Goal: Complete application form: Complete application form

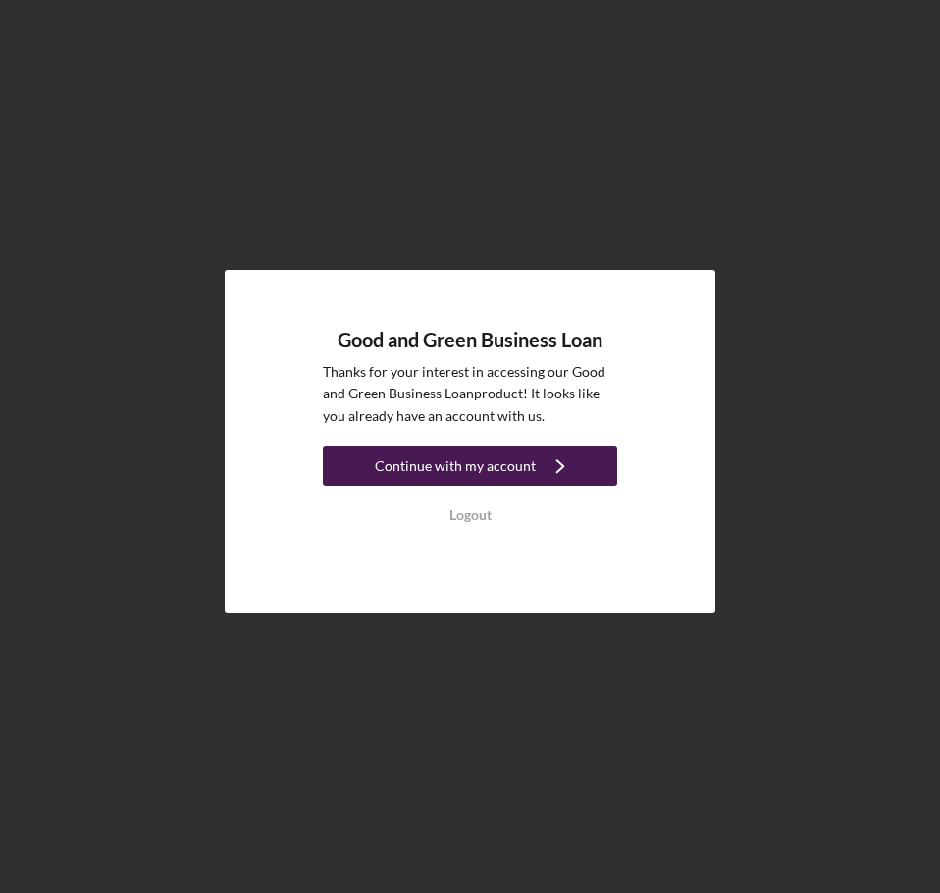
click at [504, 467] on div "Continue with my account" at bounding box center [455, 466] width 161 height 39
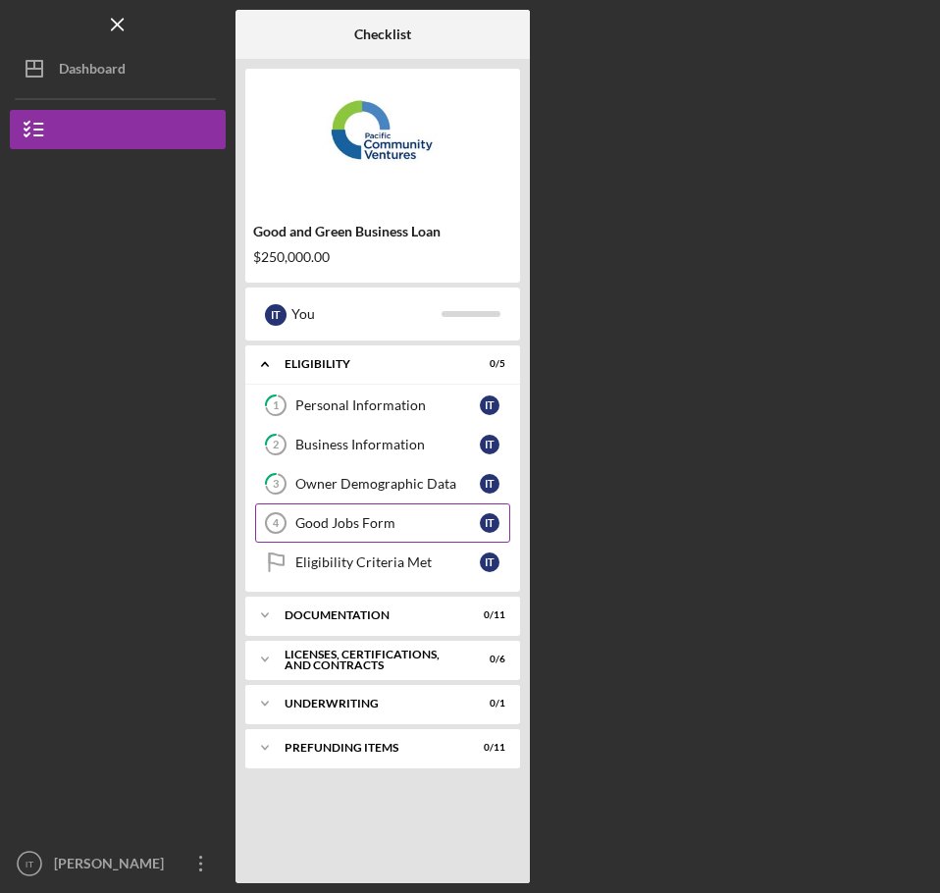
click at [403, 512] on link "Good Jobs Form 4 Good Jobs Form I T" at bounding box center [382, 523] width 255 height 39
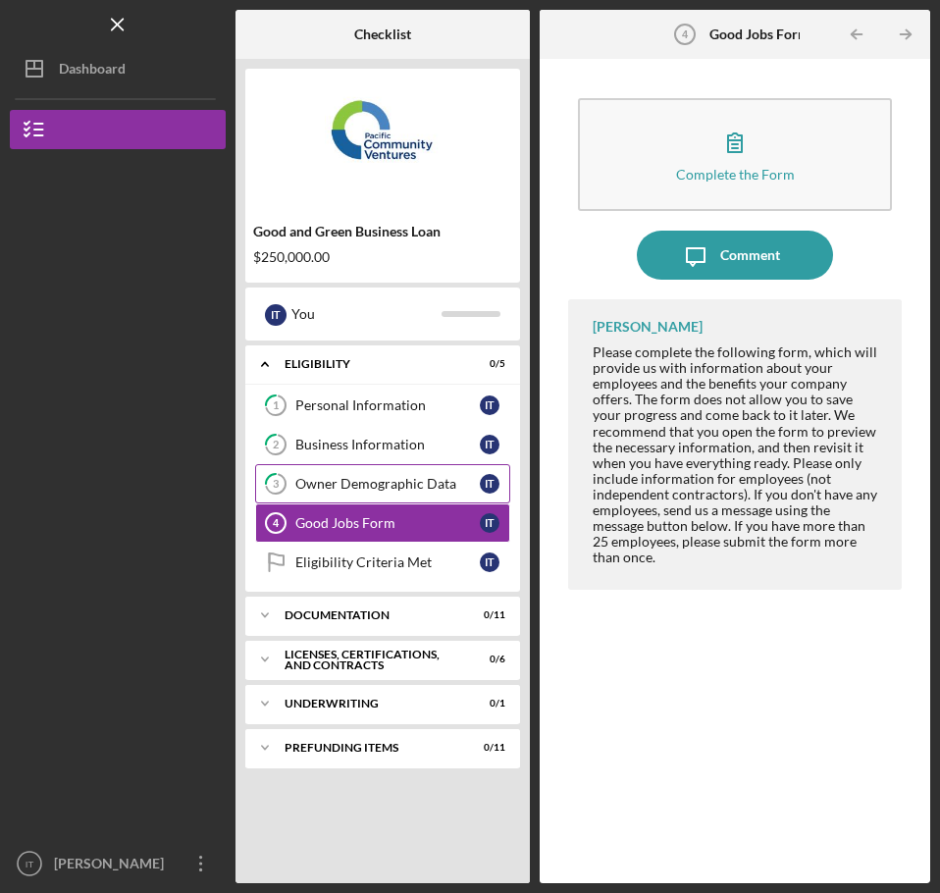
click at [365, 469] on link "3 Owner Demographic Data I T" at bounding box center [382, 483] width 255 height 39
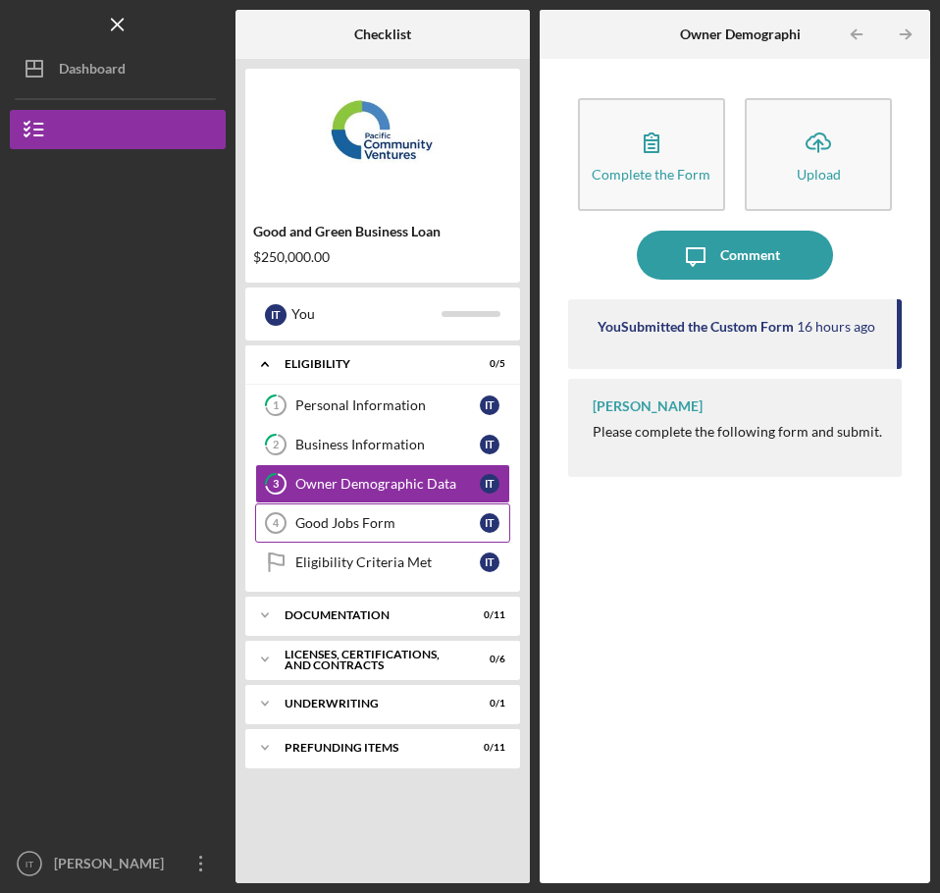
click at [338, 508] on link "Good Jobs Form 4 Good Jobs Form I T" at bounding box center [382, 523] width 255 height 39
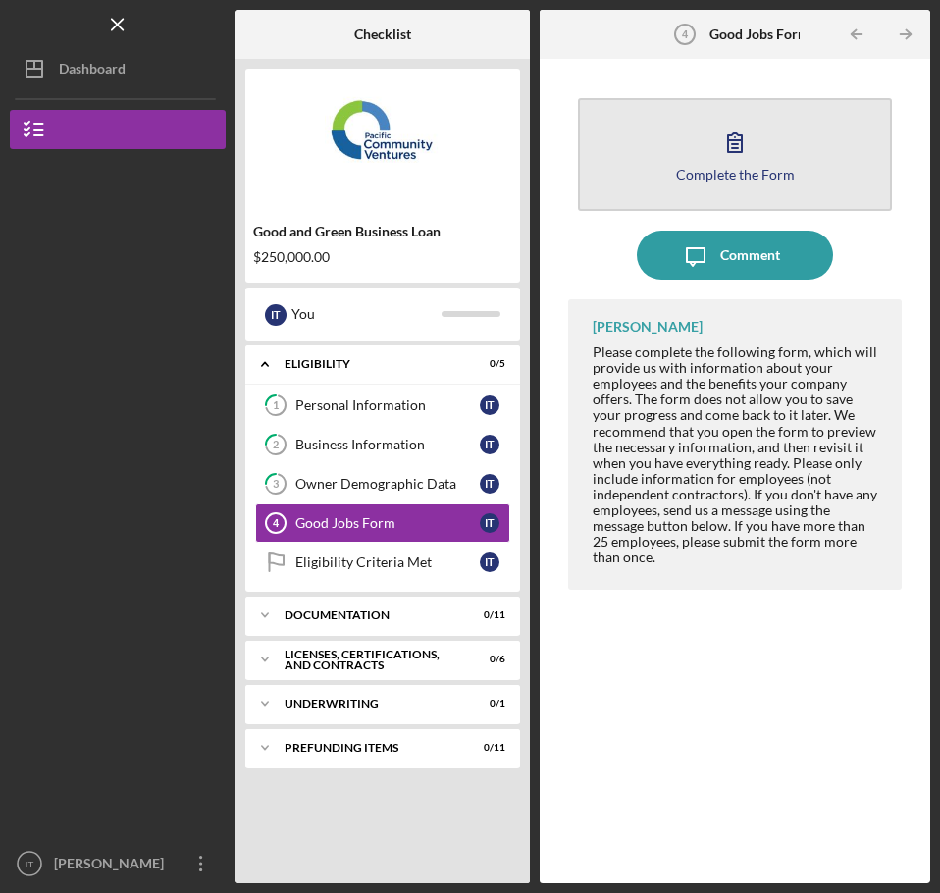
click at [728, 191] on button "Complete the Form Form" at bounding box center [735, 154] width 314 height 113
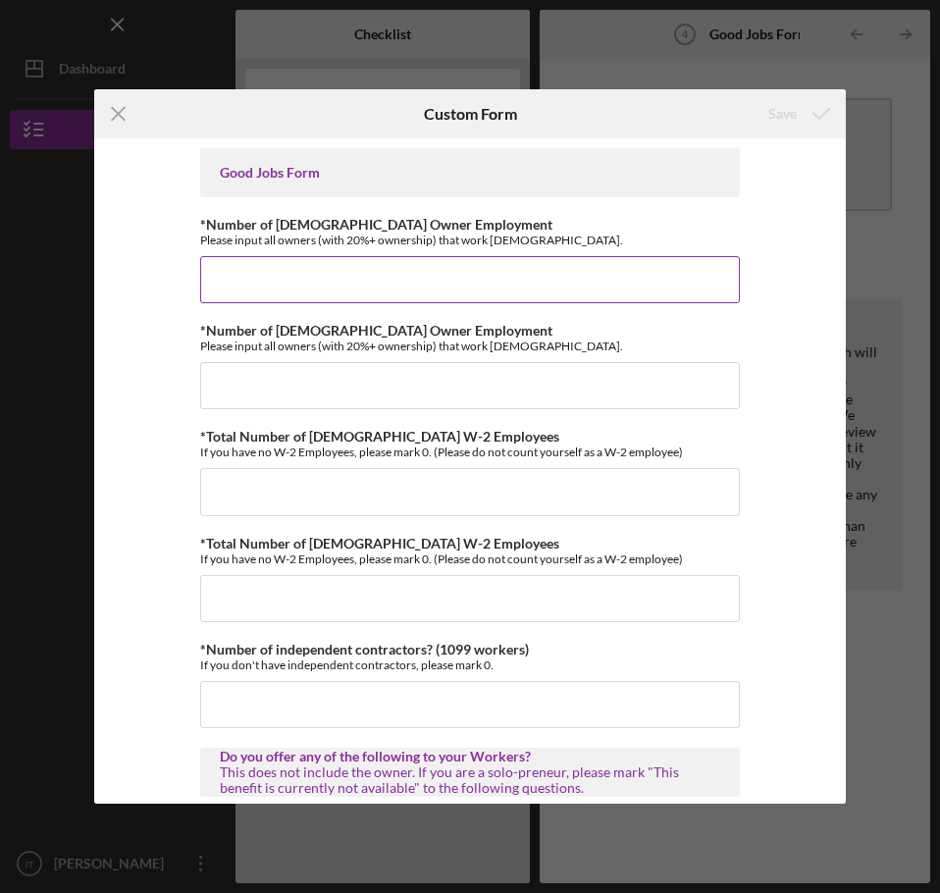
click at [335, 290] on input "*Number of [DEMOGRAPHIC_DATA] Owner Employment" at bounding box center [470, 279] width 540 height 47
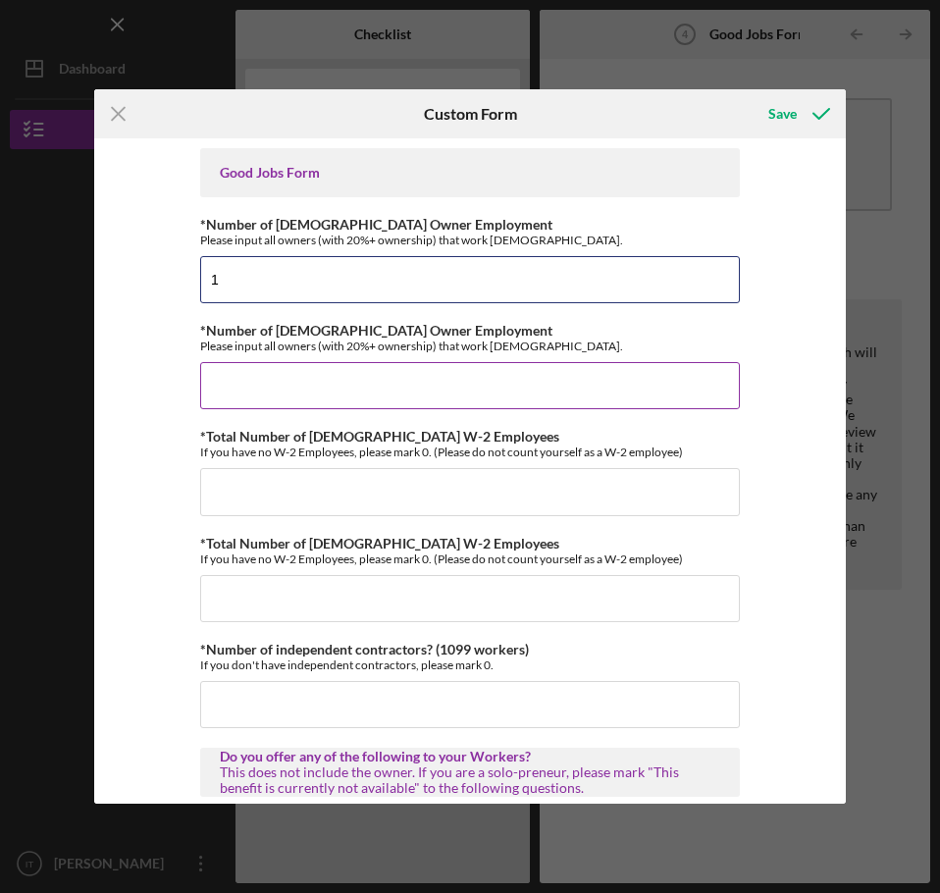
type input "1"
click at [292, 384] on input "*Number of [DEMOGRAPHIC_DATA] Owner Employment" at bounding box center [470, 385] width 540 height 47
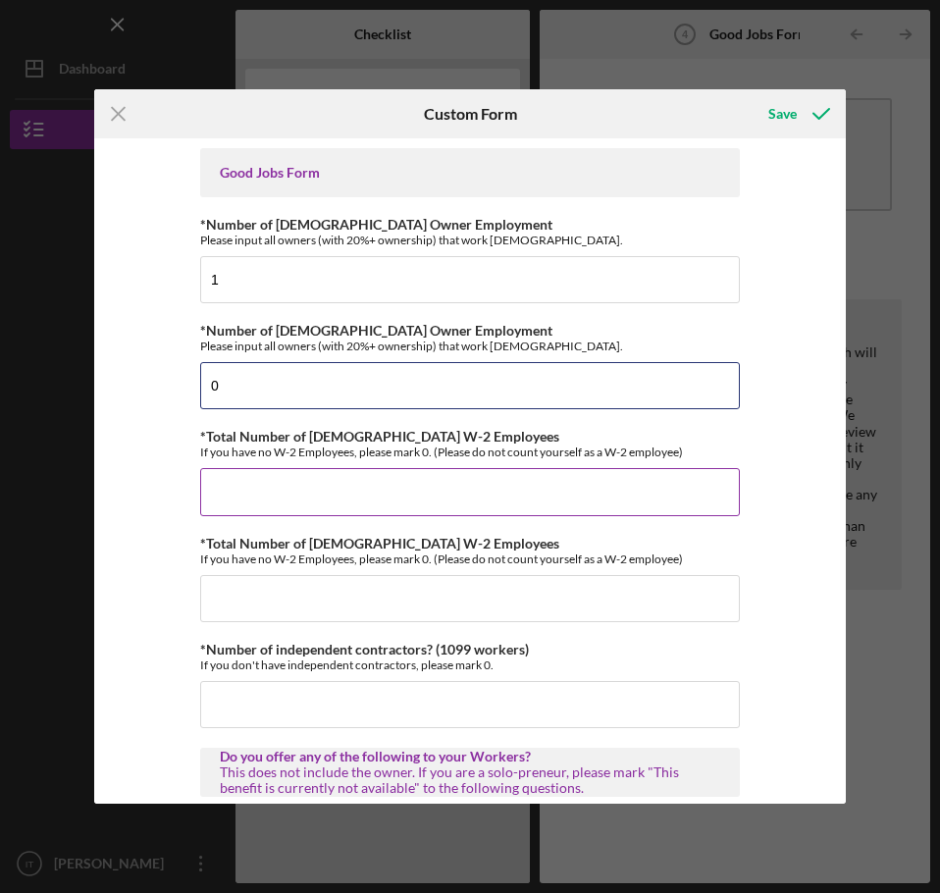
type input "0"
click at [220, 498] on input "*Total Number of [DEMOGRAPHIC_DATA] W-2 Employees" at bounding box center [470, 491] width 540 height 47
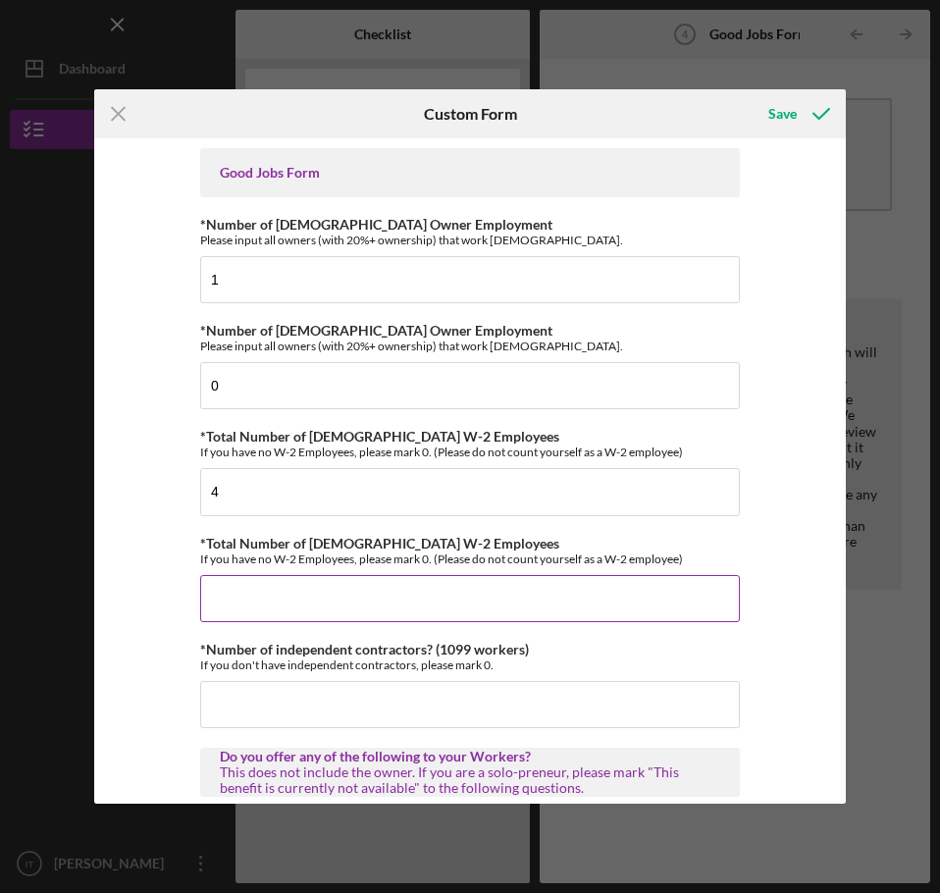
click at [343, 595] on input "*Total Number of [DEMOGRAPHIC_DATA] W-2 Employees" at bounding box center [470, 598] width 540 height 47
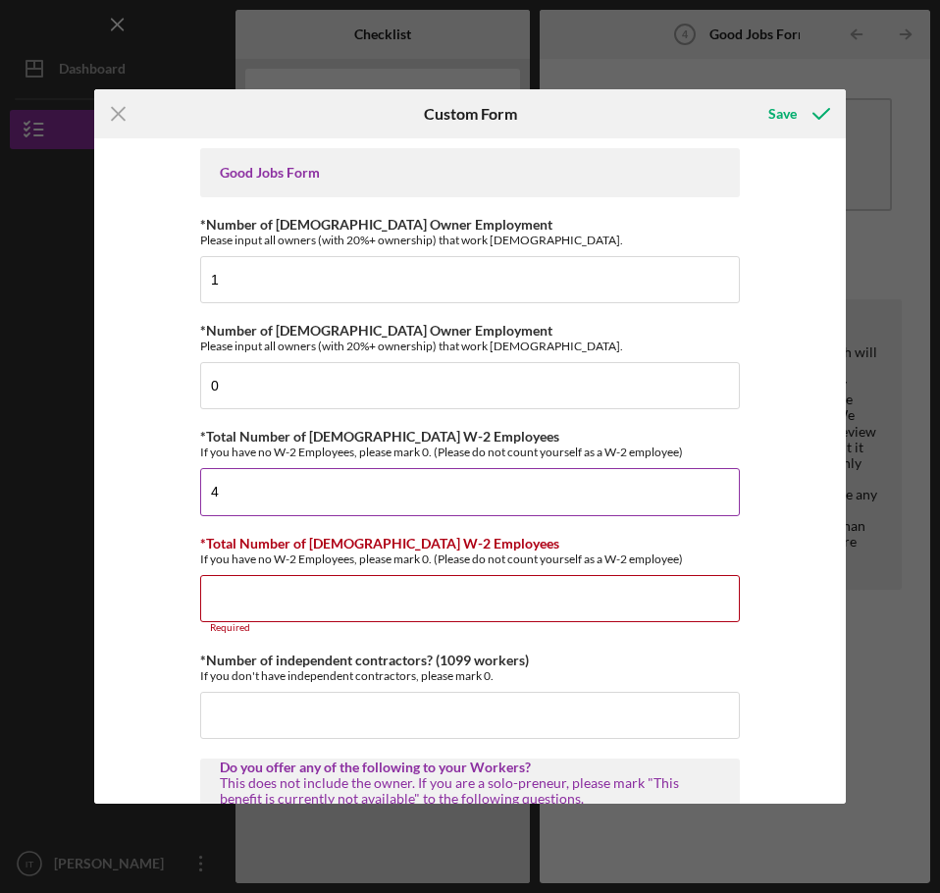
drag, startPoint x: 250, startPoint y: 481, endPoint x: 202, endPoint y: 494, distance: 49.8
click at [202, 494] on input "4" at bounding box center [470, 491] width 540 height 47
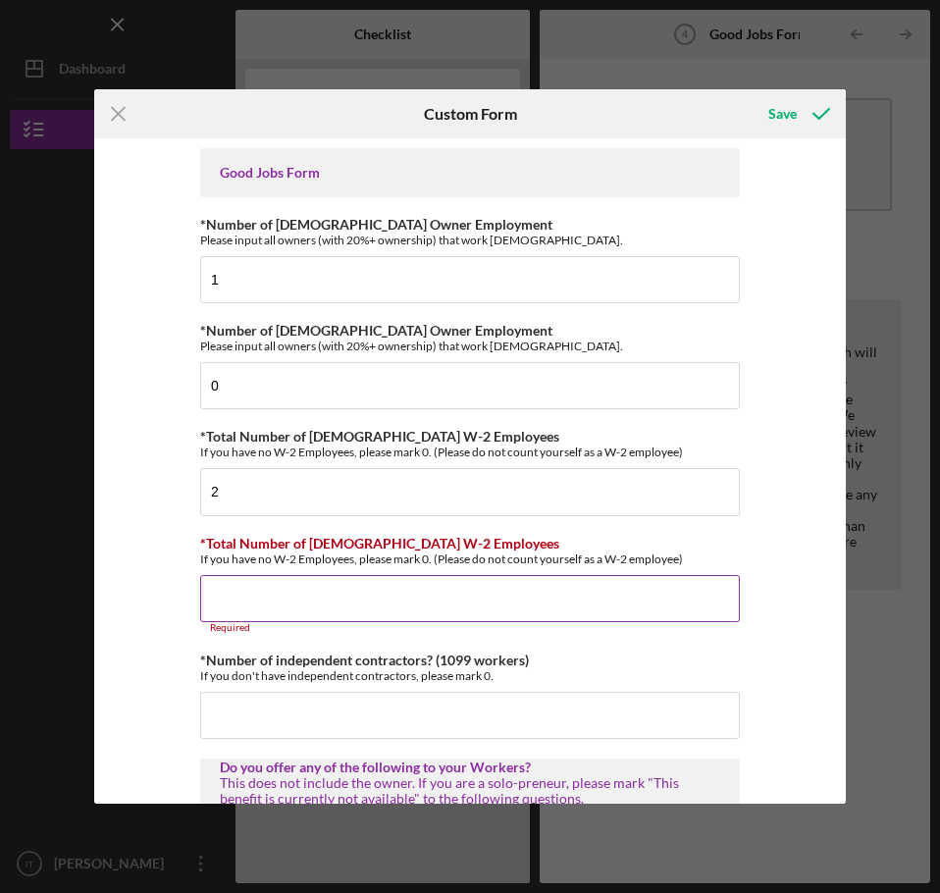
click at [317, 592] on input "*Total Number of [DEMOGRAPHIC_DATA] W-2 Employees" at bounding box center [470, 598] width 540 height 47
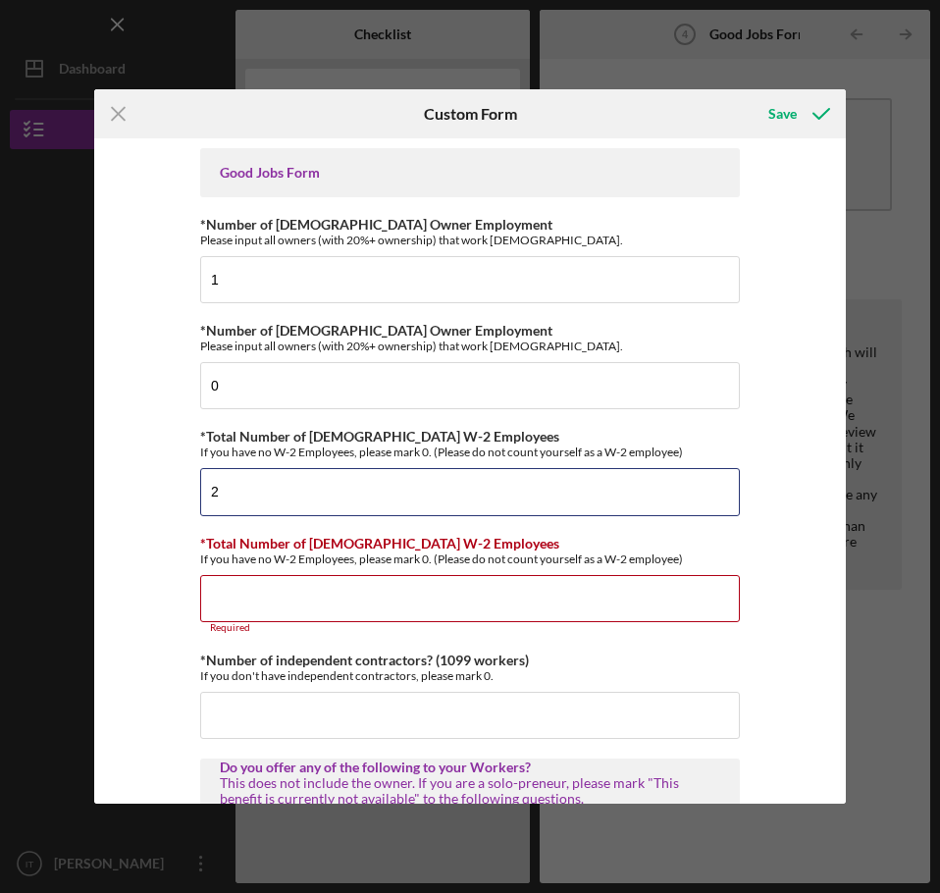
drag, startPoint x: 242, startPoint y: 492, endPoint x: 178, endPoint y: 492, distance: 64.8
click at [178, 492] on div "Good Jobs Form *Number of [DEMOGRAPHIC_DATA] Owner Employment Please input all …" at bounding box center [470, 470] width 752 height 665
type input "3"
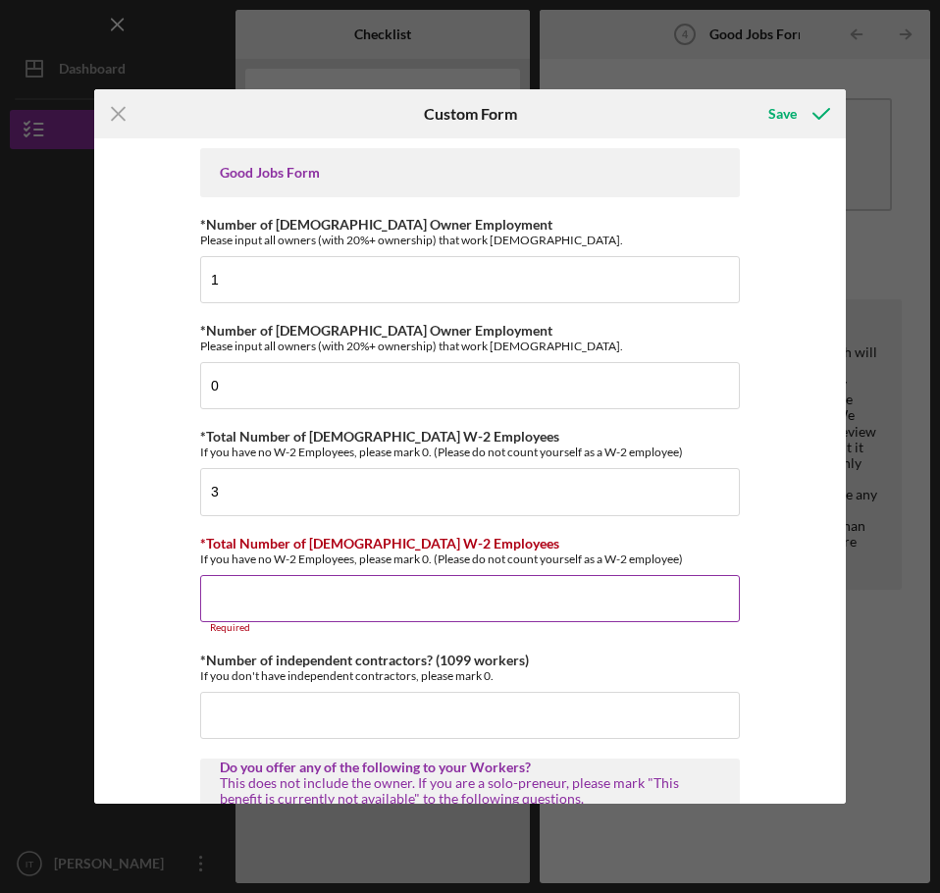
click at [294, 600] on input "*Total Number of [DEMOGRAPHIC_DATA] W-2 Employees" at bounding box center [470, 598] width 540 height 47
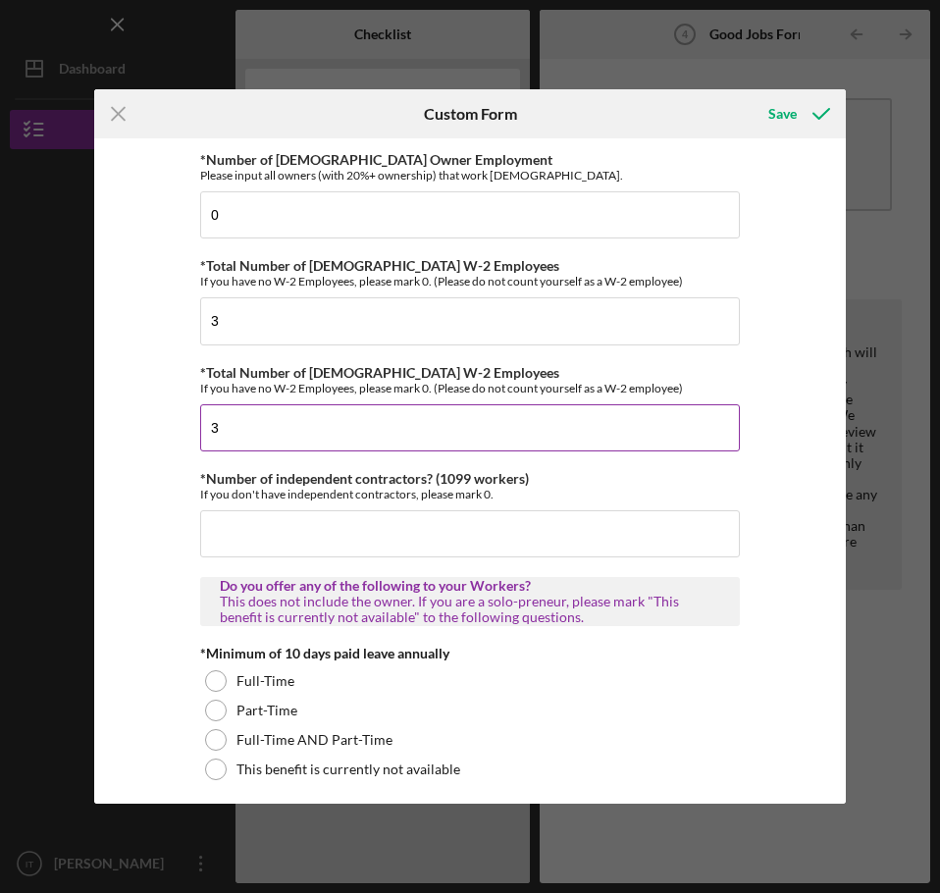
scroll to position [196, 0]
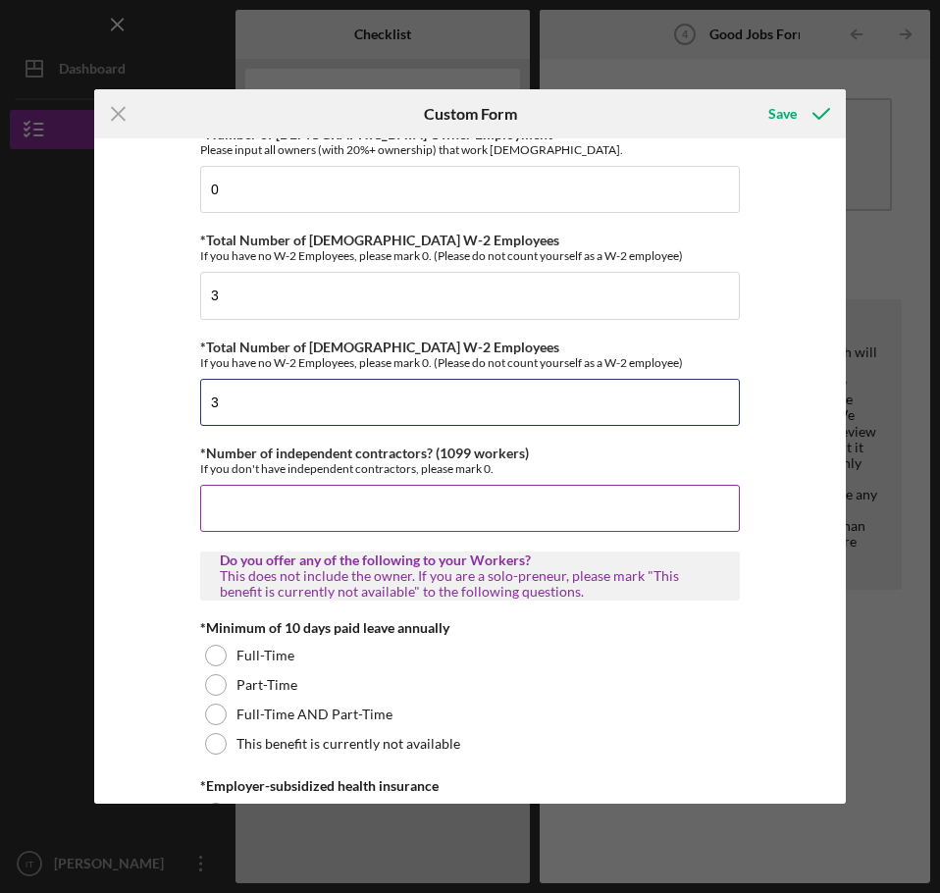
type input "3"
click at [227, 511] on input "*Number of independent contractors? (1099 workers)" at bounding box center [470, 508] width 540 height 47
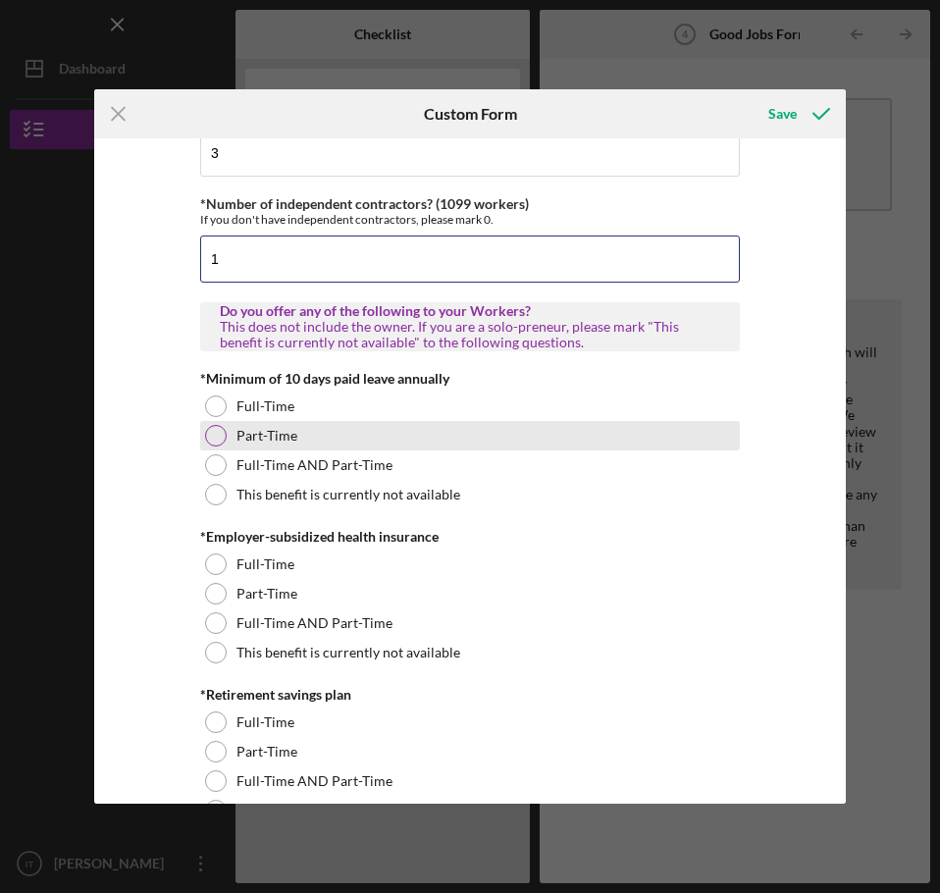
scroll to position [491, 0]
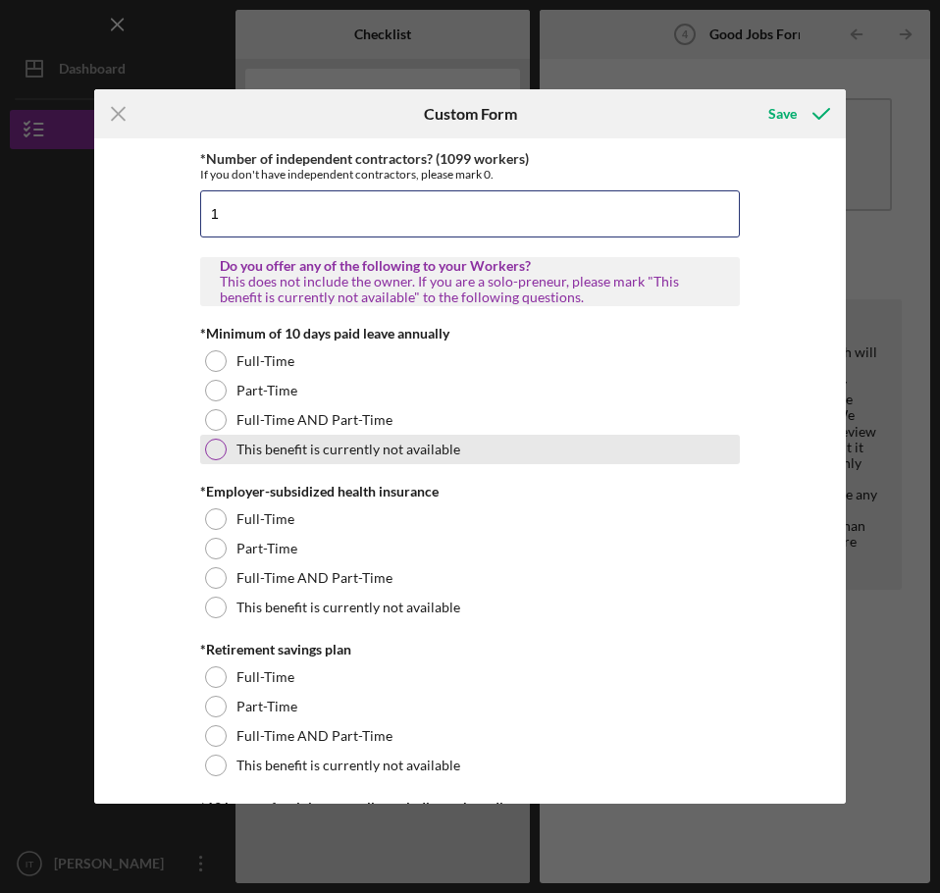
type input "1"
click at [277, 446] on label "This benefit is currently not available" at bounding box center [349, 450] width 224 height 16
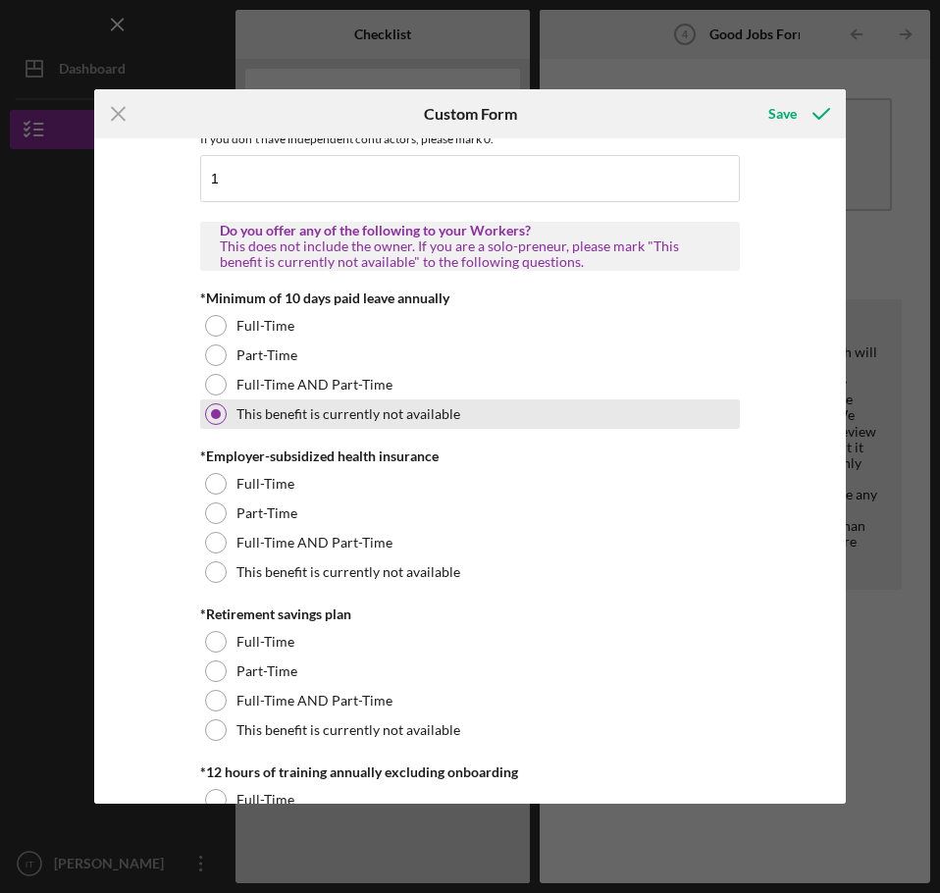
scroll to position [589, 0]
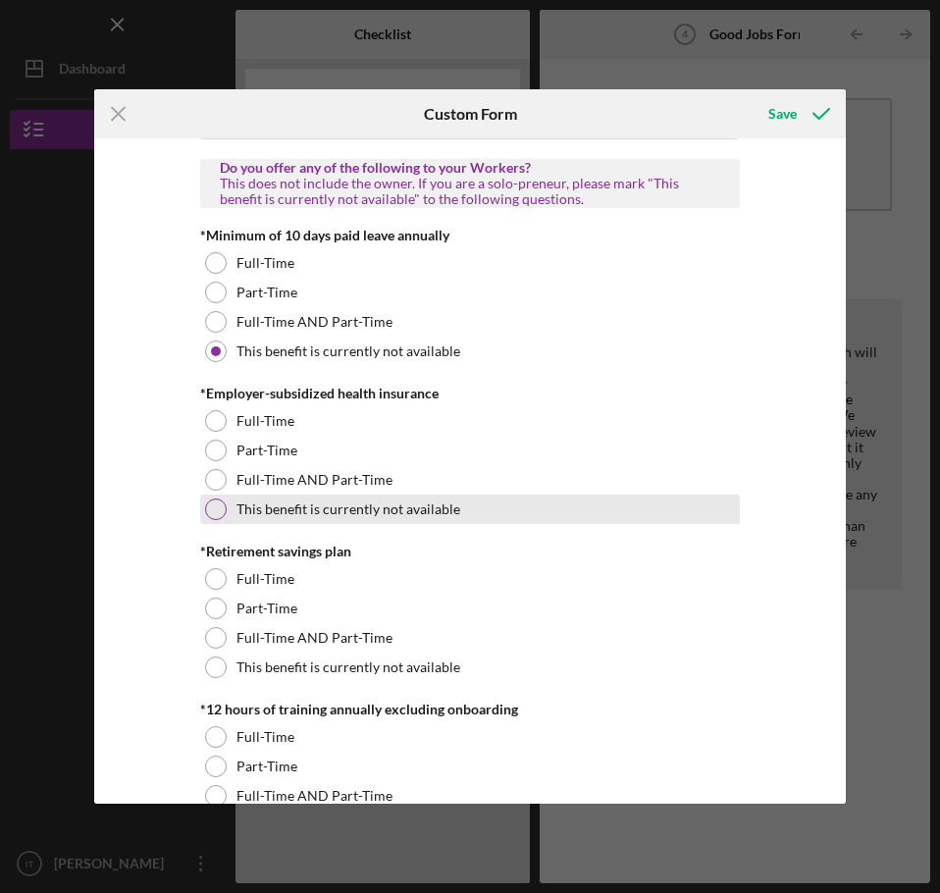
click at [278, 511] on label "This benefit is currently not available" at bounding box center [349, 510] width 224 height 16
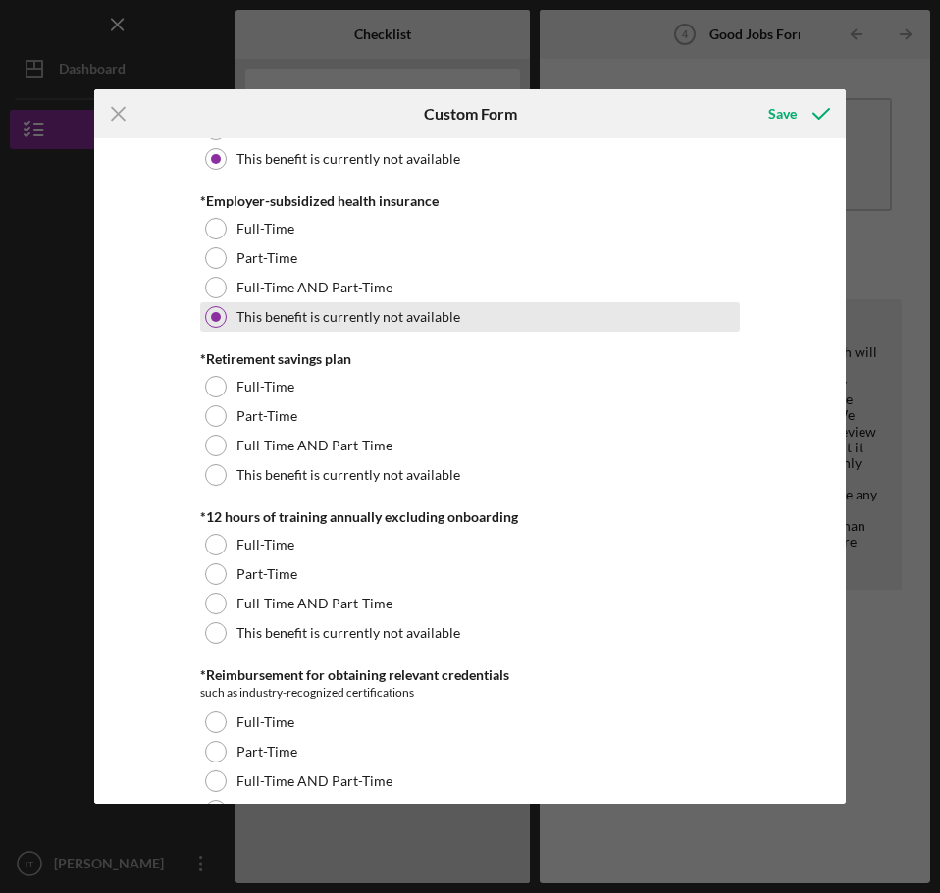
scroll to position [785, 0]
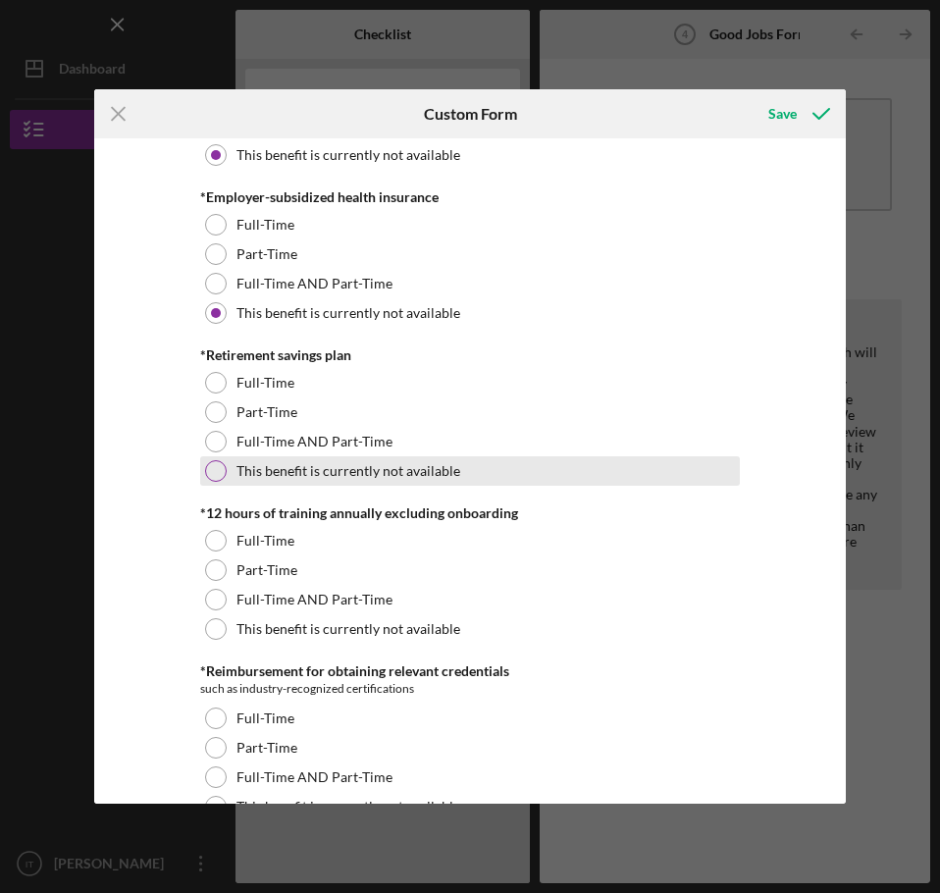
click at [278, 471] on label "This benefit is currently not available" at bounding box center [349, 471] width 224 height 16
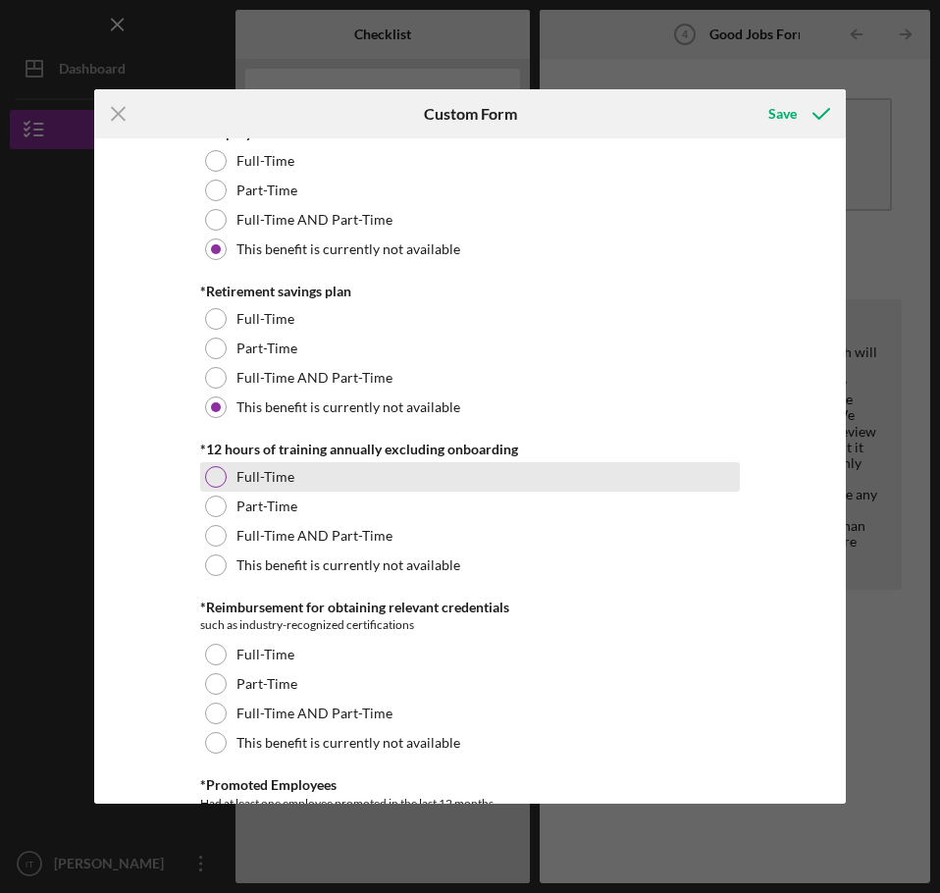
scroll to position [883, 0]
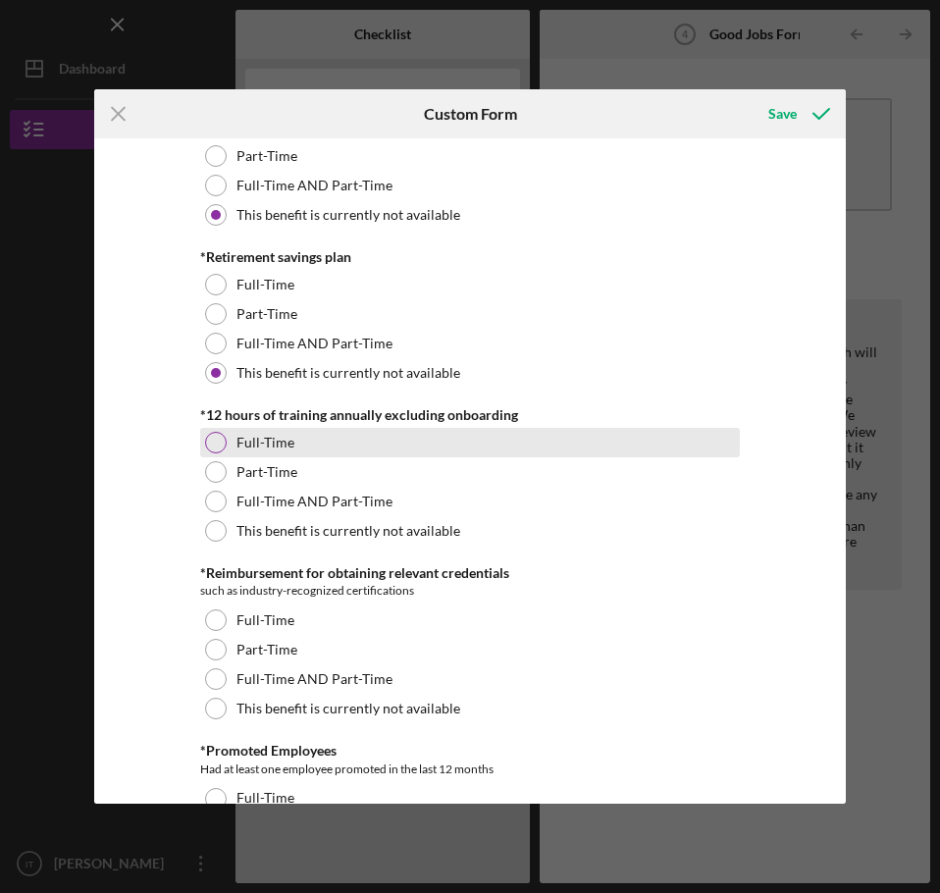
click at [241, 446] on label "Full-Time" at bounding box center [266, 443] width 58 height 16
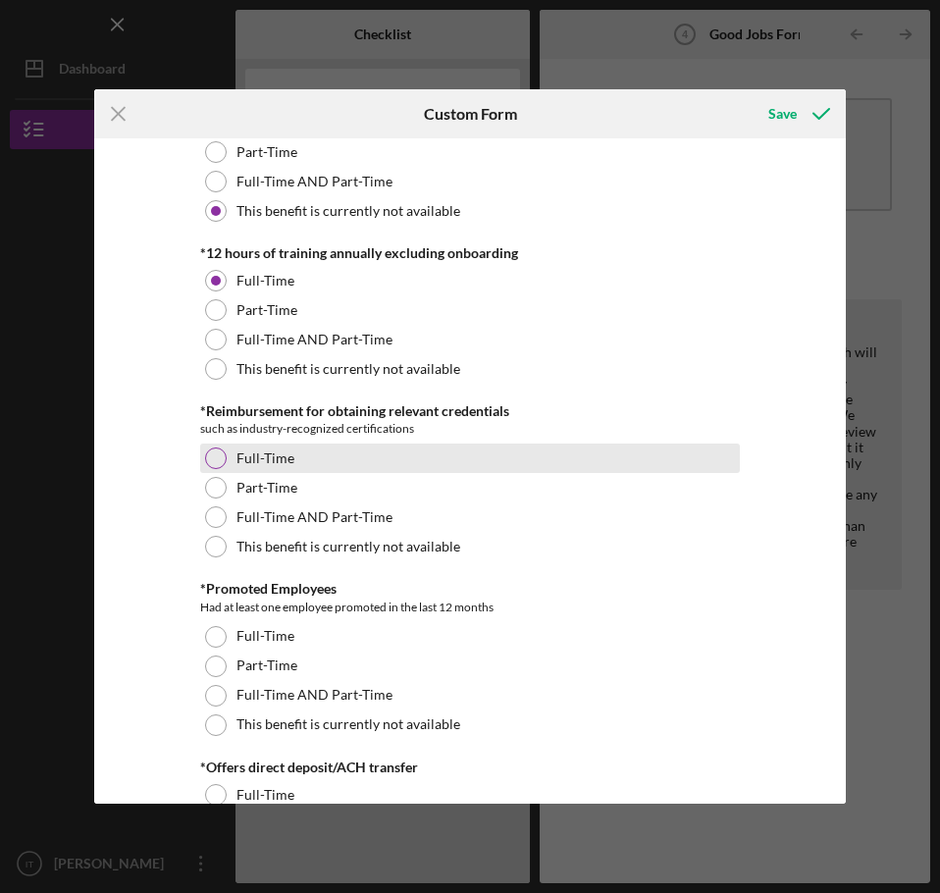
scroll to position [1080, 0]
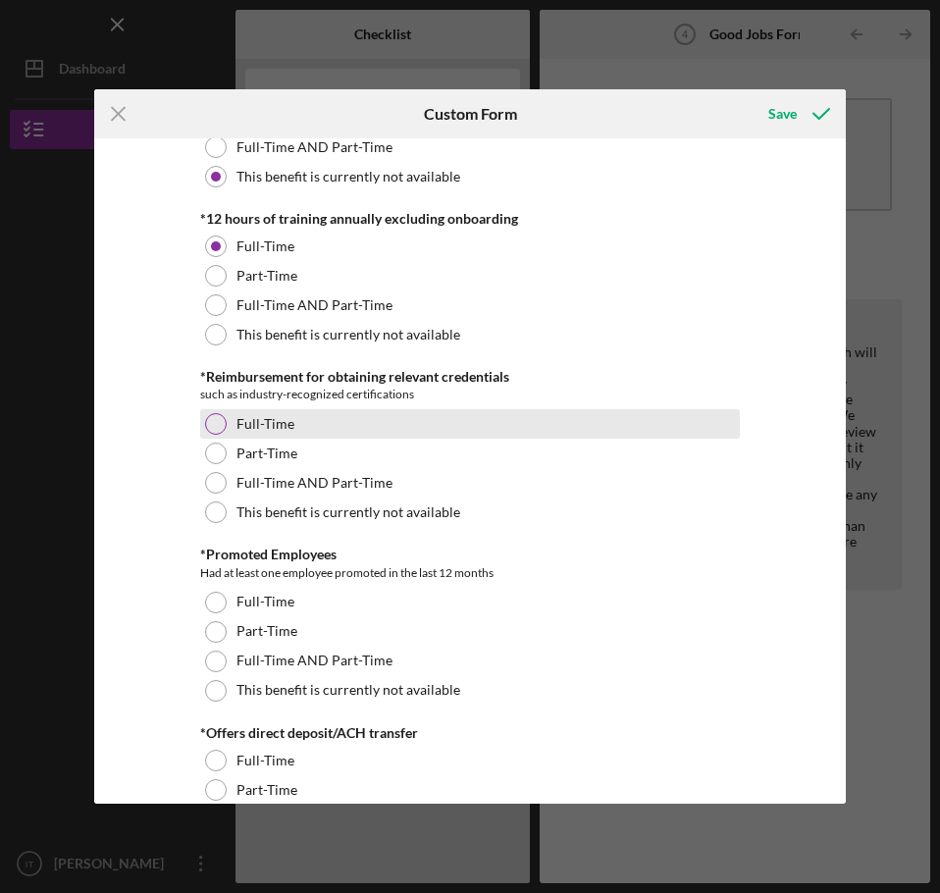
click at [254, 426] on label "Full-Time" at bounding box center [266, 424] width 58 height 16
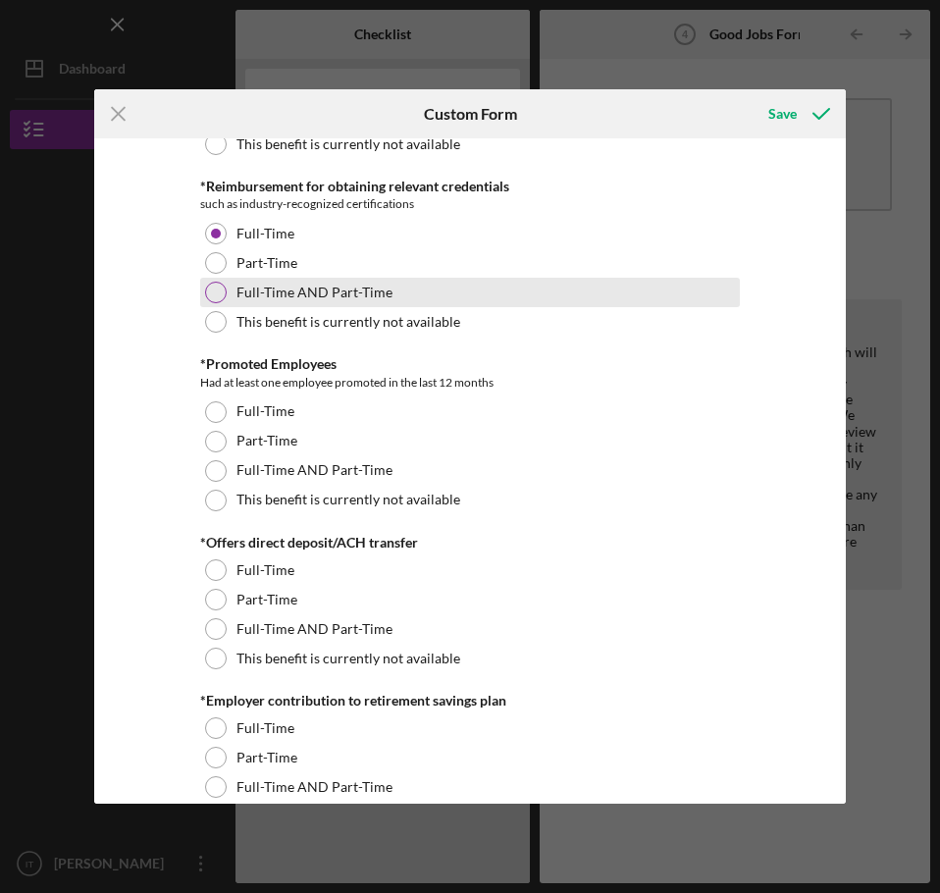
scroll to position [1276, 0]
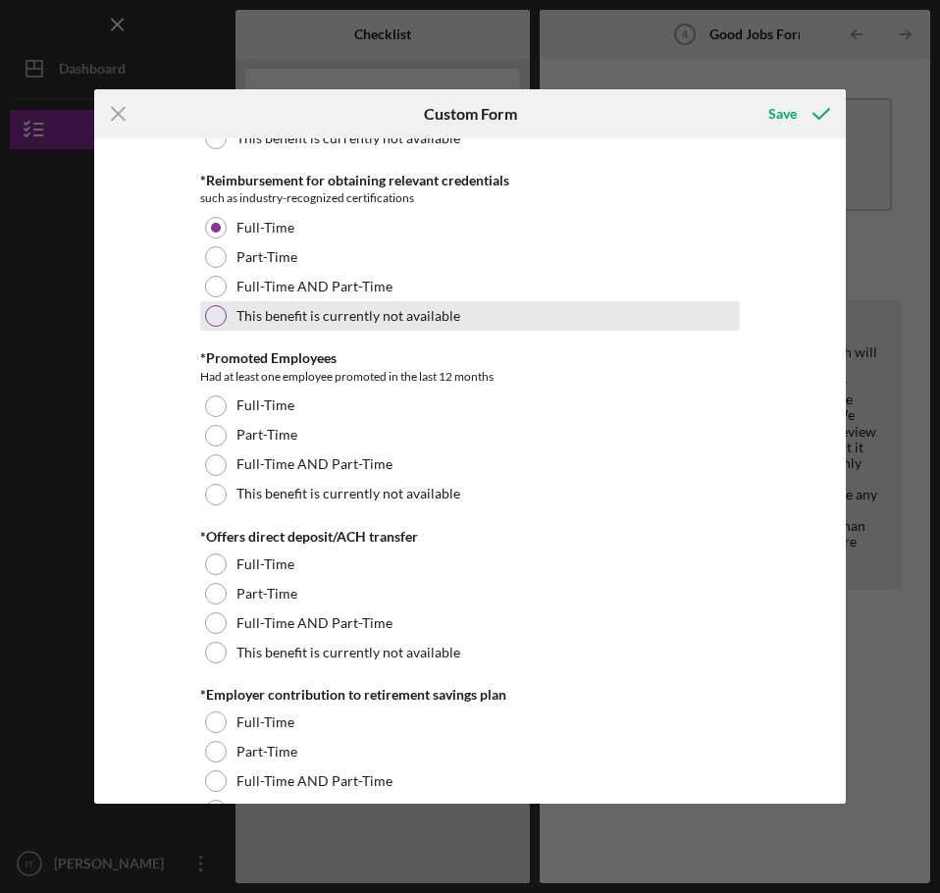
click at [267, 330] on div "This benefit is currently not available" at bounding box center [470, 315] width 540 height 29
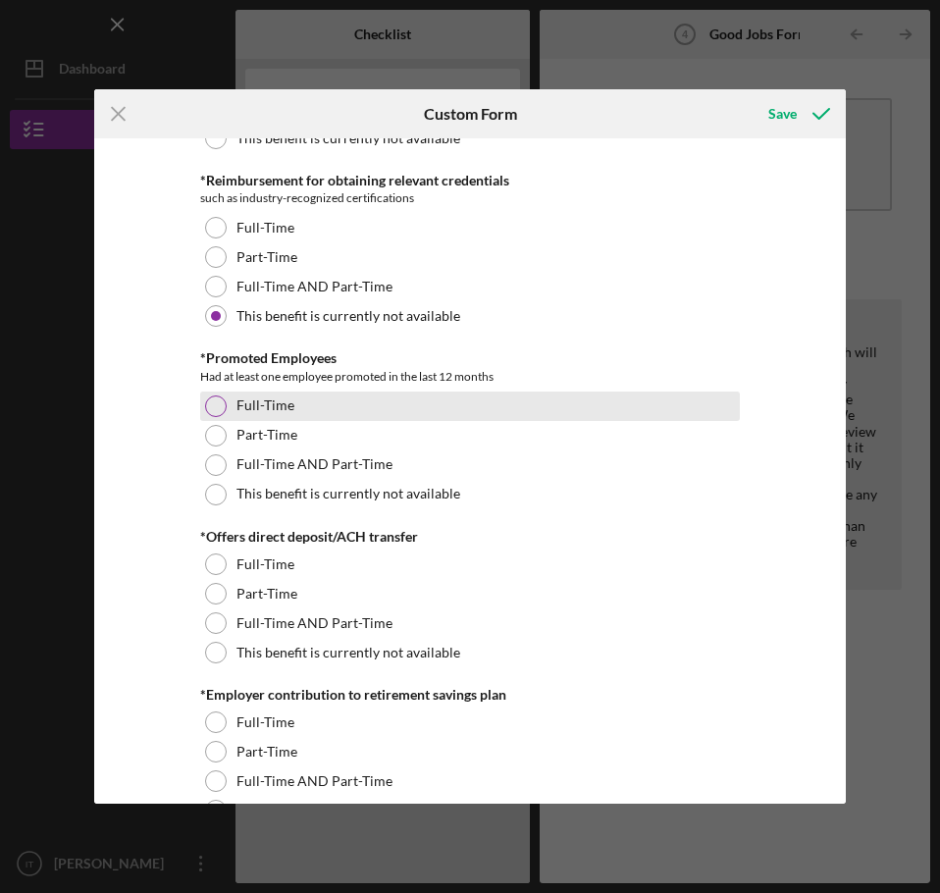
click at [252, 398] on label "Full-Time" at bounding box center [266, 406] width 58 height 16
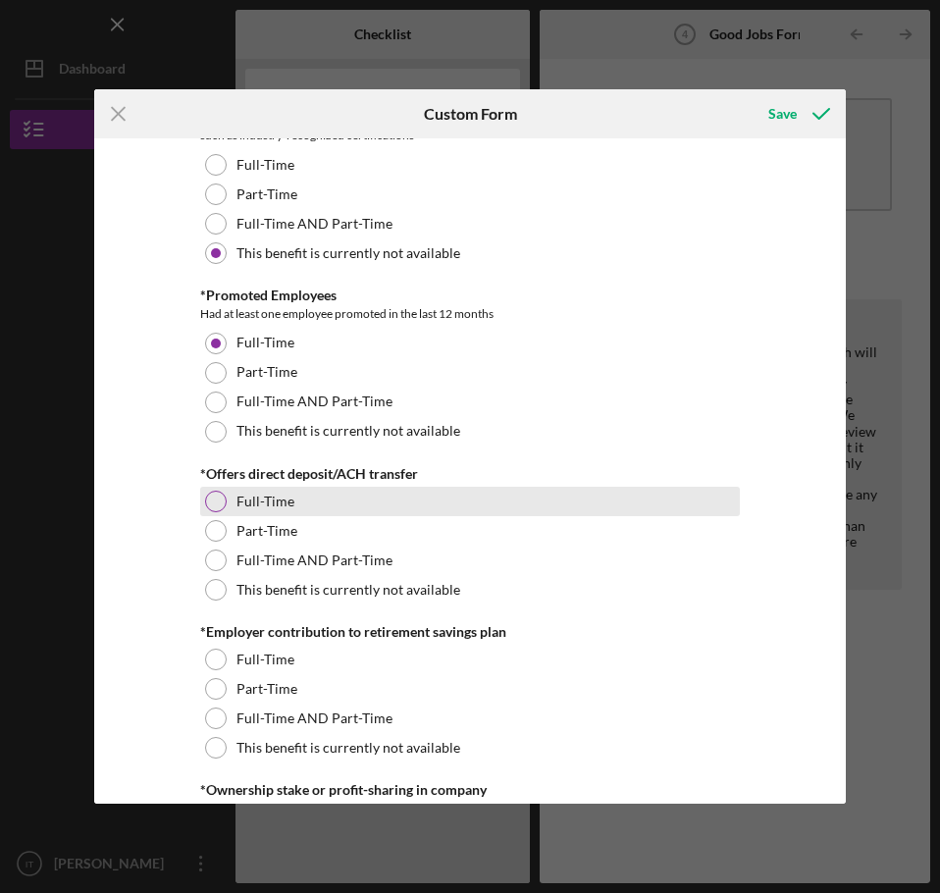
scroll to position [1374, 0]
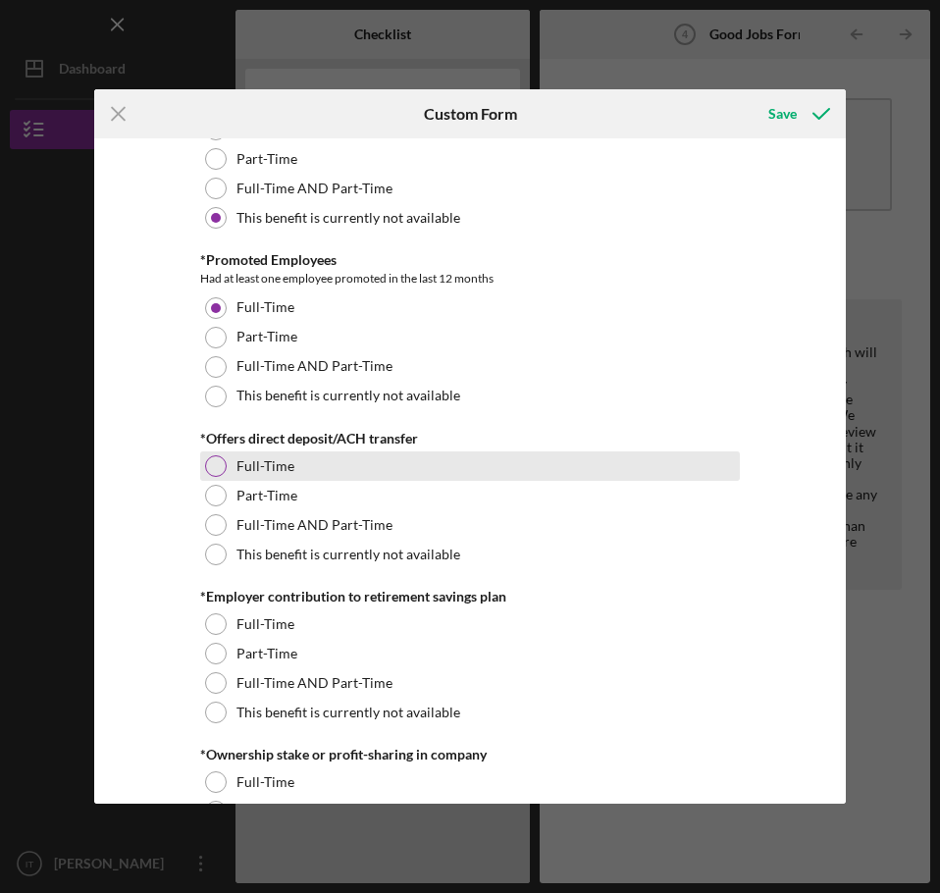
click at [266, 460] on label "Full-Time" at bounding box center [266, 466] width 58 height 16
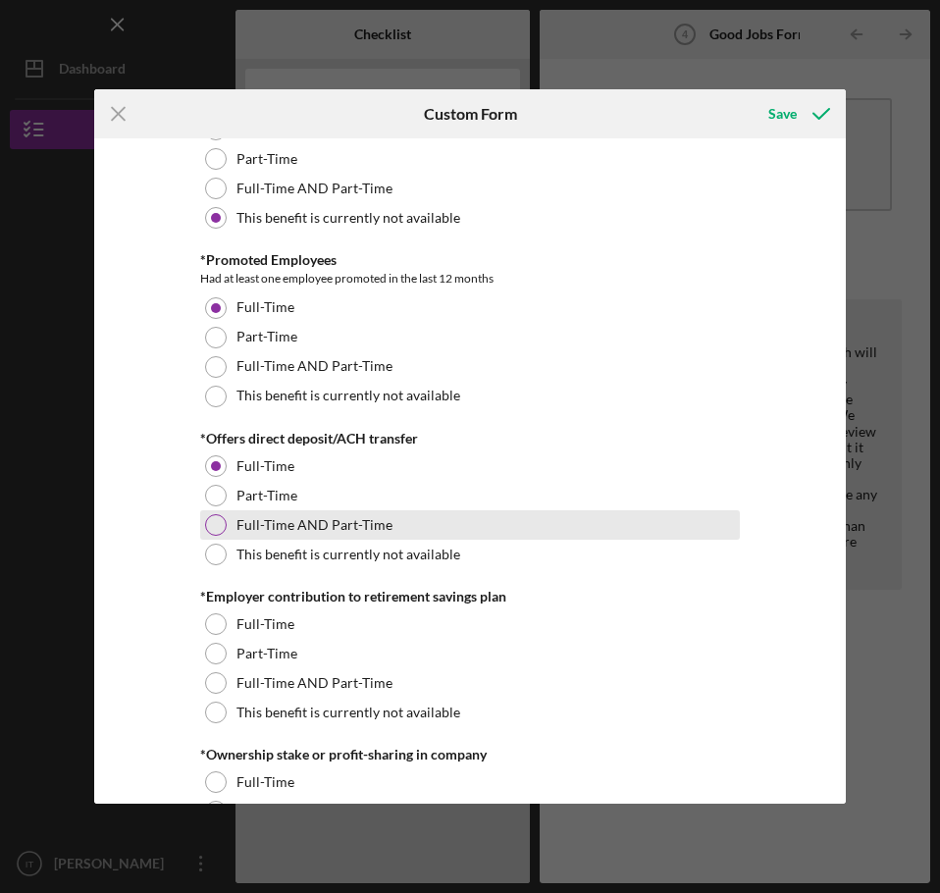
click at [281, 514] on div "Full-Time AND Part-Time" at bounding box center [470, 524] width 540 height 29
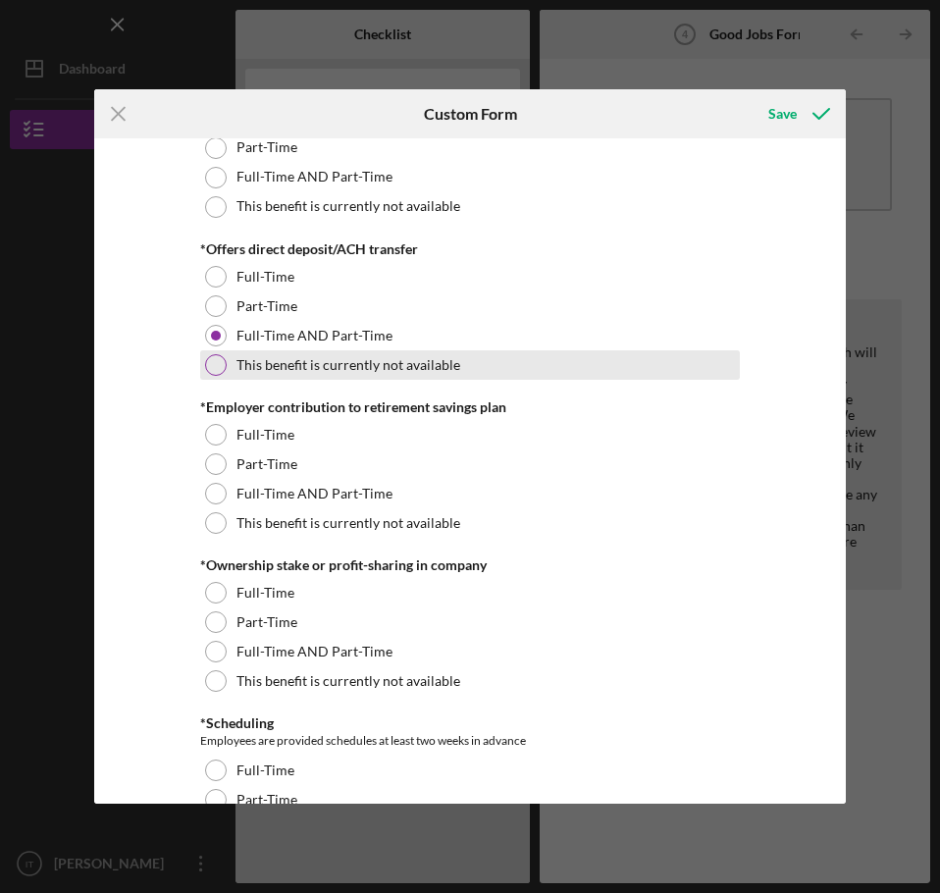
scroll to position [1570, 0]
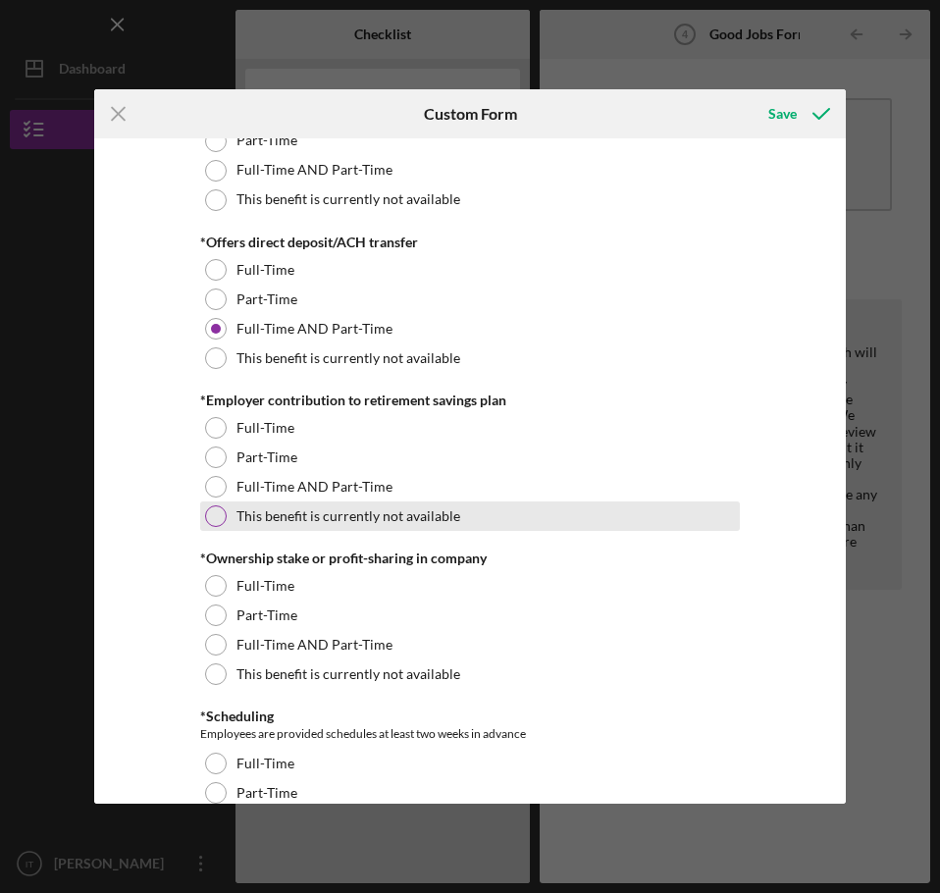
click at [296, 515] on label "This benefit is currently not available" at bounding box center [349, 516] width 224 height 16
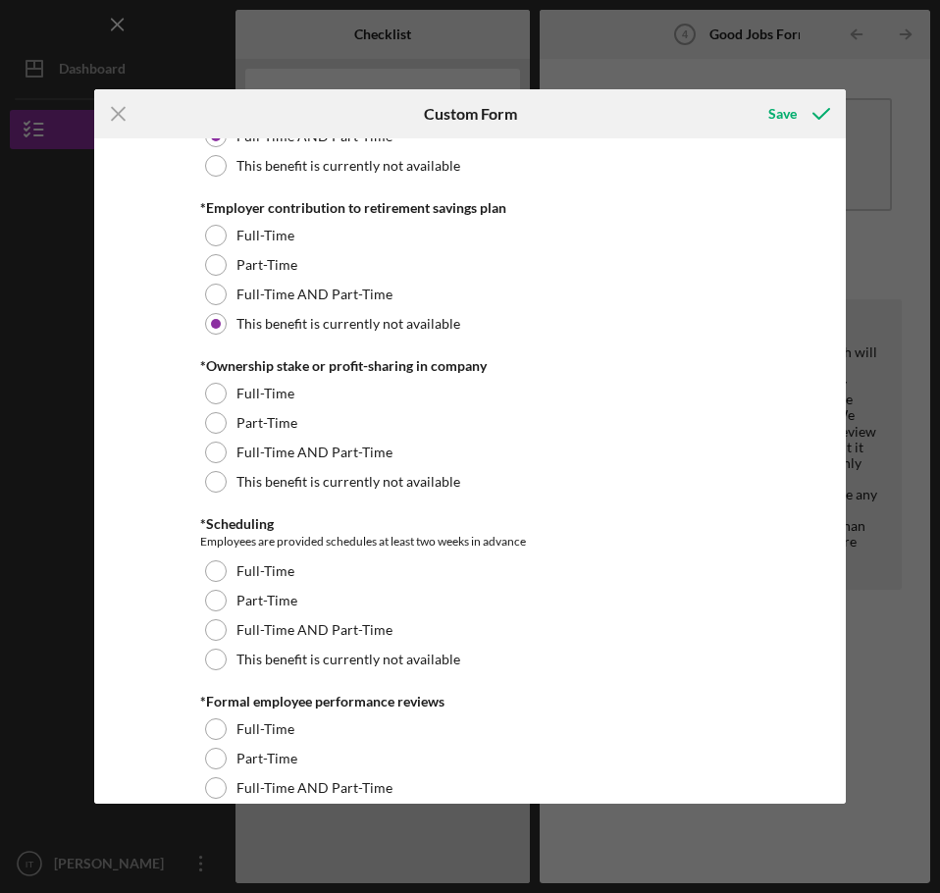
scroll to position [1767, 0]
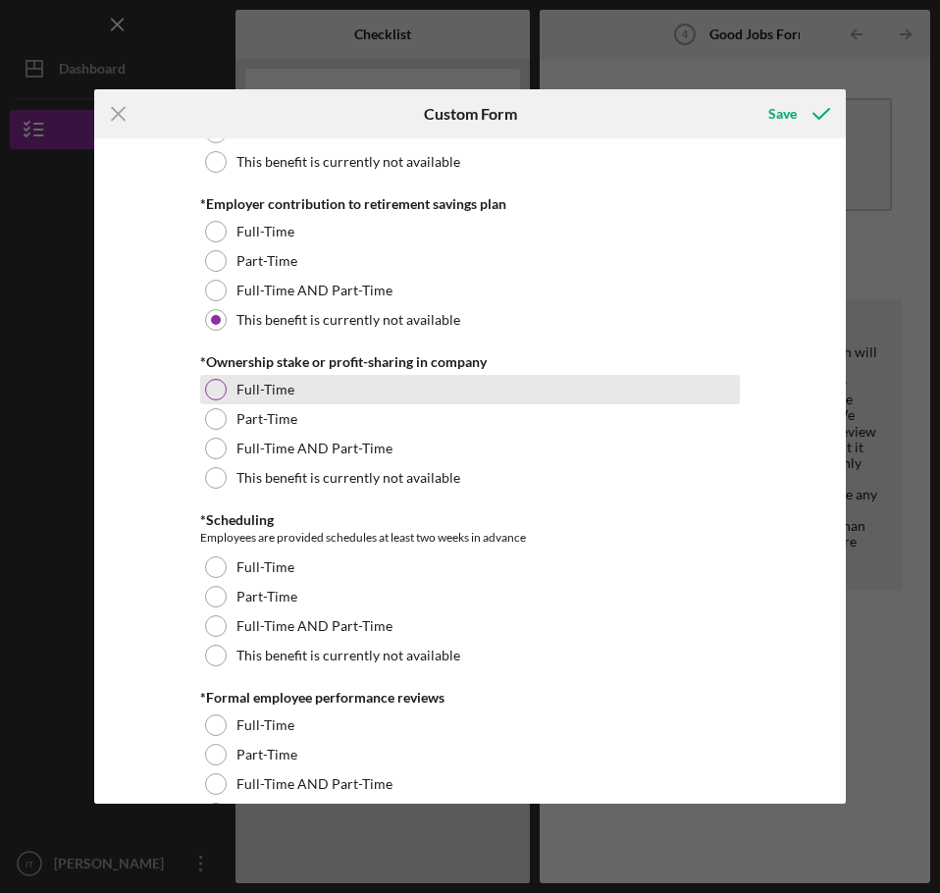
click at [261, 391] on label "Full-Time" at bounding box center [266, 390] width 58 height 16
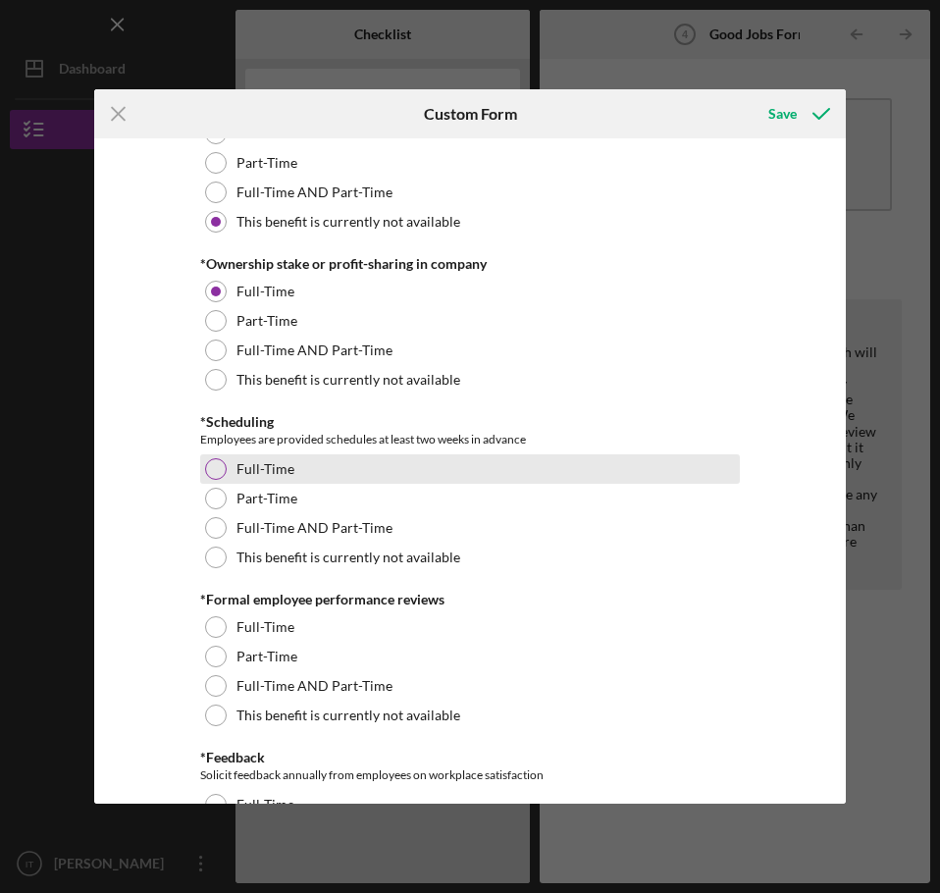
scroll to position [1963, 0]
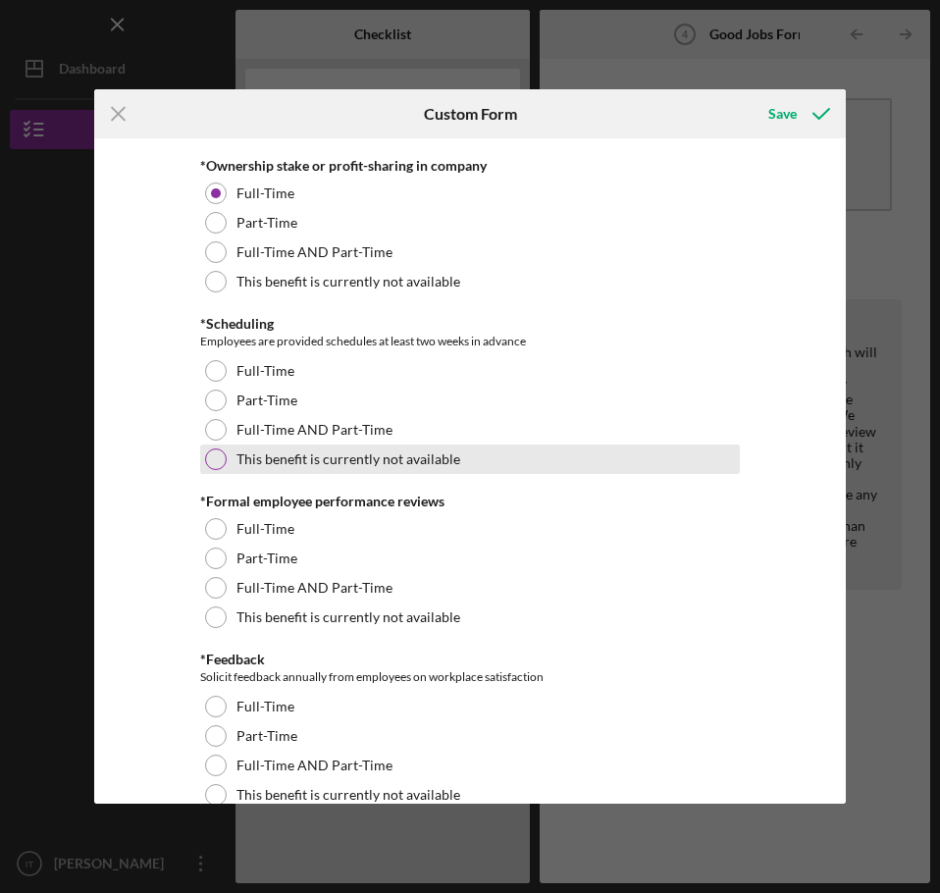
click at [256, 463] on label "This benefit is currently not available" at bounding box center [349, 459] width 224 height 16
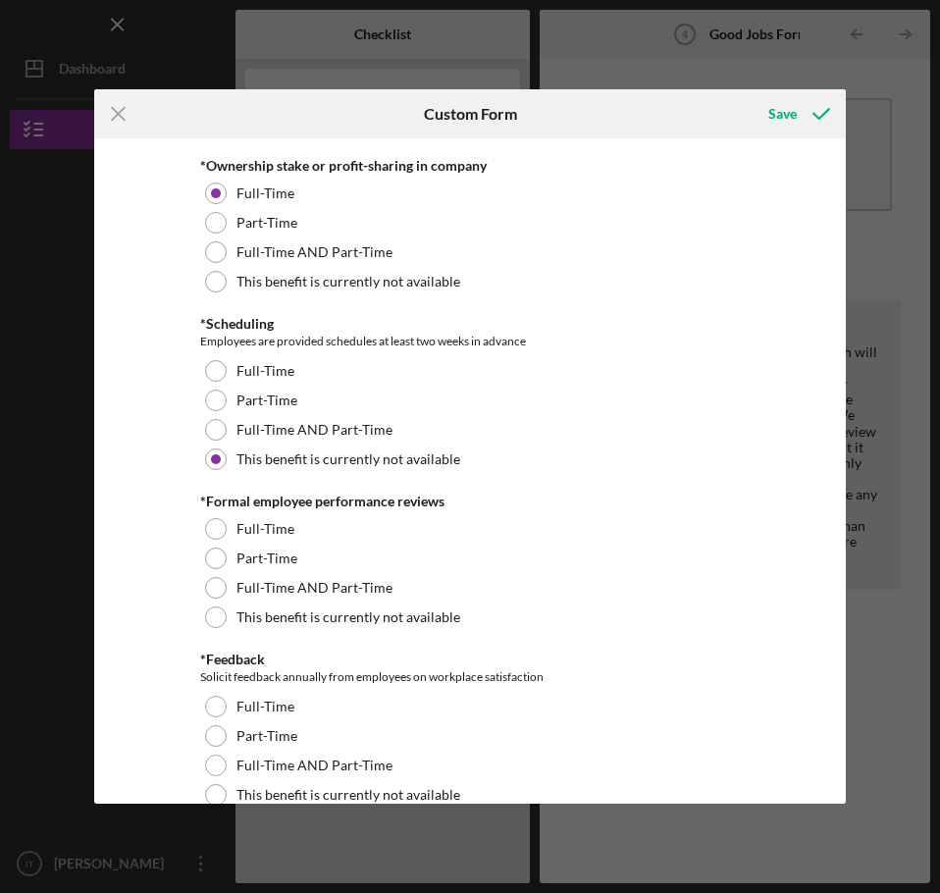
scroll to position [2061, 0]
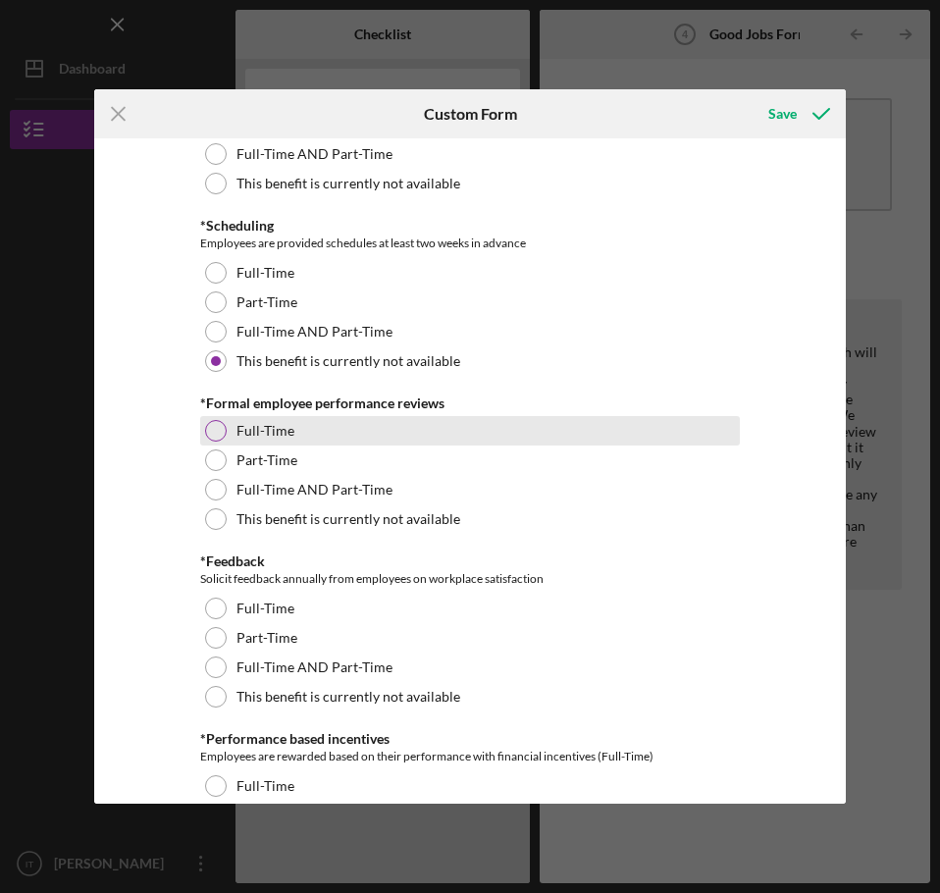
click at [267, 437] on label "Full-Time" at bounding box center [266, 431] width 58 height 16
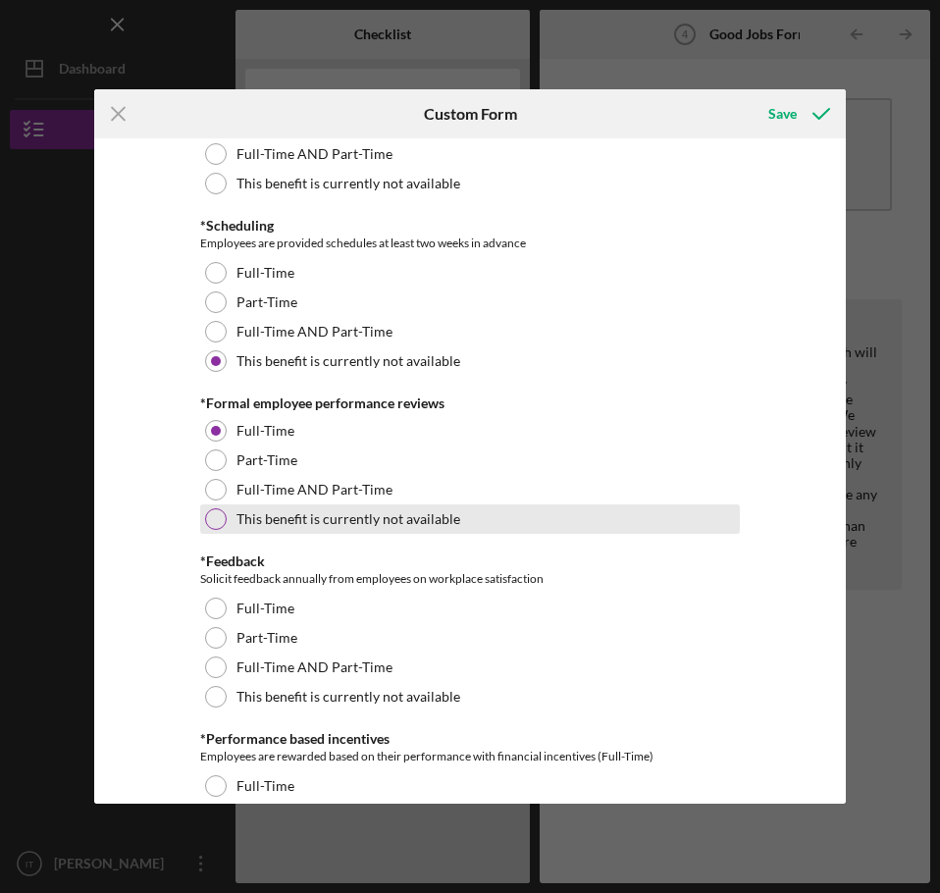
click at [266, 513] on label "This benefit is currently not available" at bounding box center [349, 519] width 224 height 16
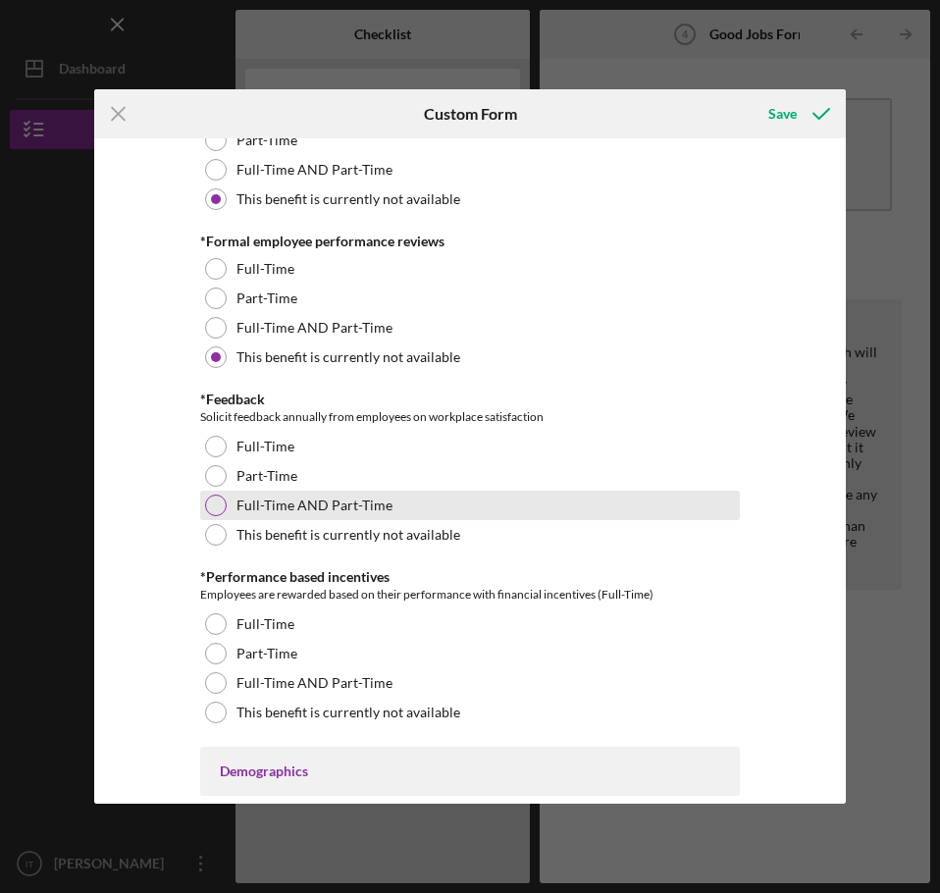
scroll to position [2257, 0]
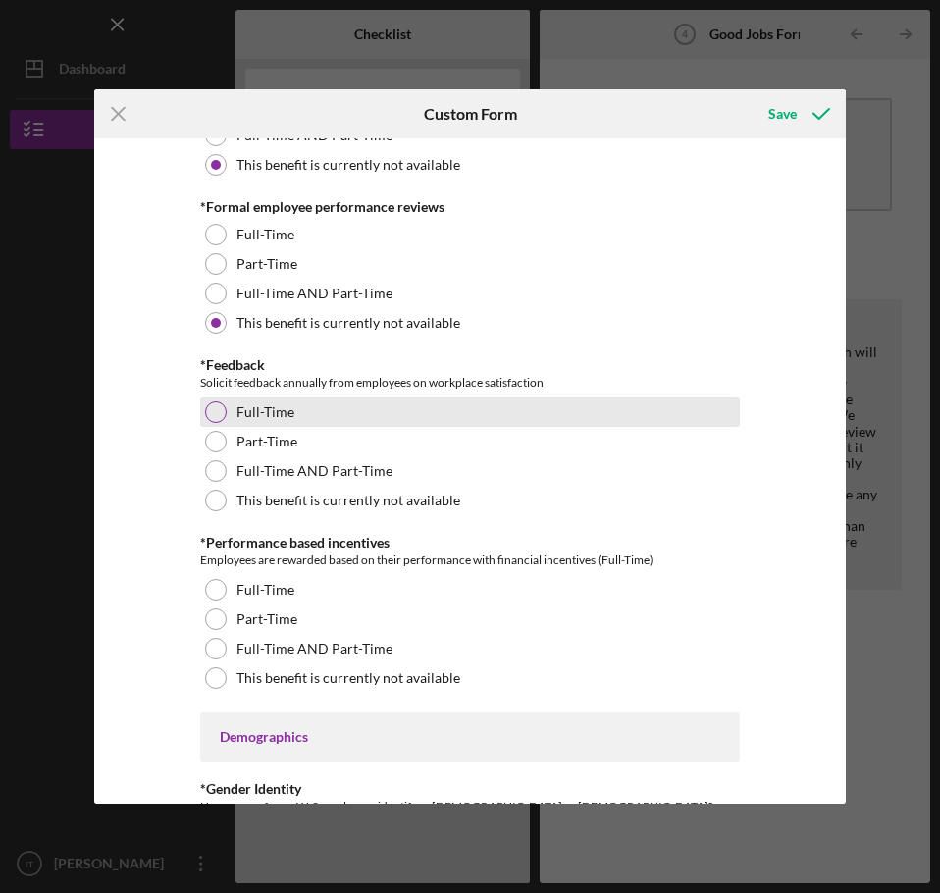
click at [287, 417] on label "Full-Time" at bounding box center [266, 412] width 58 height 16
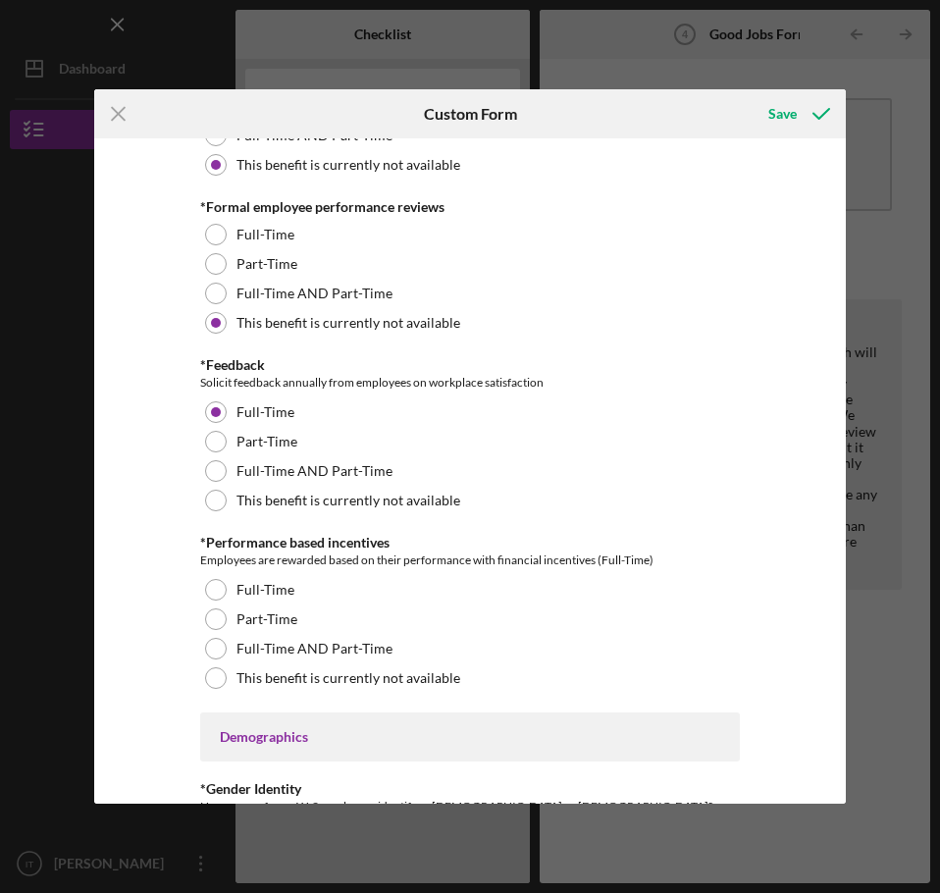
scroll to position [2159, 0]
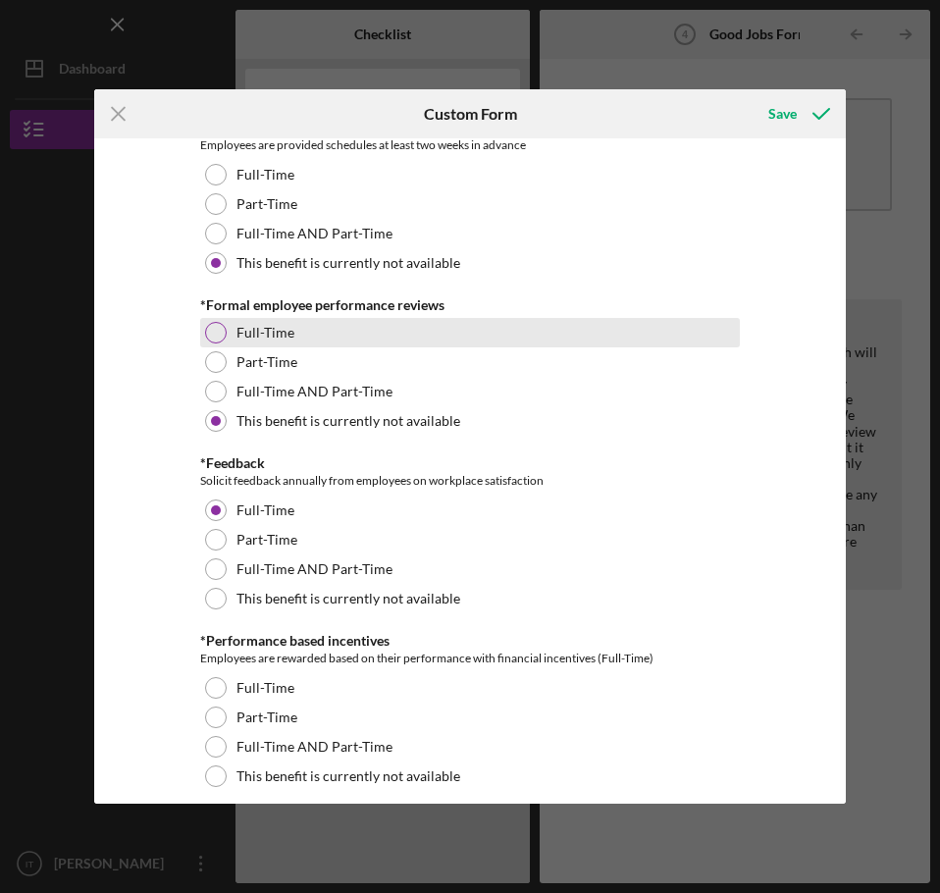
click at [238, 329] on label "Full-Time" at bounding box center [266, 333] width 58 height 16
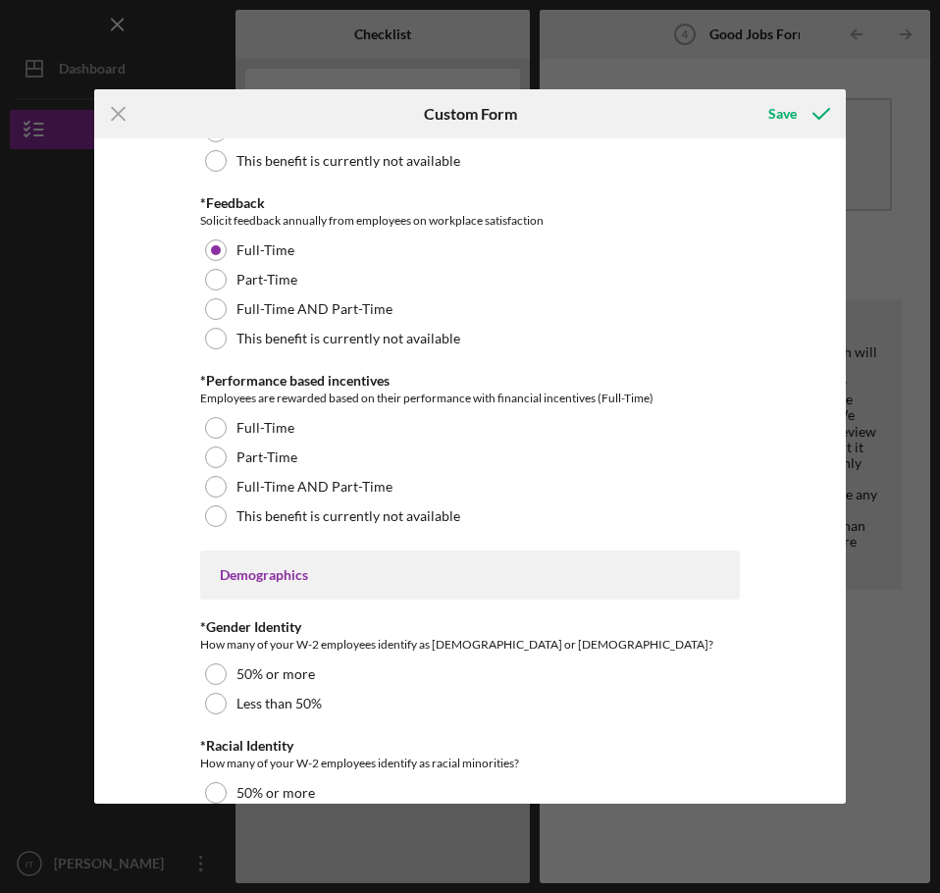
scroll to position [2454, 0]
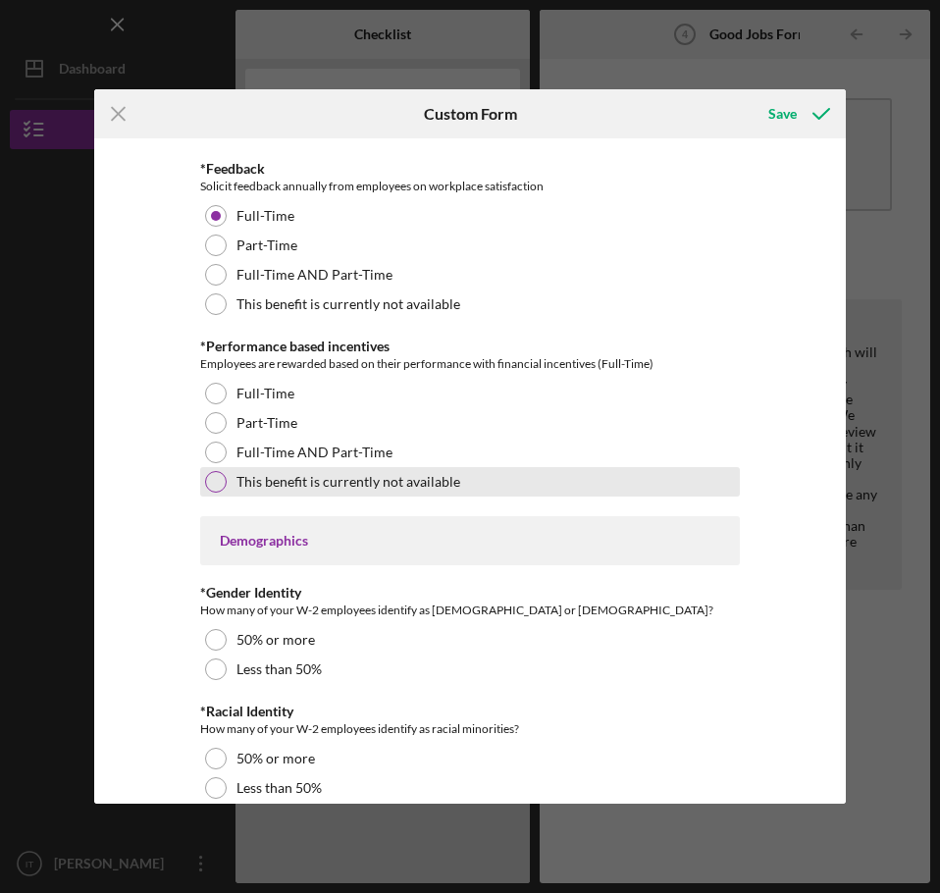
click at [316, 484] on label "This benefit is currently not available" at bounding box center [349, 482] width 224 height 16
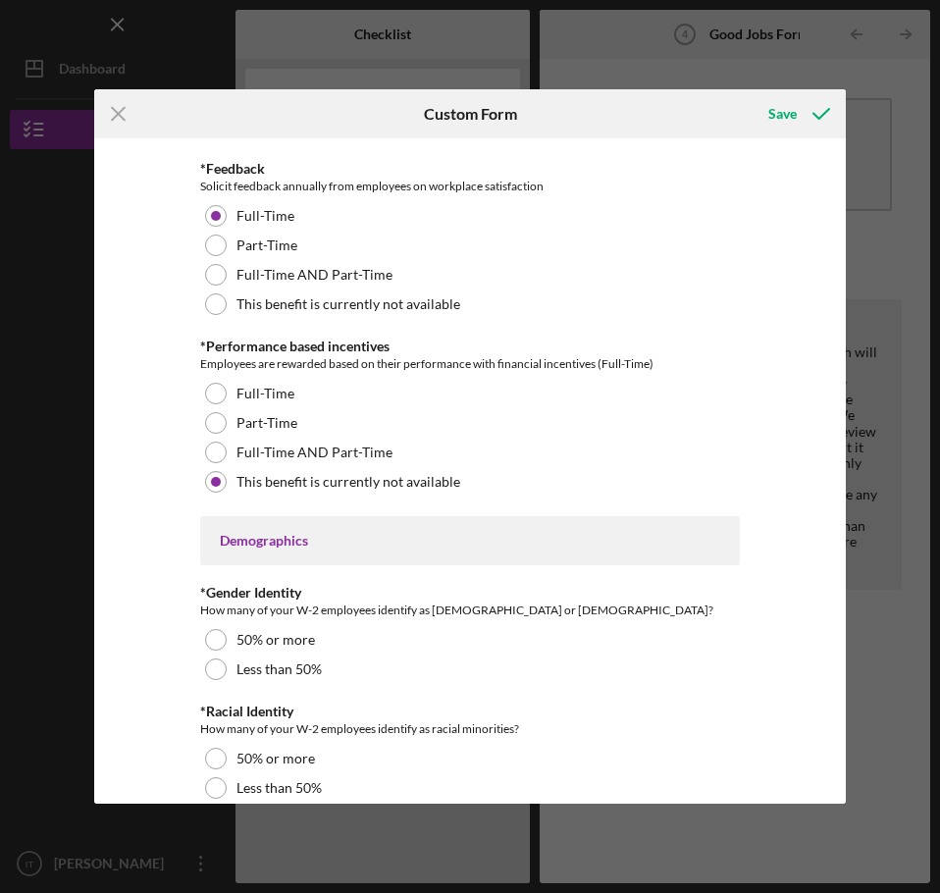
scroll to position [2650, 0]
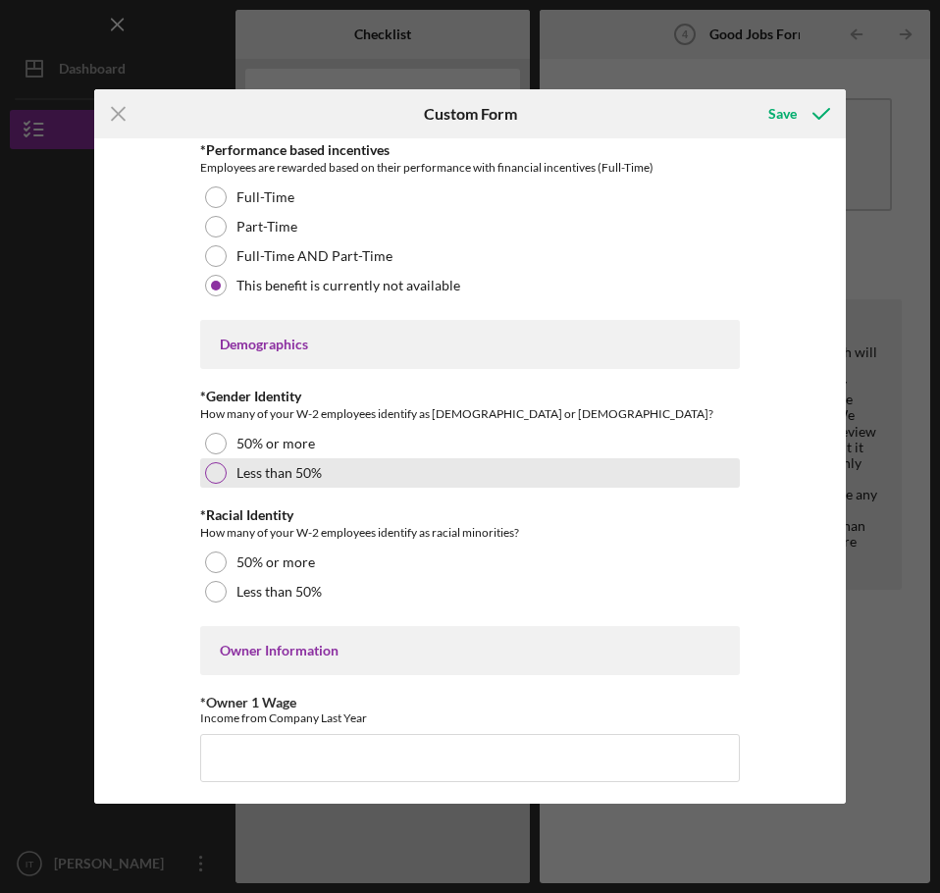
click at [268, 471] on label "Less than 50%" at bounding box center [279, 473] width 85 height 16
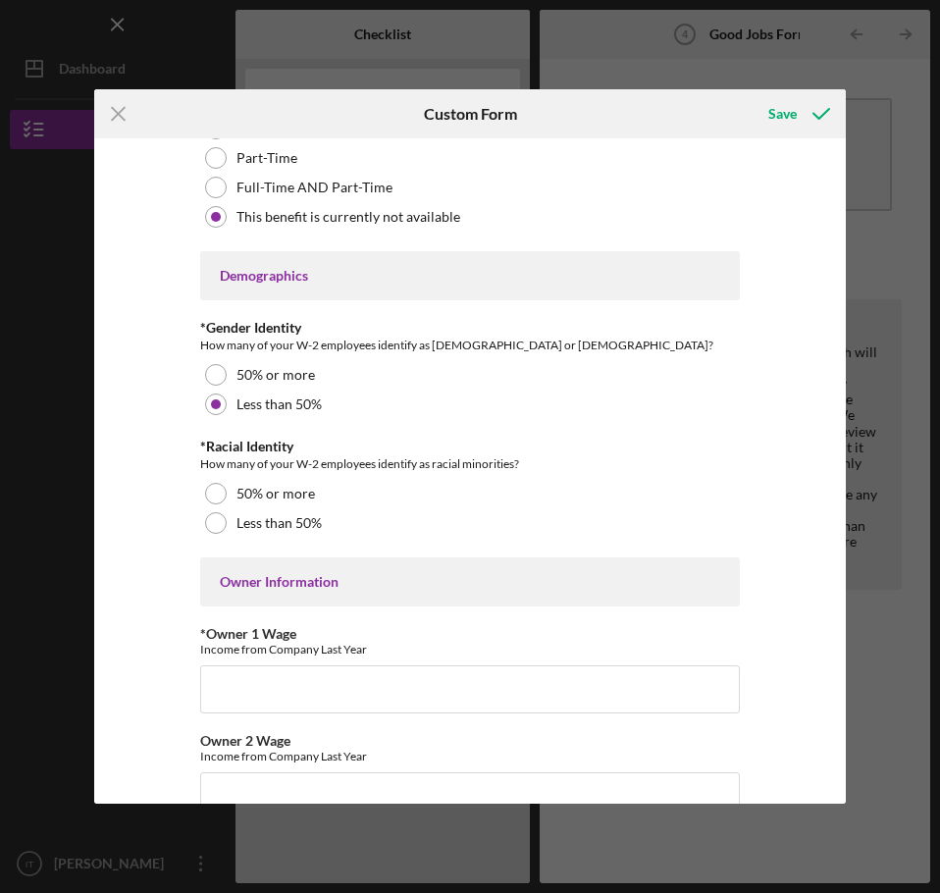
scroll to position [2748, 0]
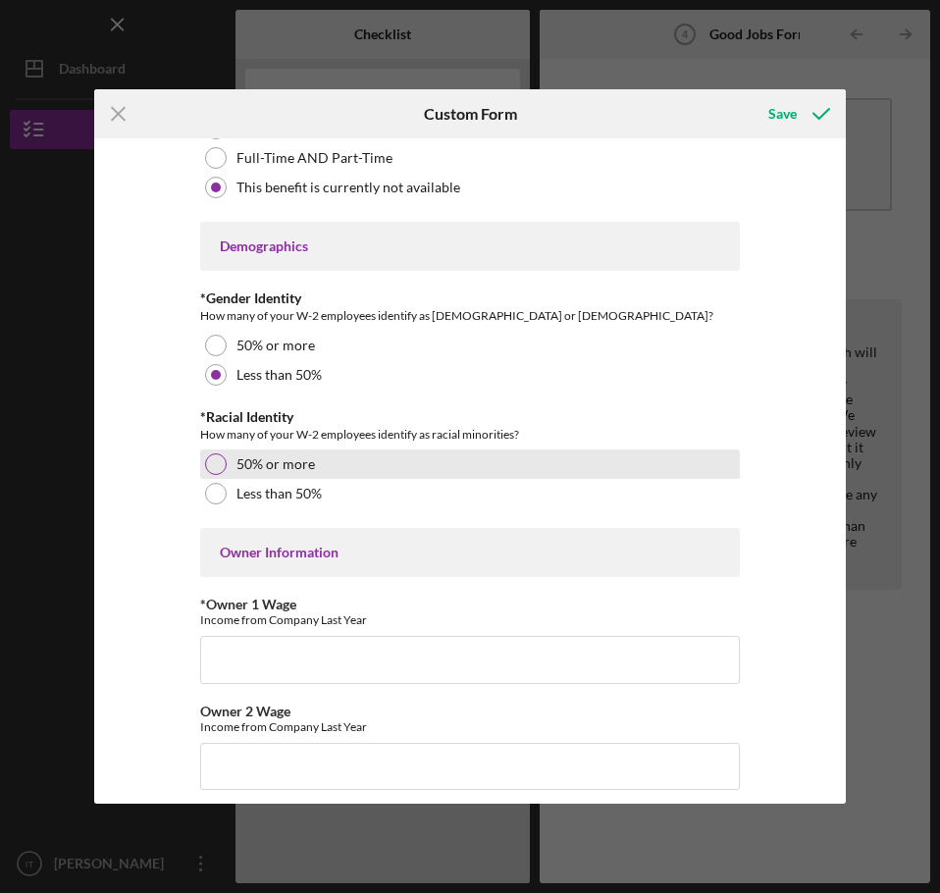
click at [298, 464] on label "50% or more" at bounding box center [276, 464] width 79 height 16
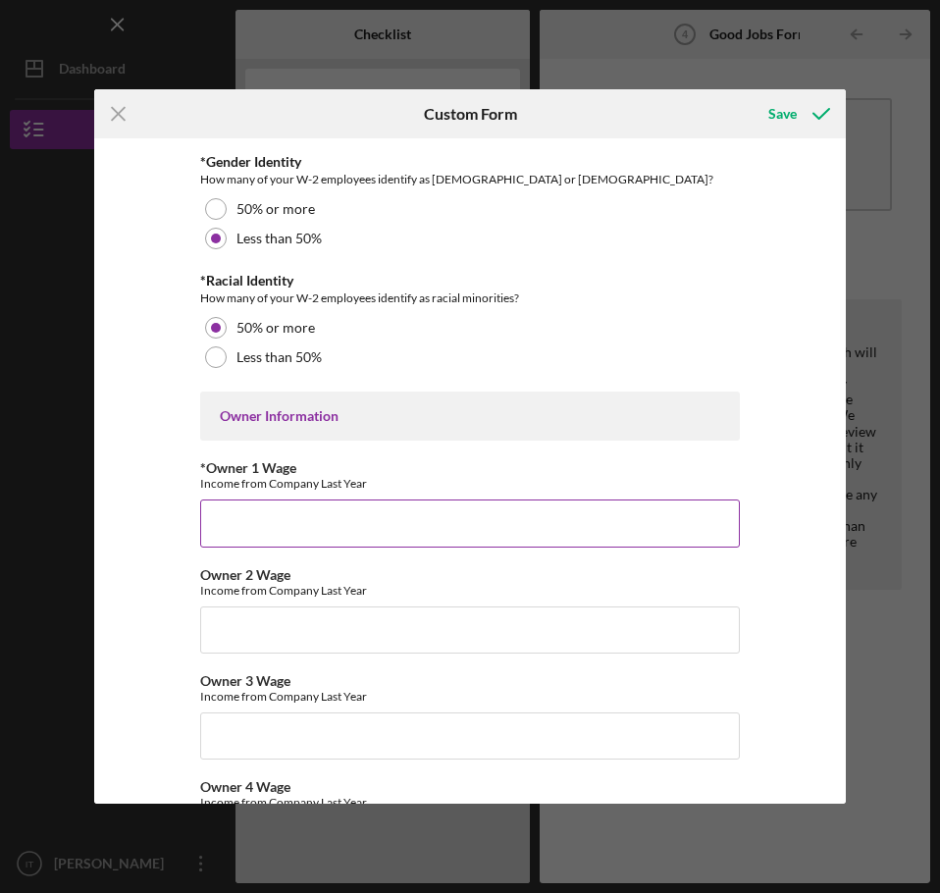
scroll to position [2944, 0]
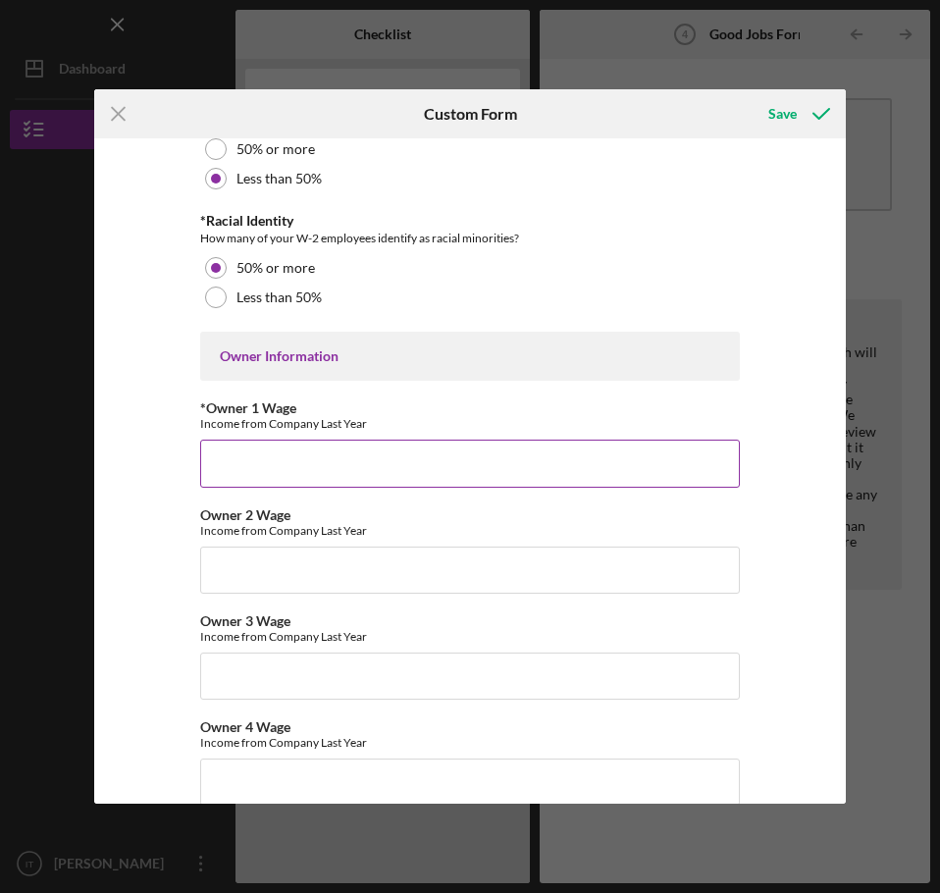
click at [289, 470] on input "*Owner 1 Wage" at bounding box center [470, 463] width 540 height 47
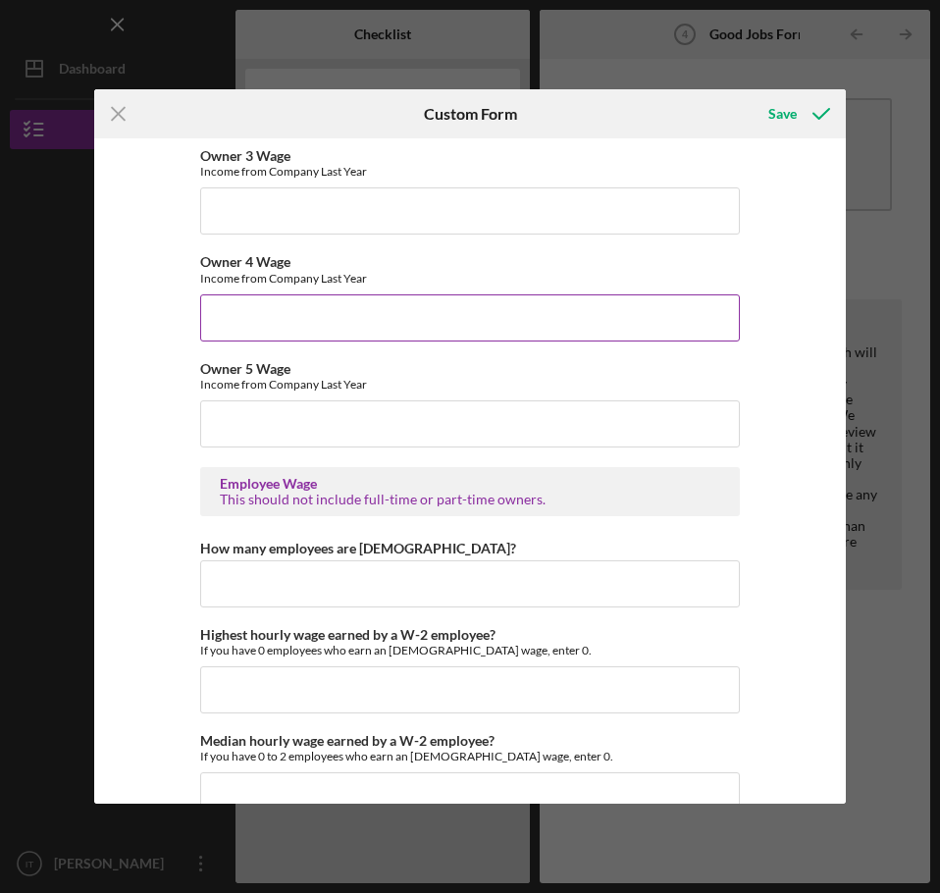
scroll to position [3435, 0]
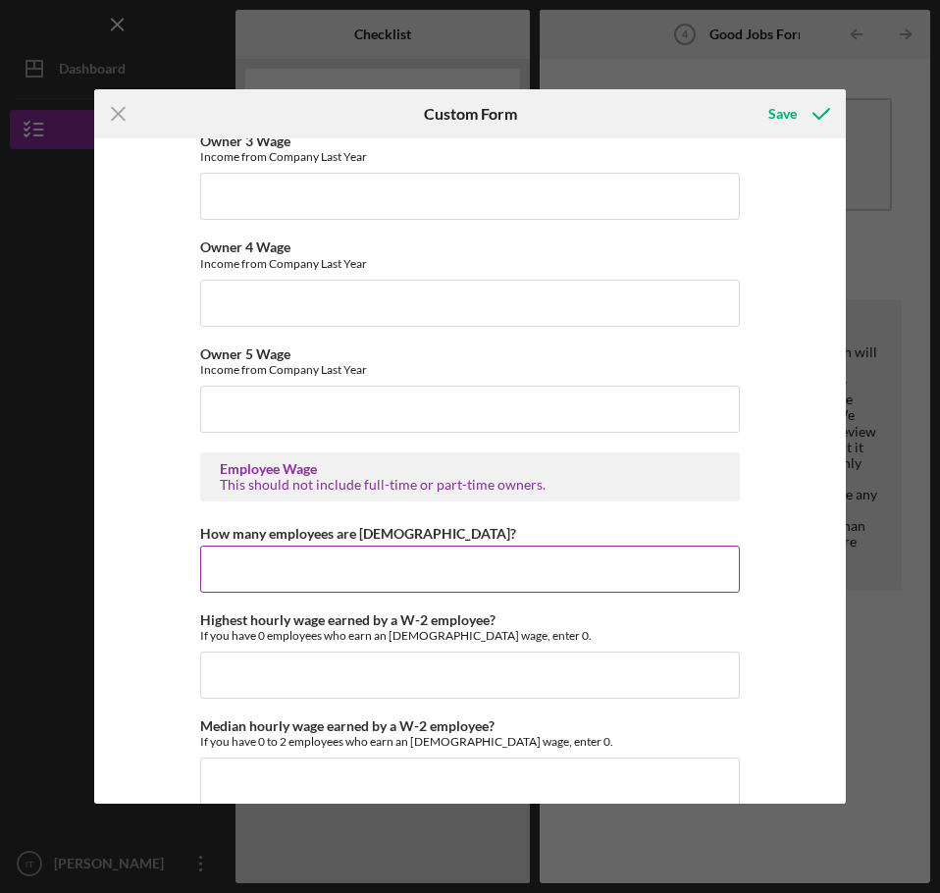
click at [413, 566] on input "How many employees are [DEMOGRAPHIC_DATA]?" at bounding box center [470, 569] width 540 height 47
type input "6"
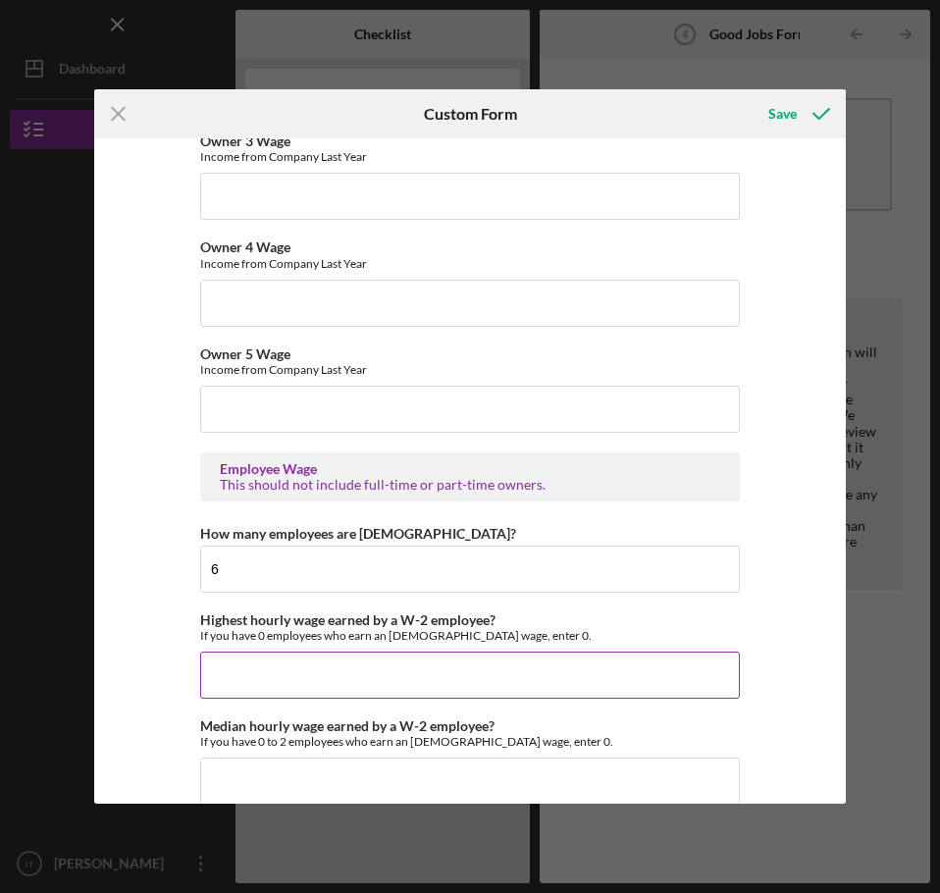
click at [357, 674] on input "Highest hourly wage earned by a W-2 employee?" at bounding box center [470, 675] width 540 height 47
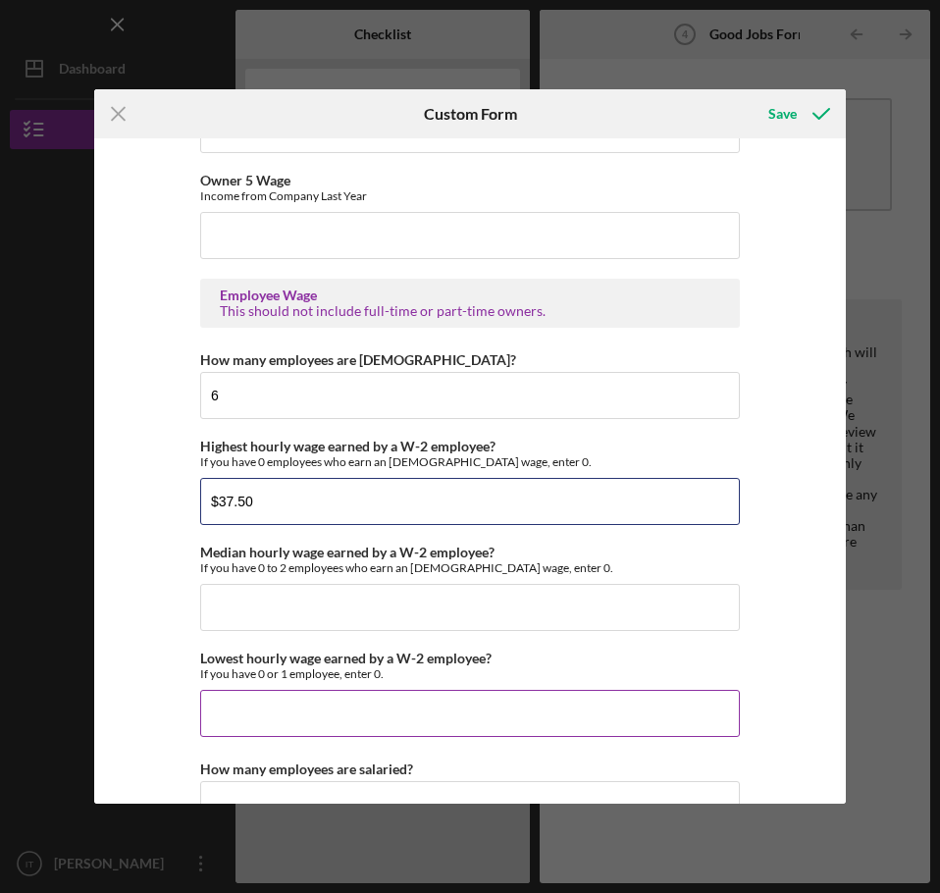
scroll to position [3632, 0]
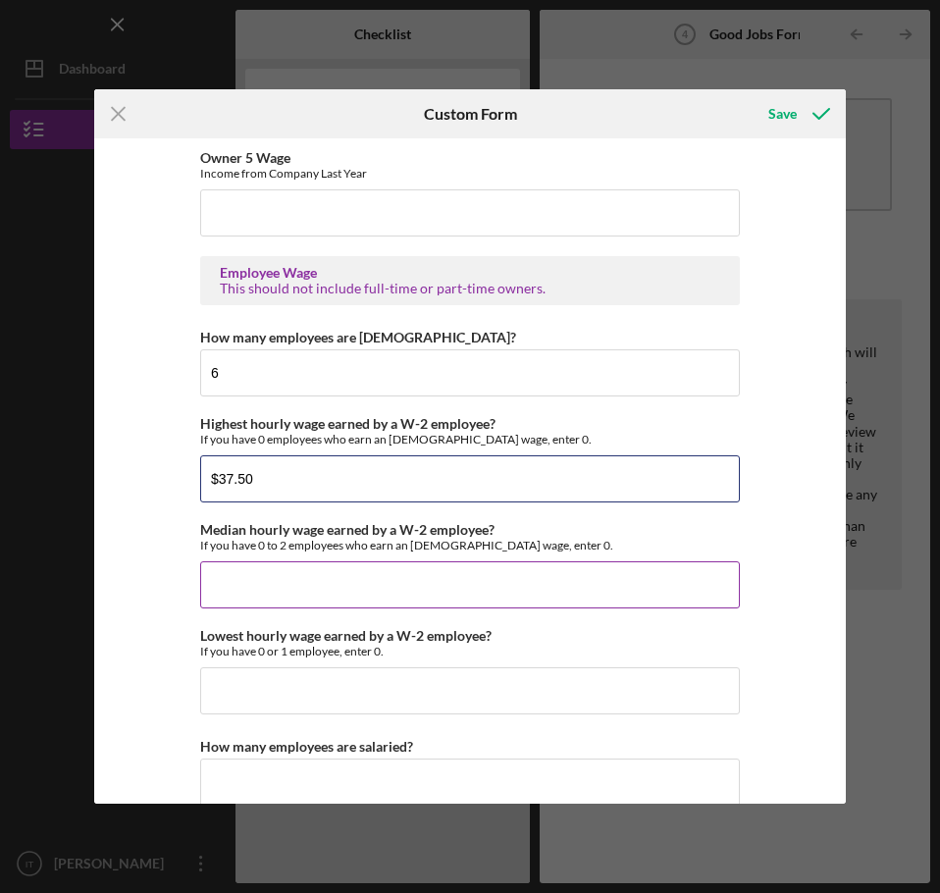
type input "$37.50"
click at [387, 581] on input "Median hourly wage earned by a W-2 employee?" at bounding box center [470, 584] width 540 height 47
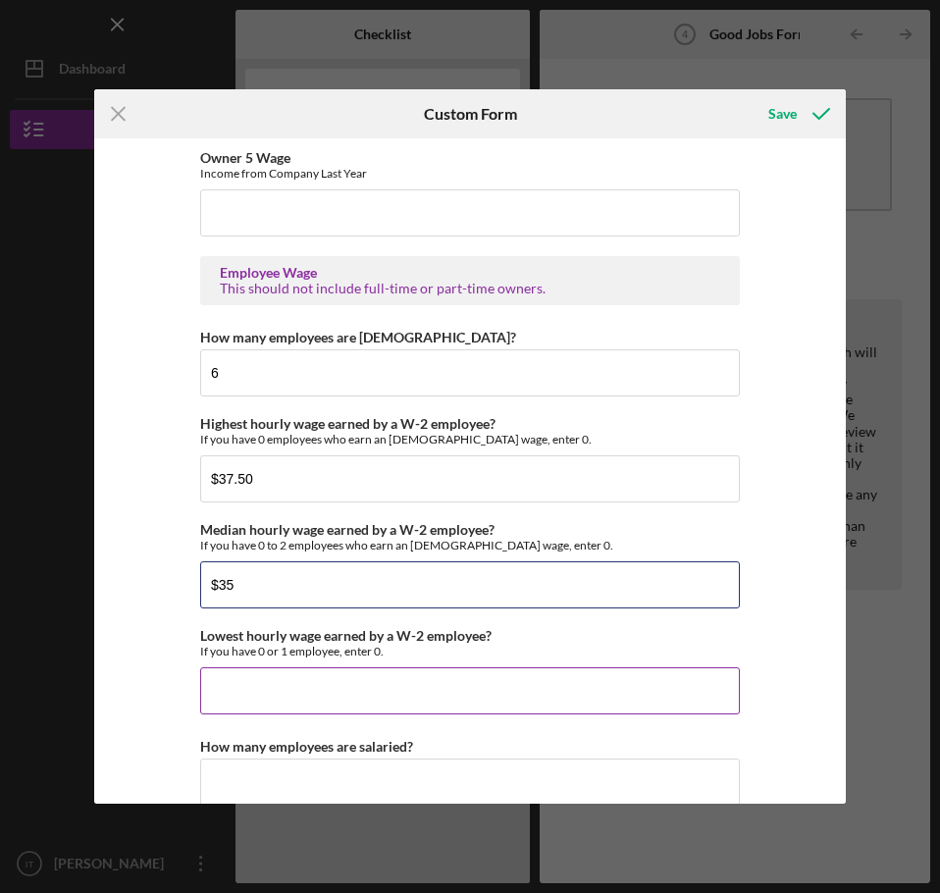
type input "$35"
click at [347, 694] on input "Lowest hourly wage earned by a W-2 employee?" at bounding box center [470, 690] width 540 height 47
type input "$22.50"
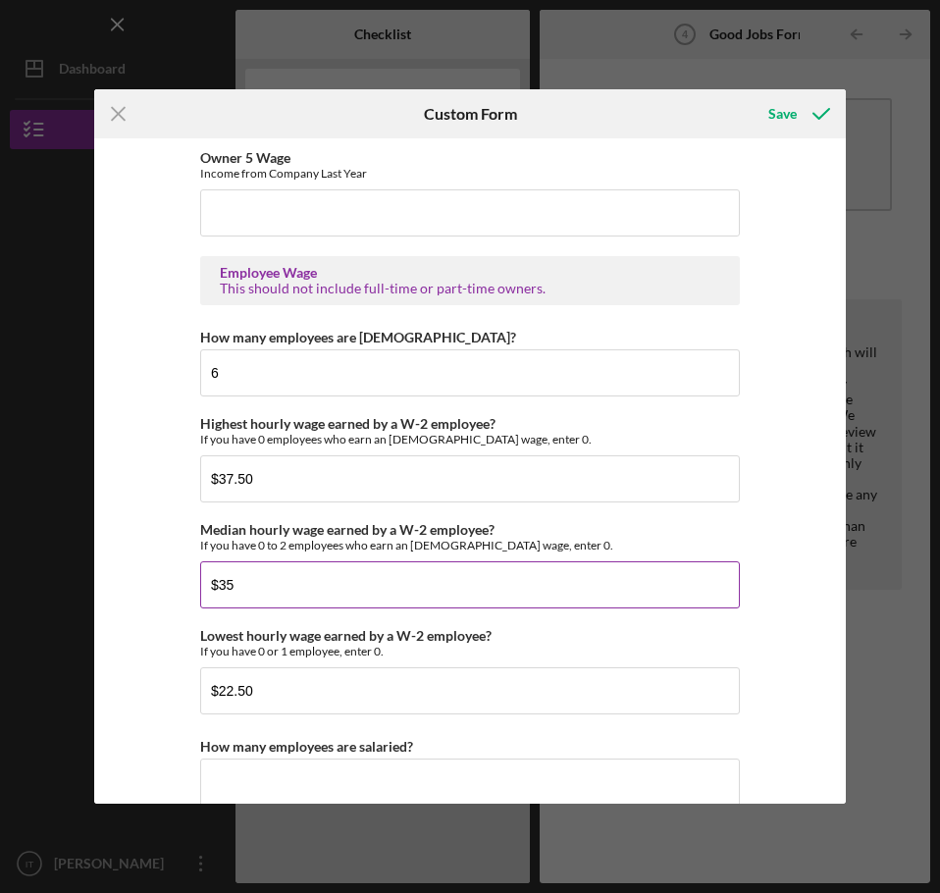
click at [245, 599] on input "$35" at bounding box center [470, 584] width 540 height 47
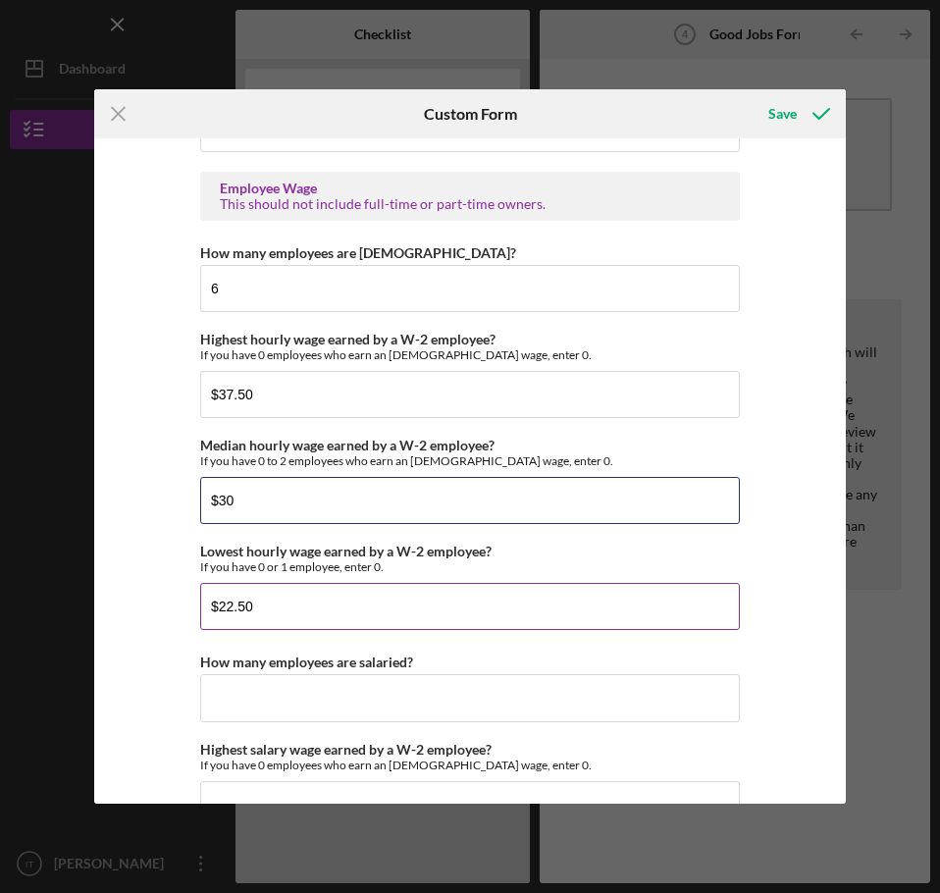
scroll to position [3828, 0]
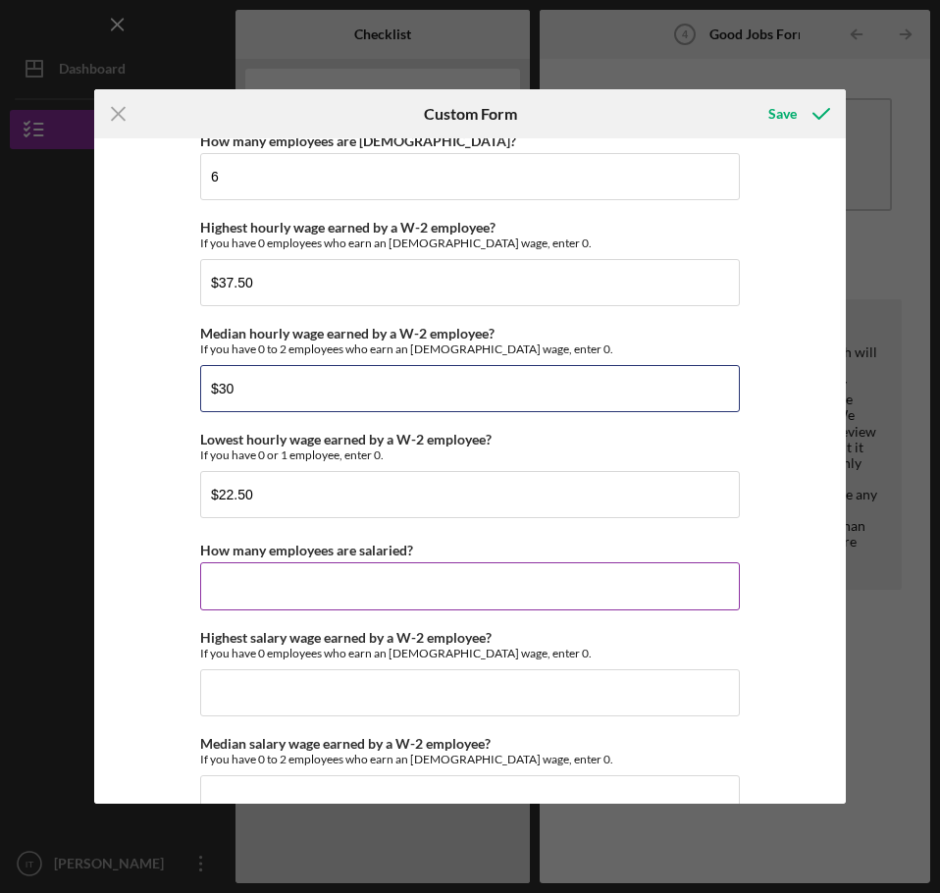
type input "$30"
click at [383, 587] on input "How many employees are salaried?" at bounding box center [470, 585] width 540 height 47
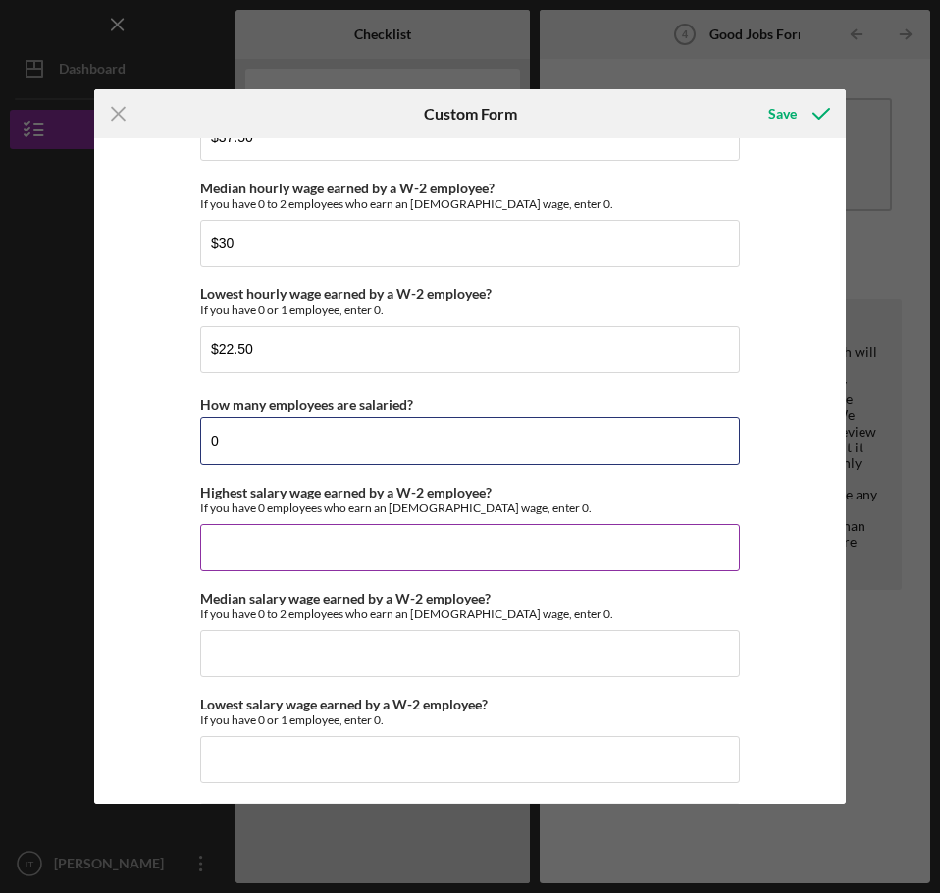
scroll to position [4024, 0]
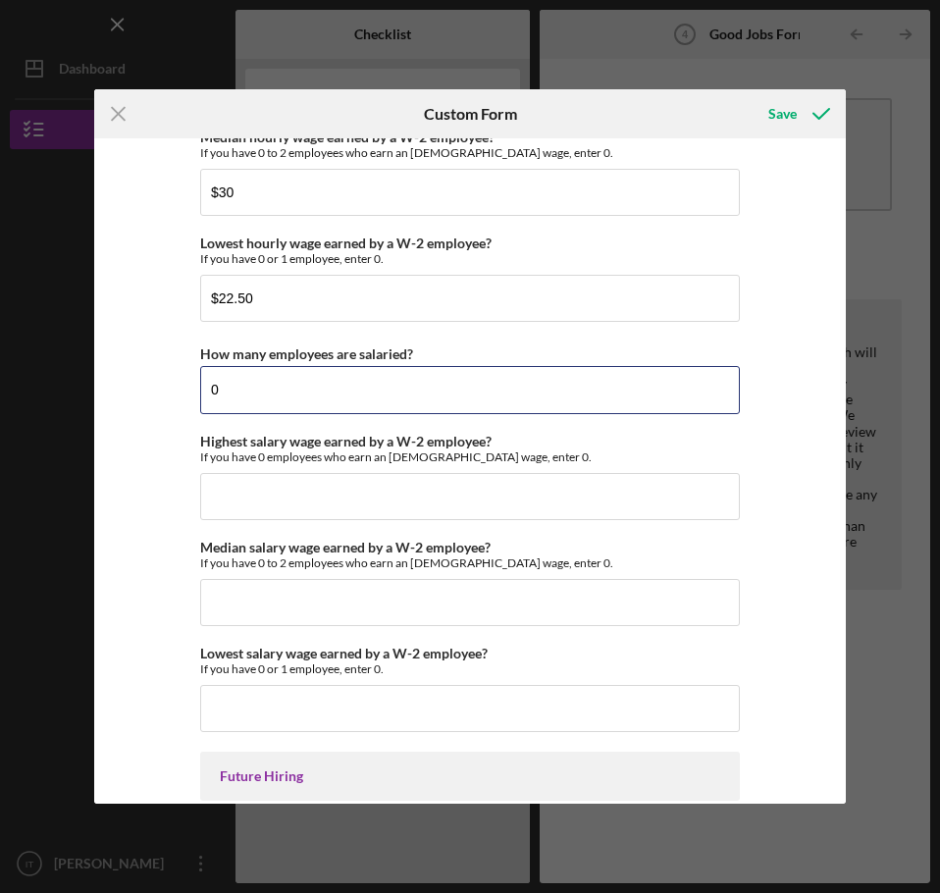
type input "0"
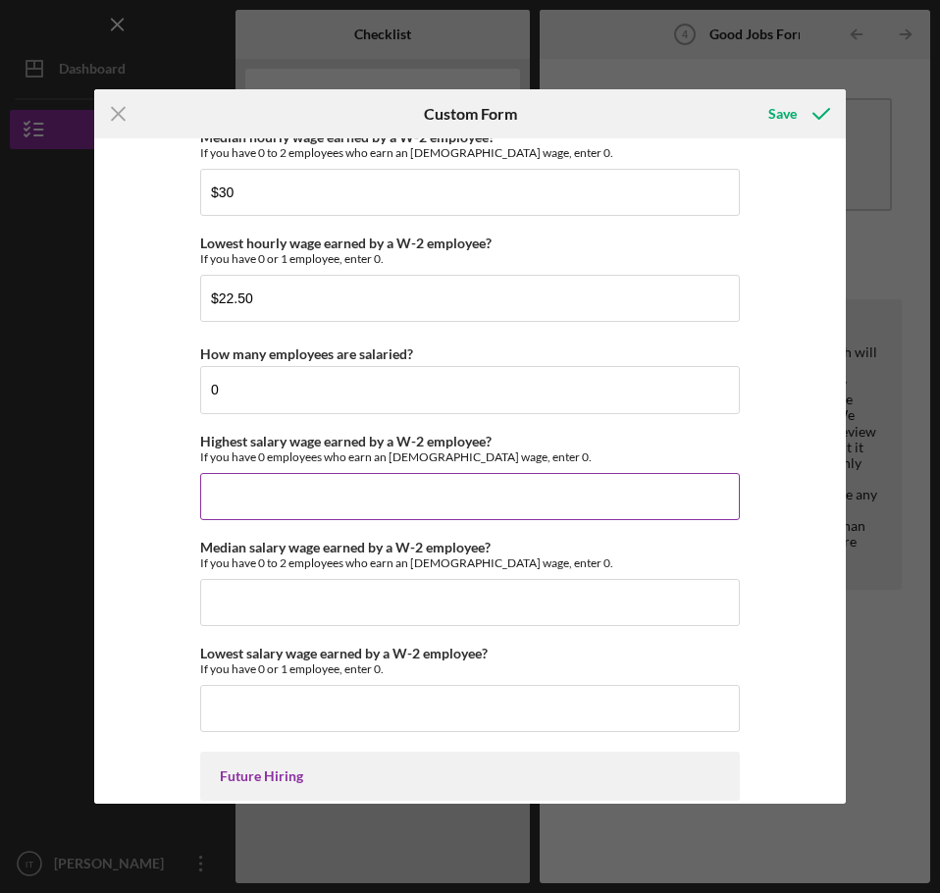
click at [385, 479] on input "Highest salary wage earned by a W-2 employee?" at bounding box center [470, 496] width 540 height 47
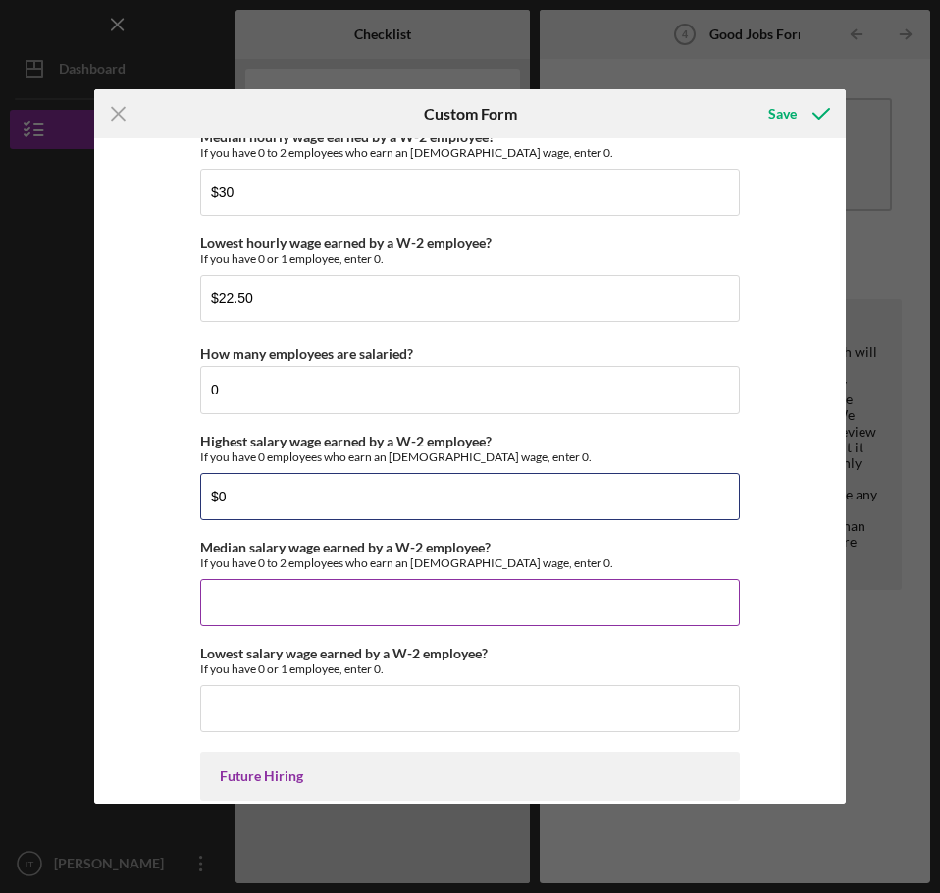
type input "$0"
click at [367, 591] on input "Median salary wage earned by a W-2 employee?" at bounding box center [470, 602] width 540 height 47
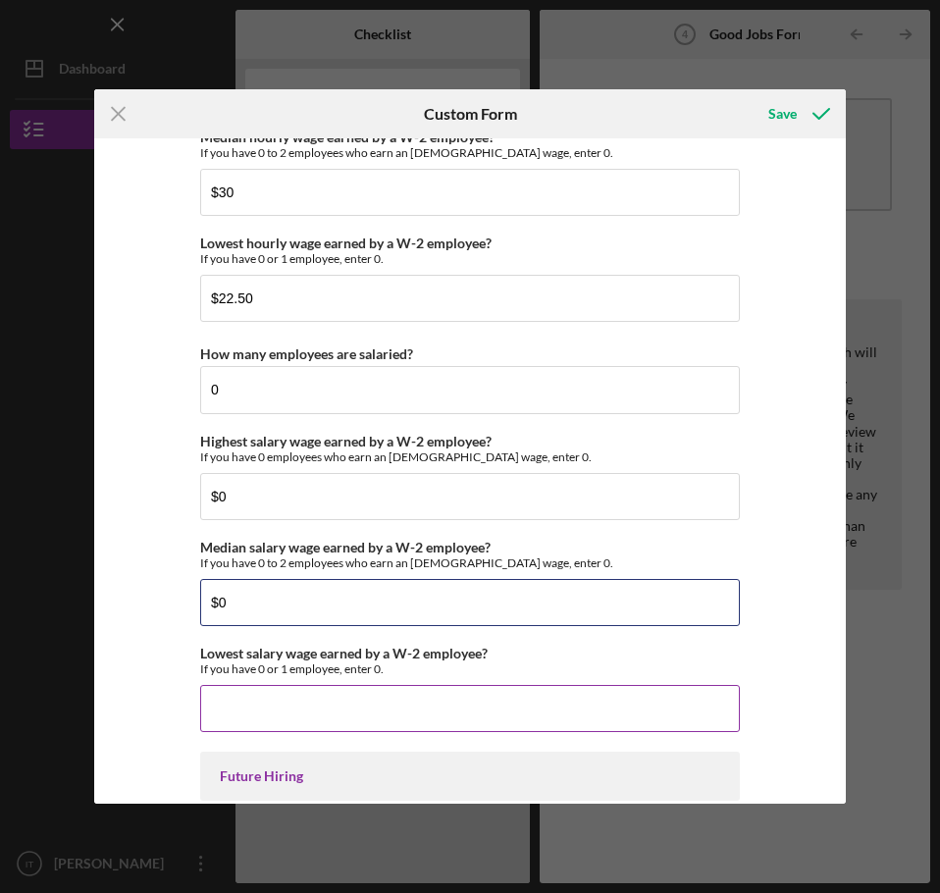
type input "$0"
click at [331, 701] on input "Lowest salary wage earned by a W-2 employee?" at bounding box center [470, 708] width 540 height 47
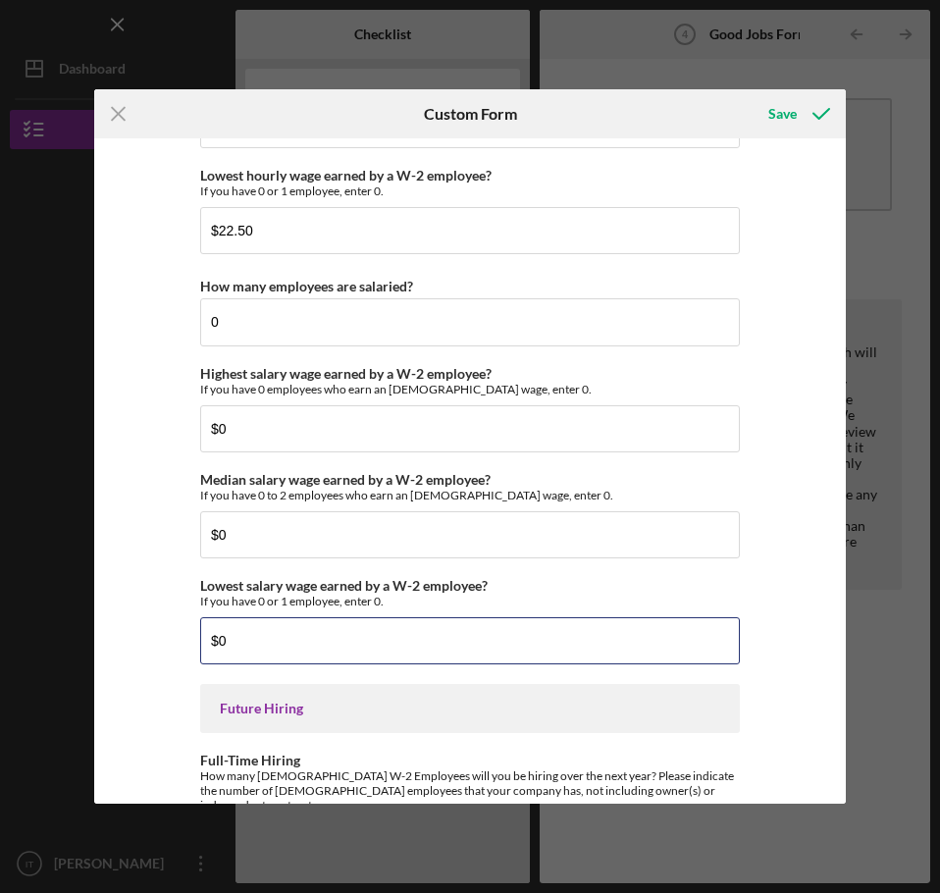
scroll to position [4292, 0]
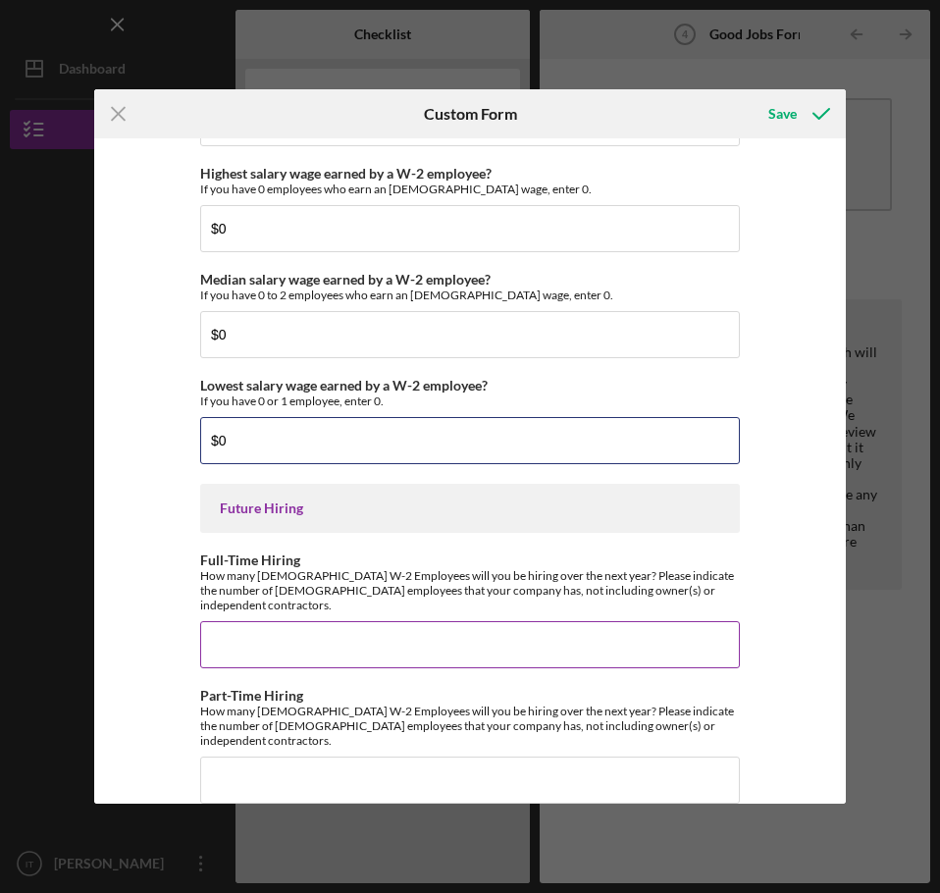
type input "$0"
click at [269, 621] on input "Full-Time Hiring" at bounding box center [470, 644] width 540 height 47
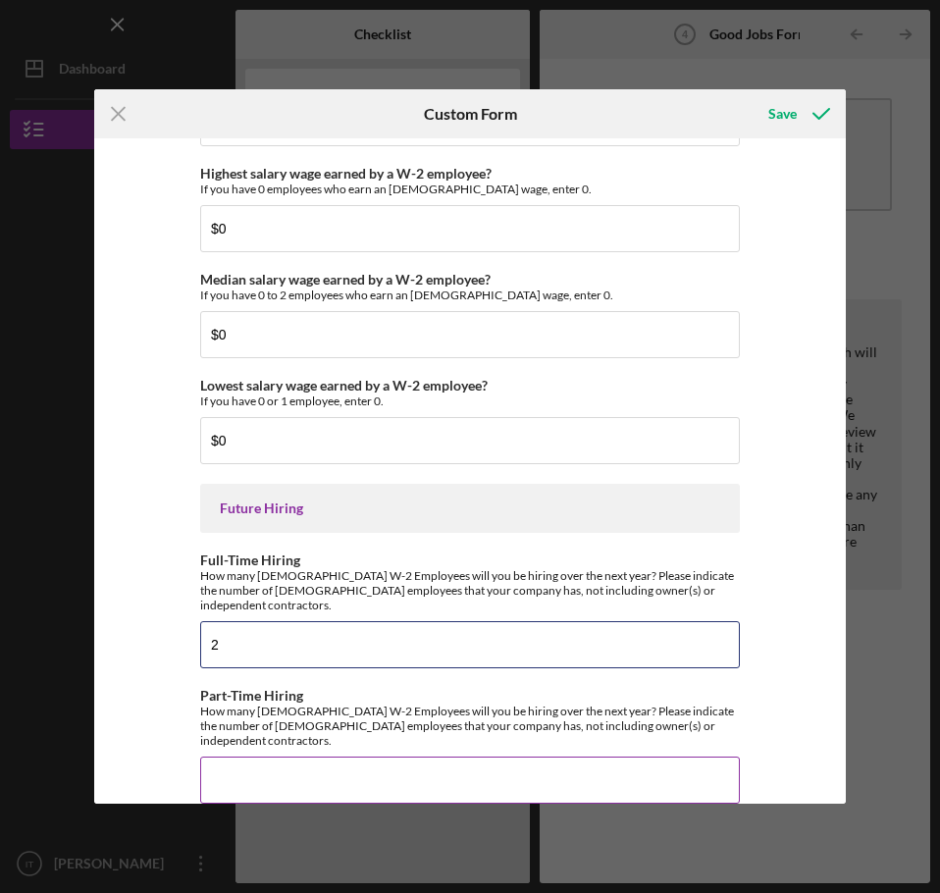
type input "2"
click at [320, 757] on input "Part-Time Hiring" at bounding box center [470, 780] width 540 height 47
type input "4"
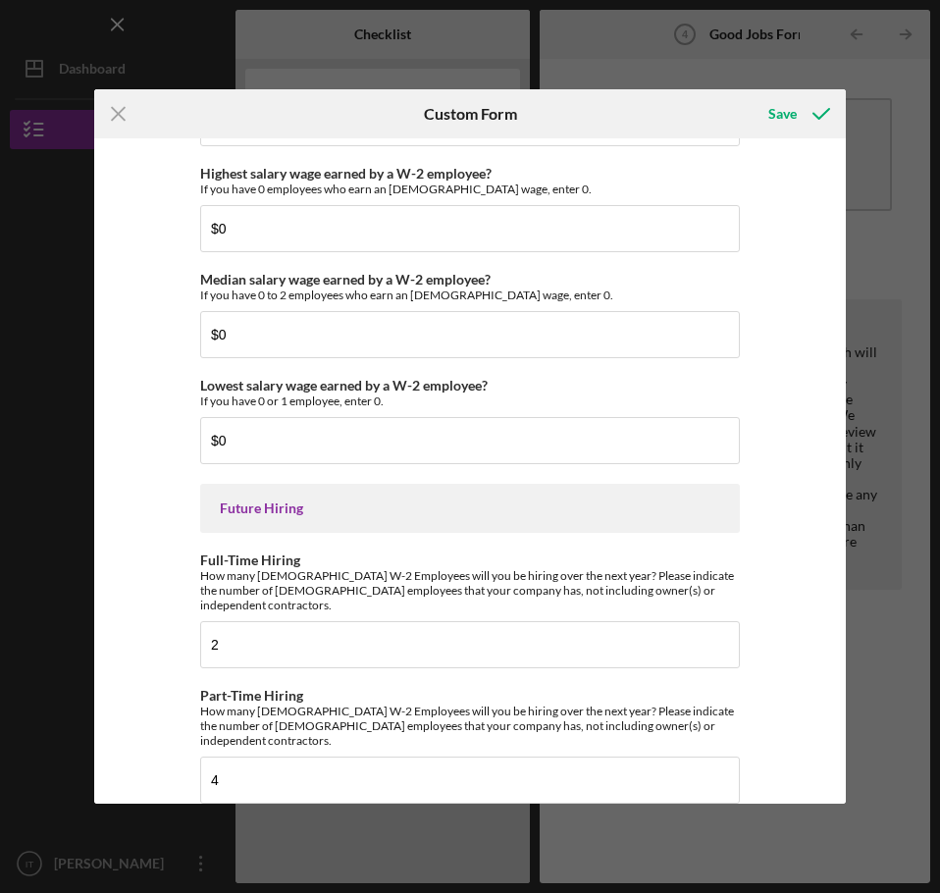
click at [801, 735] on div "Good Jobs Form *Number of [DEMOGRAPHIC_DATA] Owner Employment Please input all …" at bounding box center [470, 470] width 752 height 665
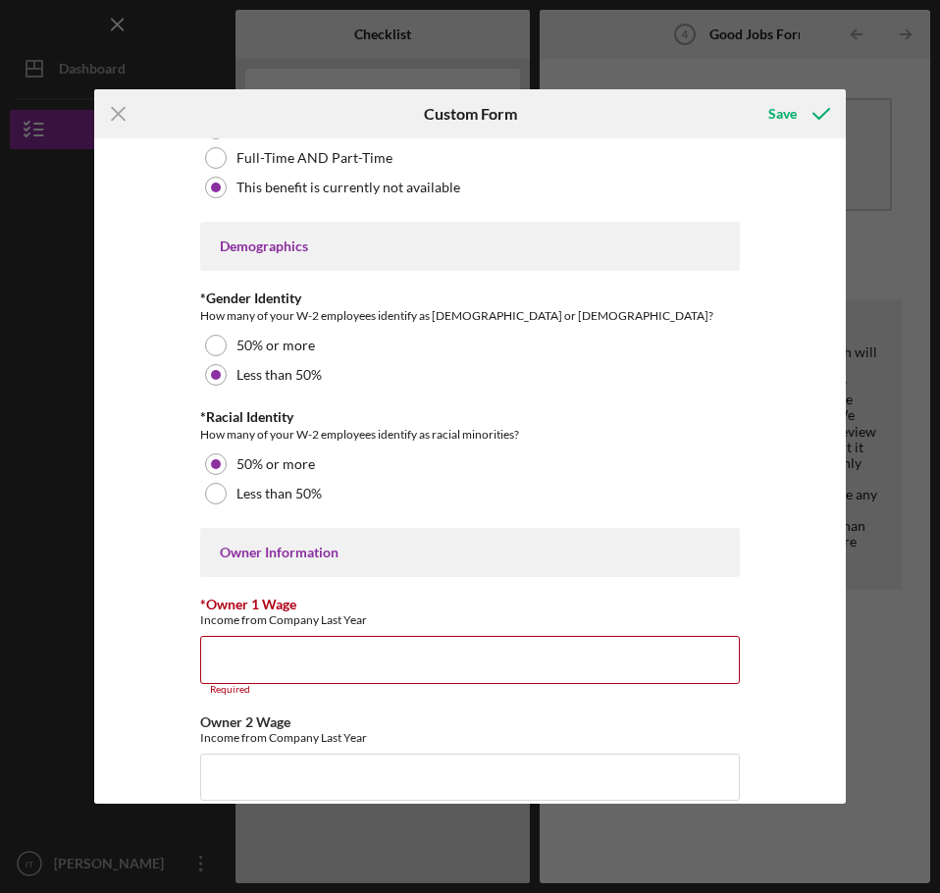
scroll to position [2722, 0]
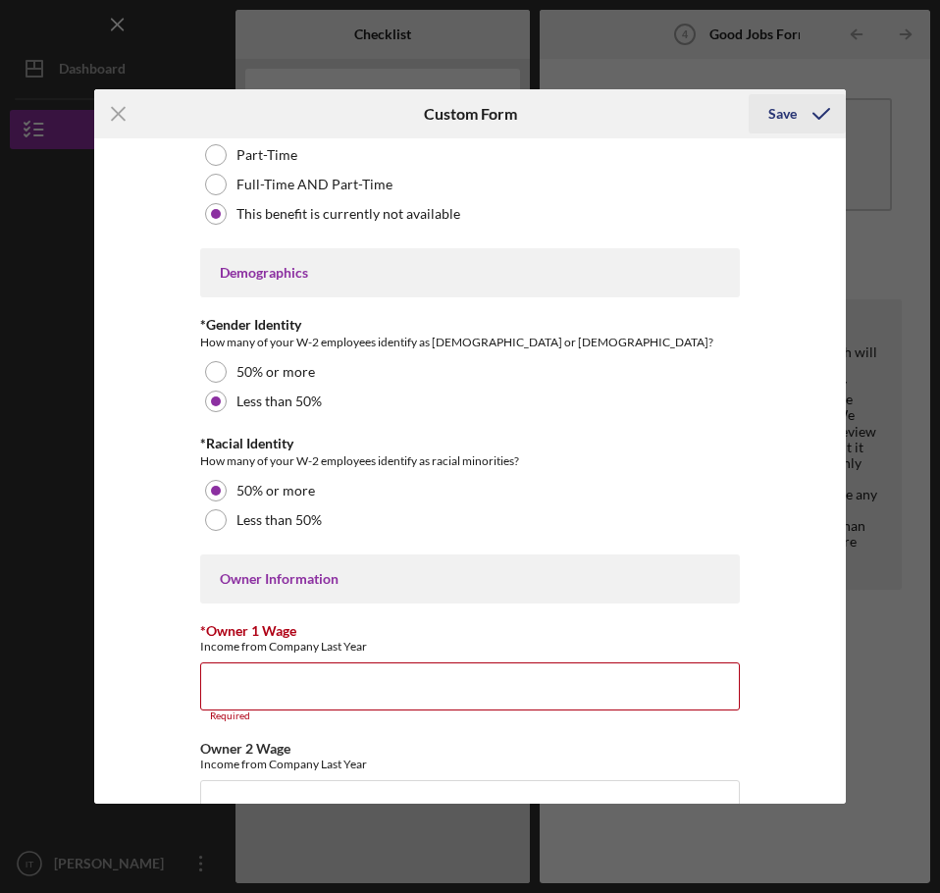
click at [786, 119] on div "Save" at bounding box center [783, 113] width 28 height 39
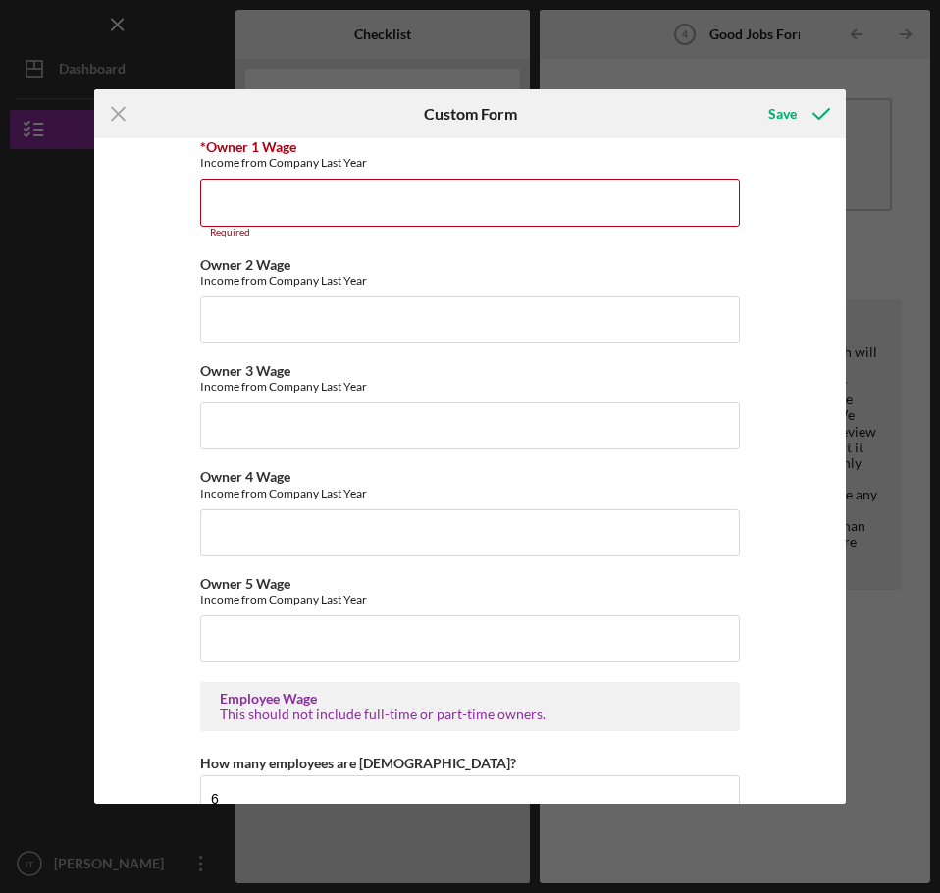
scroll to position [3207, 0]
click at [144, 686] on div "Good Jobs Form *Number of [DEMOGRAPHIC_DATA] Owner Employment Please input all …" at bounding box center [470, 470] width 752 height 665
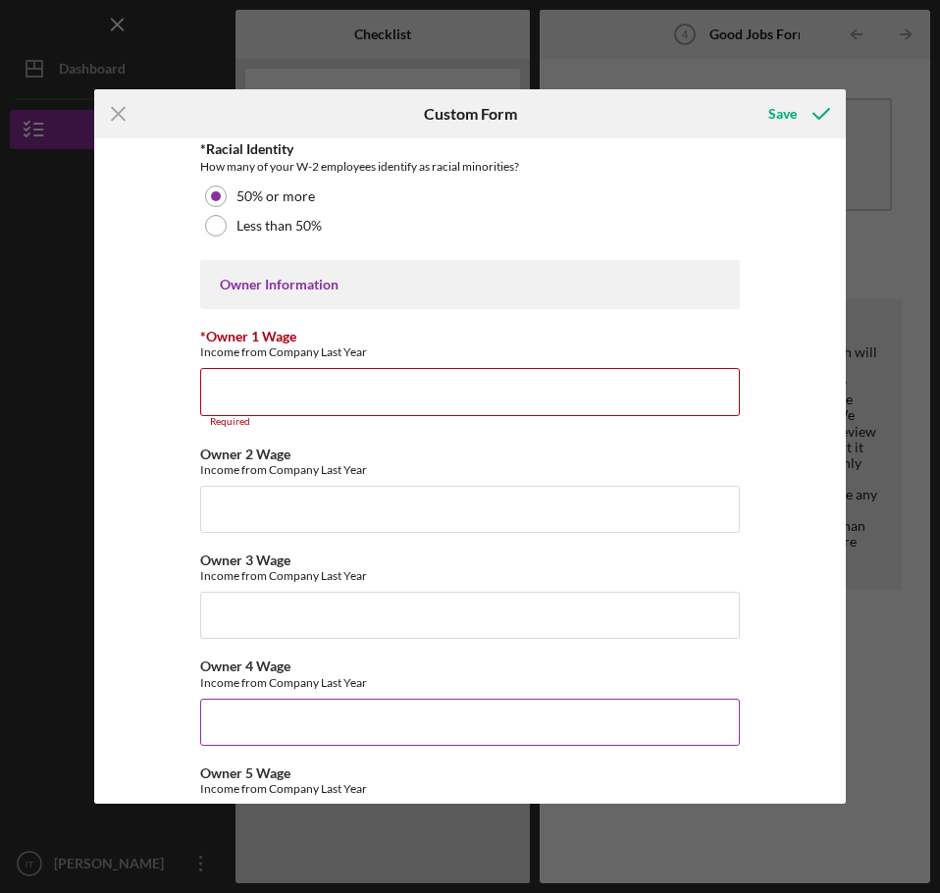
scroll to position [2918, 0]
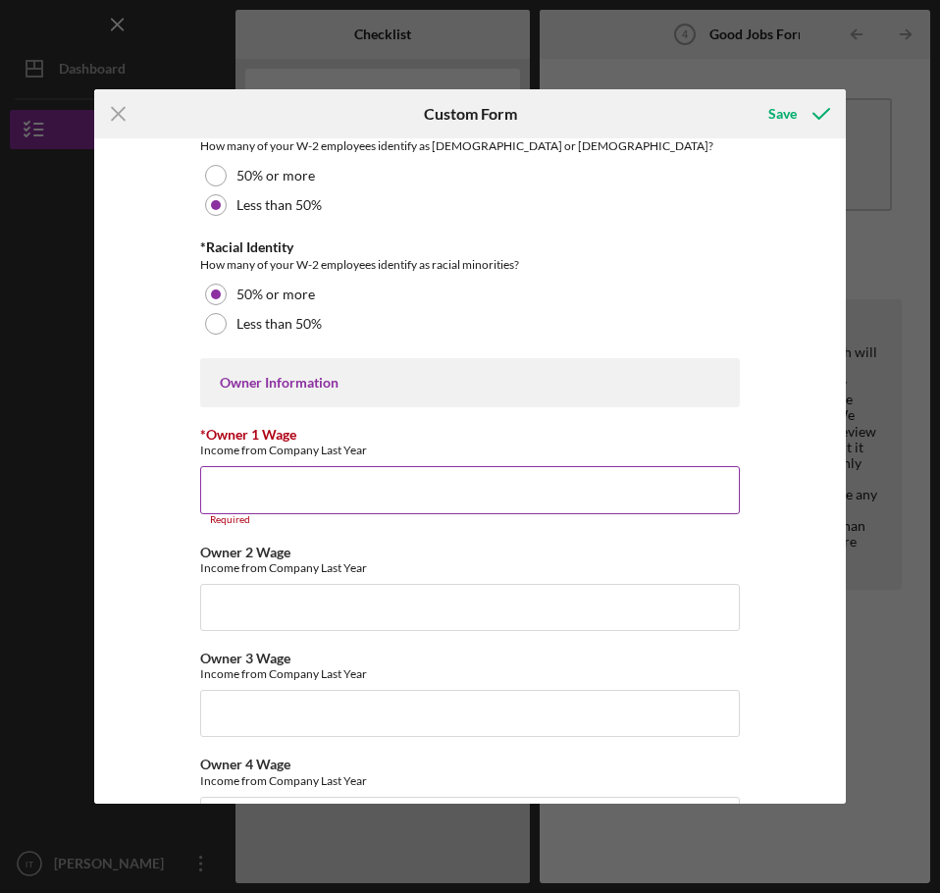
click at [372, 489] on input "*Owner 1 Wage" at bounding box center [470, 489] width 540 height 47
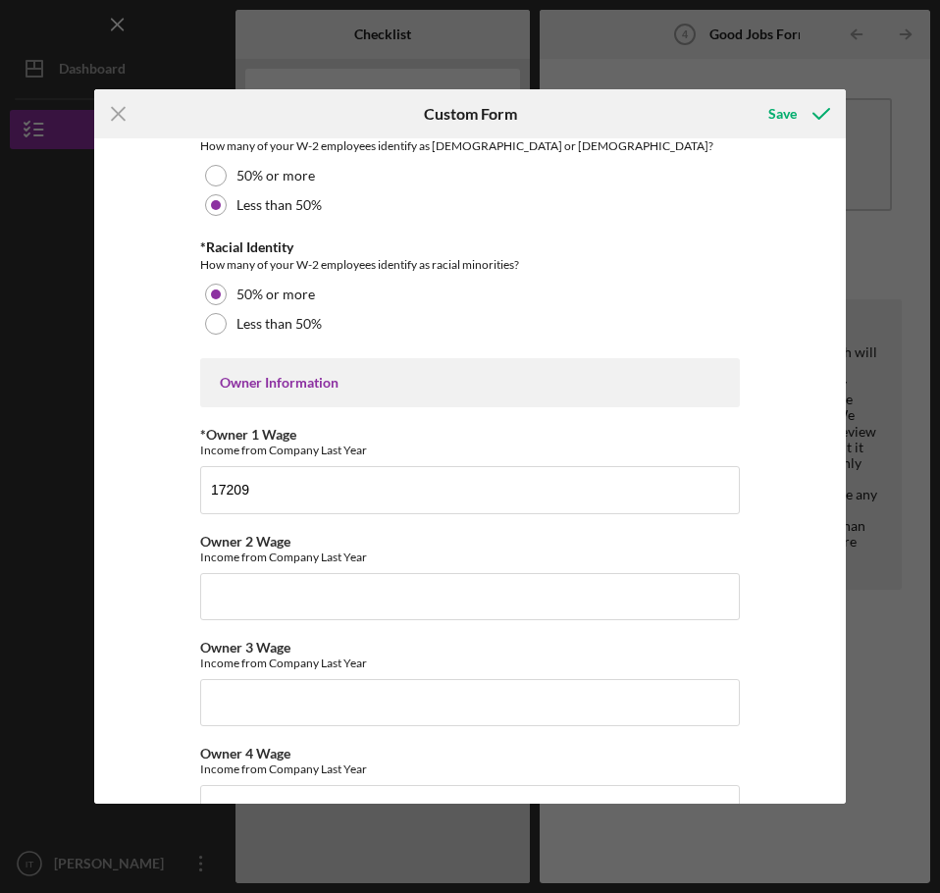
click at [775, 502] on div "Good Jobs Form *Number of [DEMOGRAPHIC_DATA] Owner Employment Please input all …" at bounding box center [470, 470] width 752 height 665
click at [281, 490] on input "17209" at bounding box center [470, 489] width 540 height 47
click at [786, 497] on div "Good Jobs Form *Number of [DEMOGRAPHIC_DATA] Owner Employment Please input all …" at bounding box center [470, 470] width 752 height 665
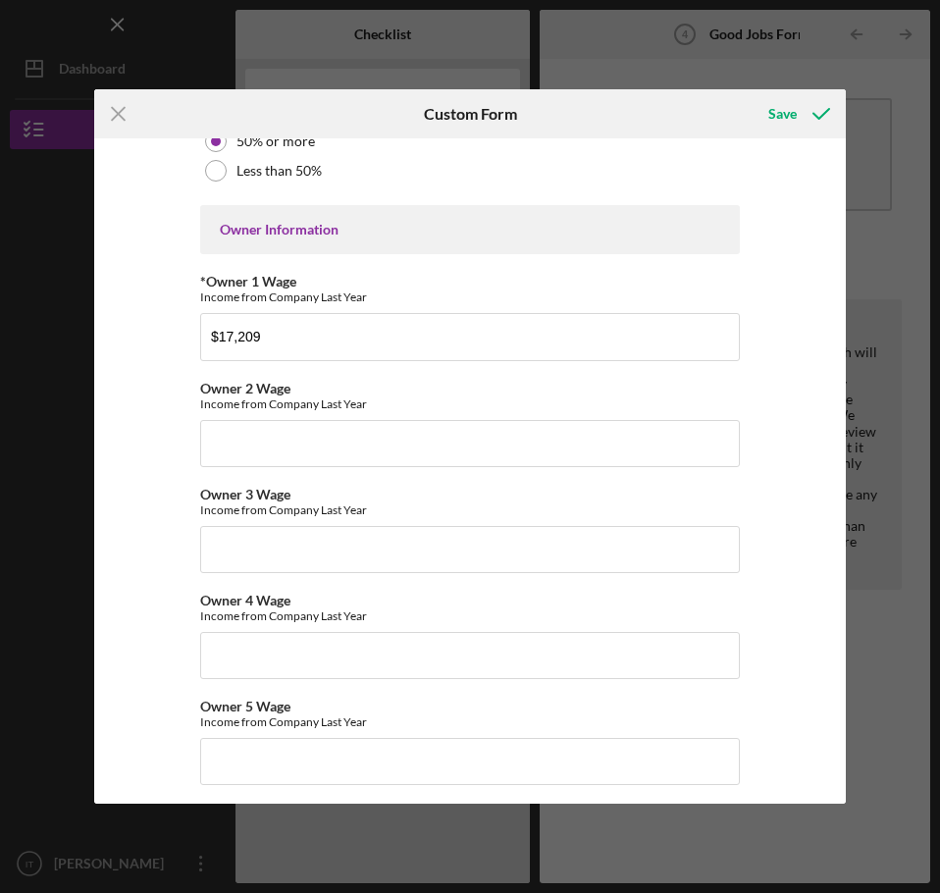
scroll to position [3114, 0]
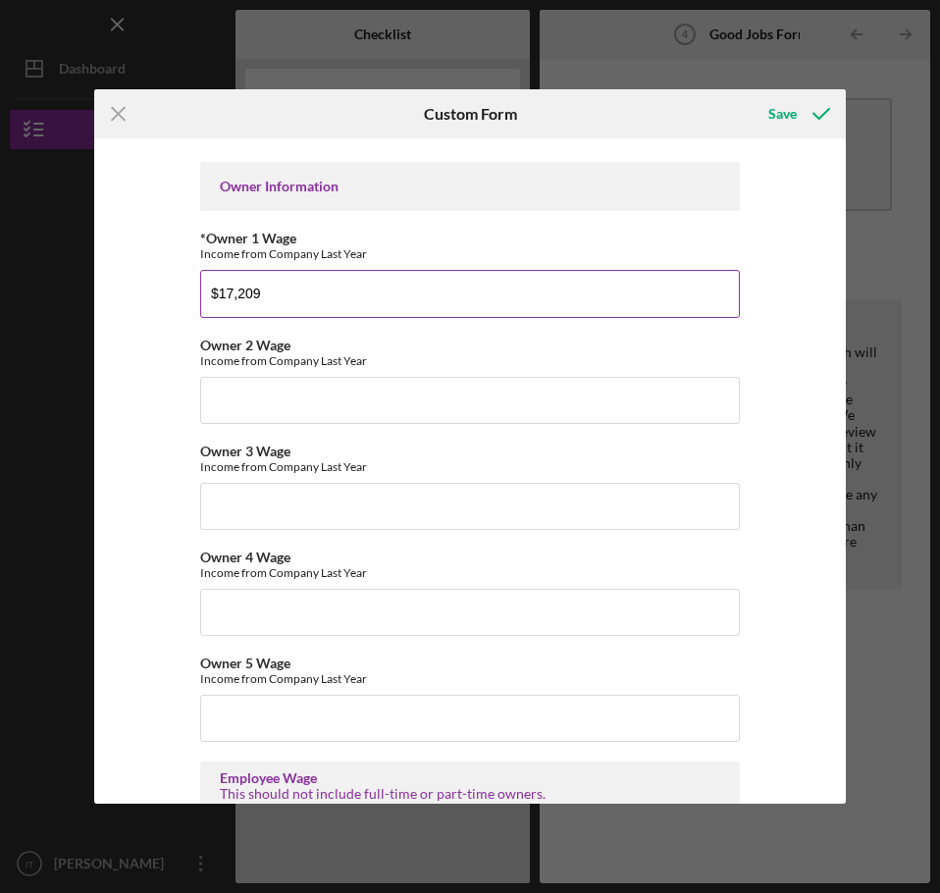
click at [222, 295] on input "$17,209" at bounding box center [470, 293] width 540 height 47
click at [789, 324] on div "Good Jobs Form *Number of [DEMOGRAPHIC_DATA] Owner Employment Please input all …" at bounding box center [470, 470] width 752 height 665
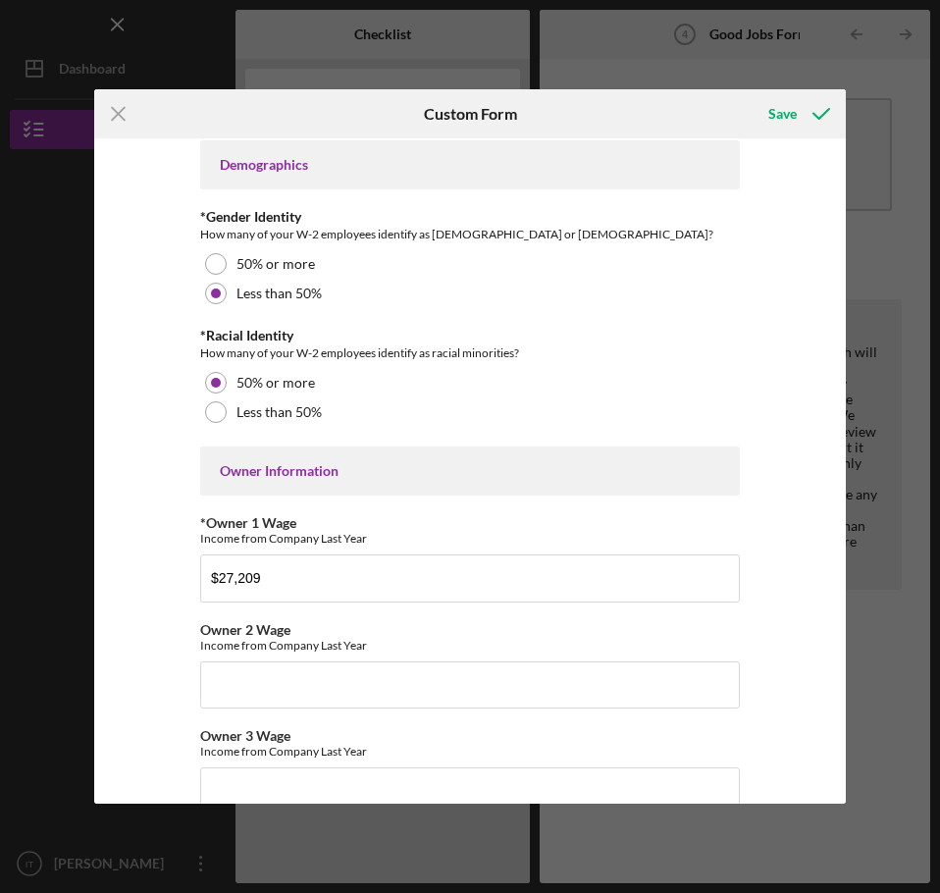
scroll to position [2809, 0]
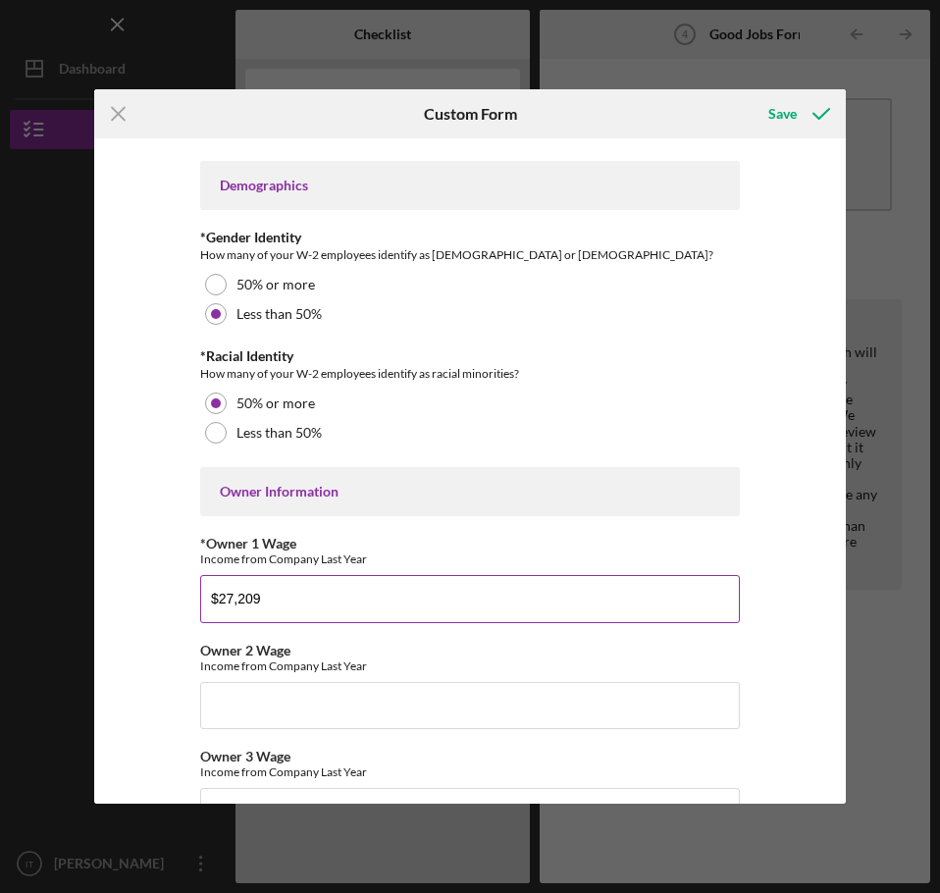
click at [225, 600] on input "$27,209" at bounding box center [470, 598] width 540 height 47
type input "$17,209"
click at [805, 588] on div "Good Jobs Form *Number of [DEMOGRAPHIC_DATA] Owner Employment Please input all …" at bounding box center [470, 470] width 752 height 665
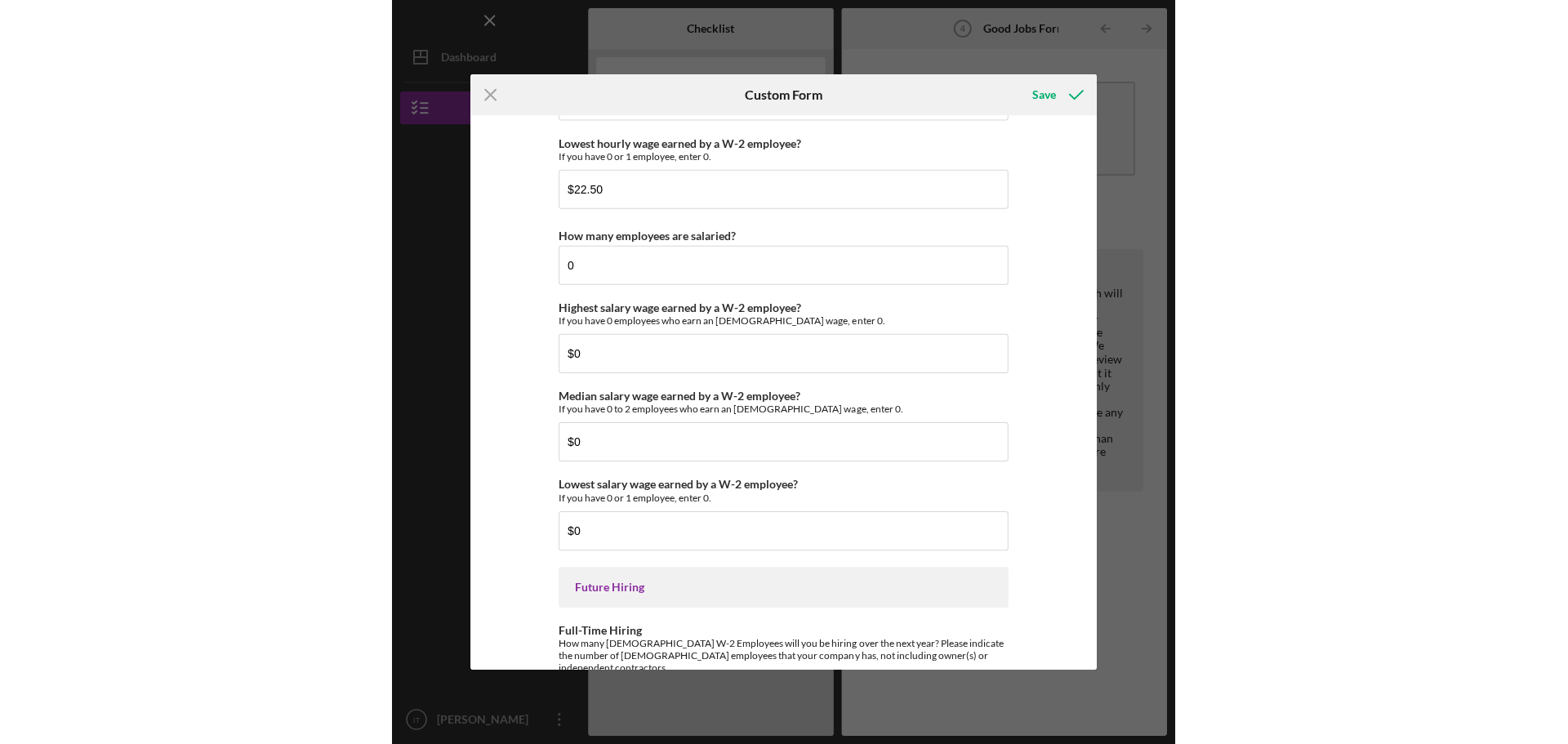
scroll to position [3563, 0]
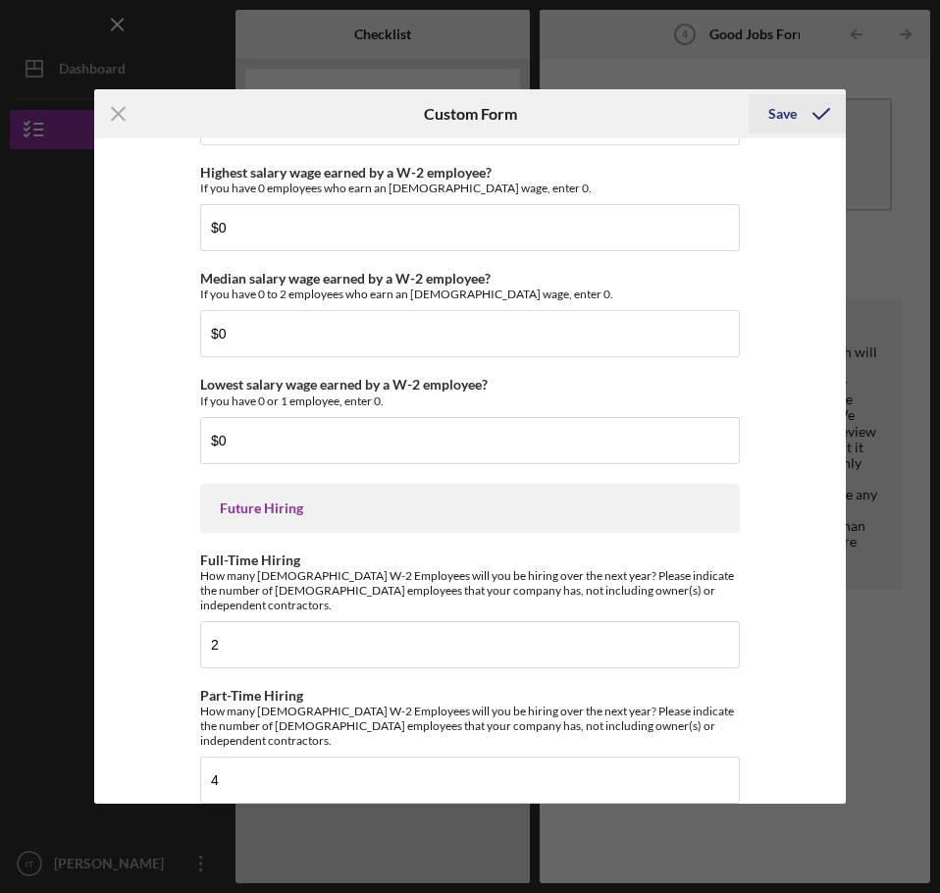
click at [783, 115] on div "Save" at bounding box center [783, 113] width 28 height 39
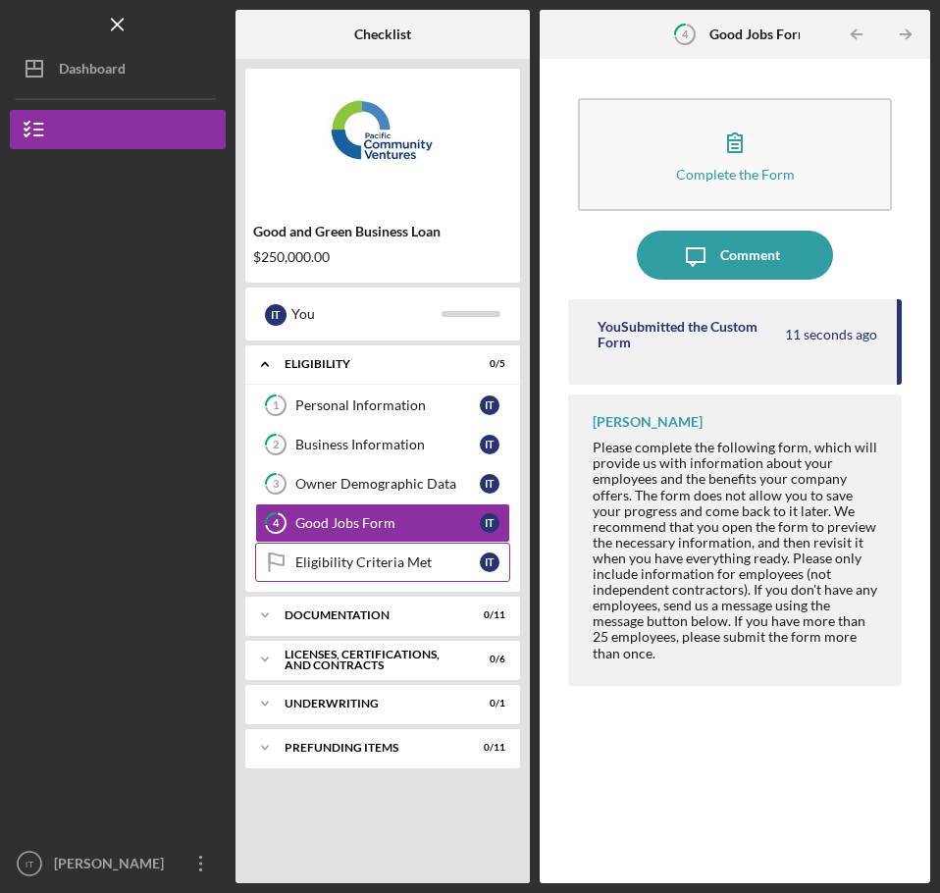
click at [398, 559] on div "Eligibility Criteria Met" at bounding box center [387, 563] width 185 height 16
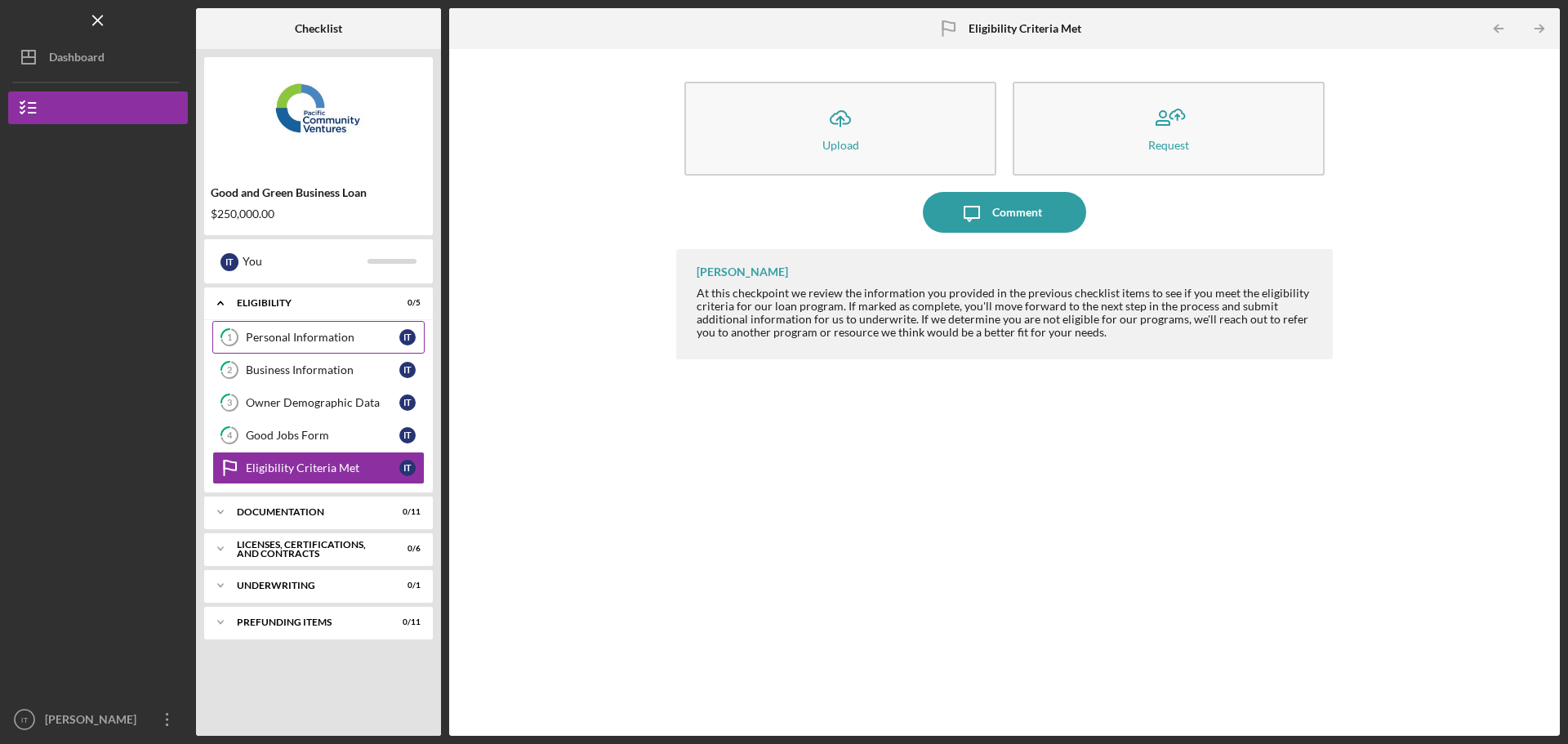
click at [332, 341] on div "Personal Information" at bounding box center [322, 338] width 154 height 13
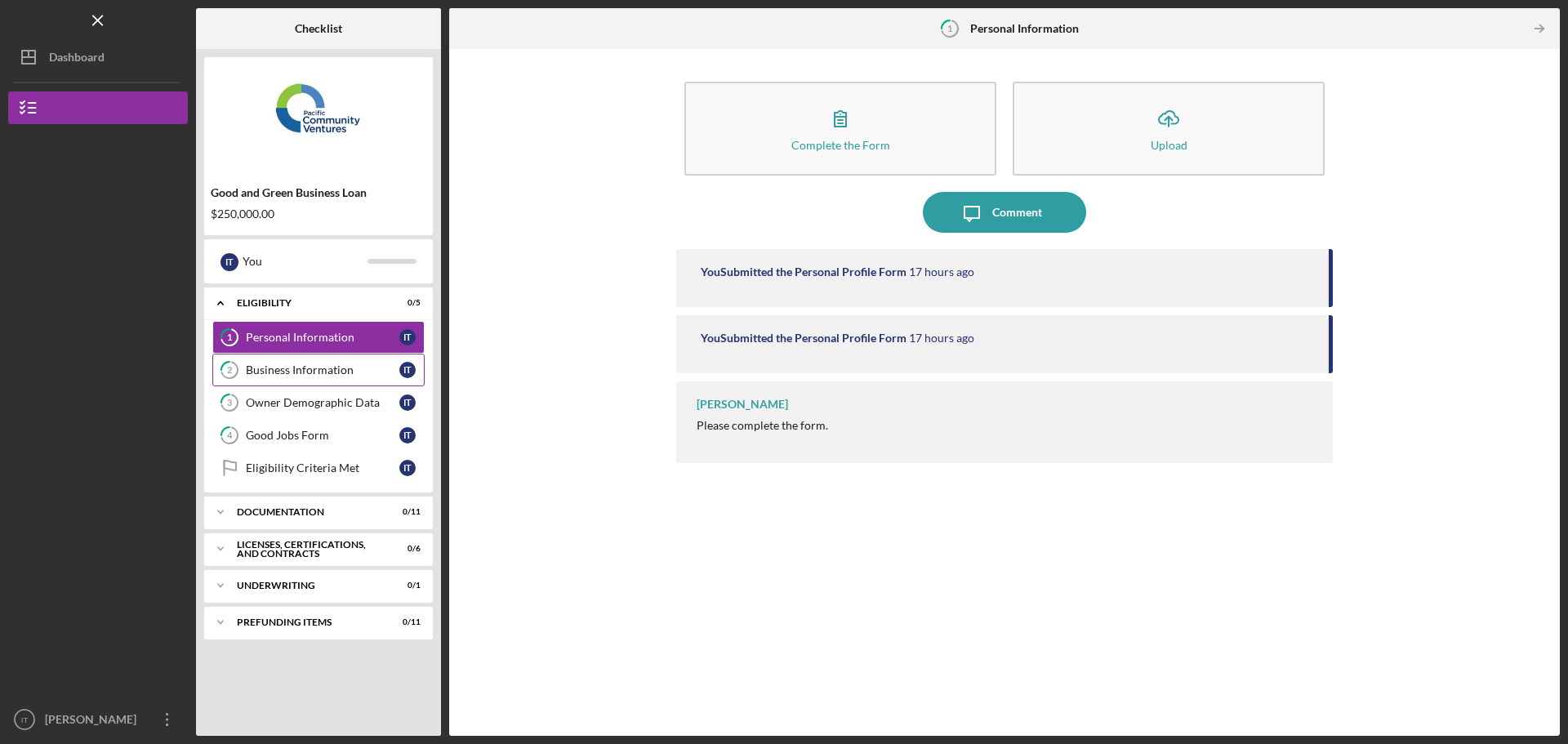
click at [331, 366] on div "Business Information" at bounding box center [322, 370] width 154 height 13
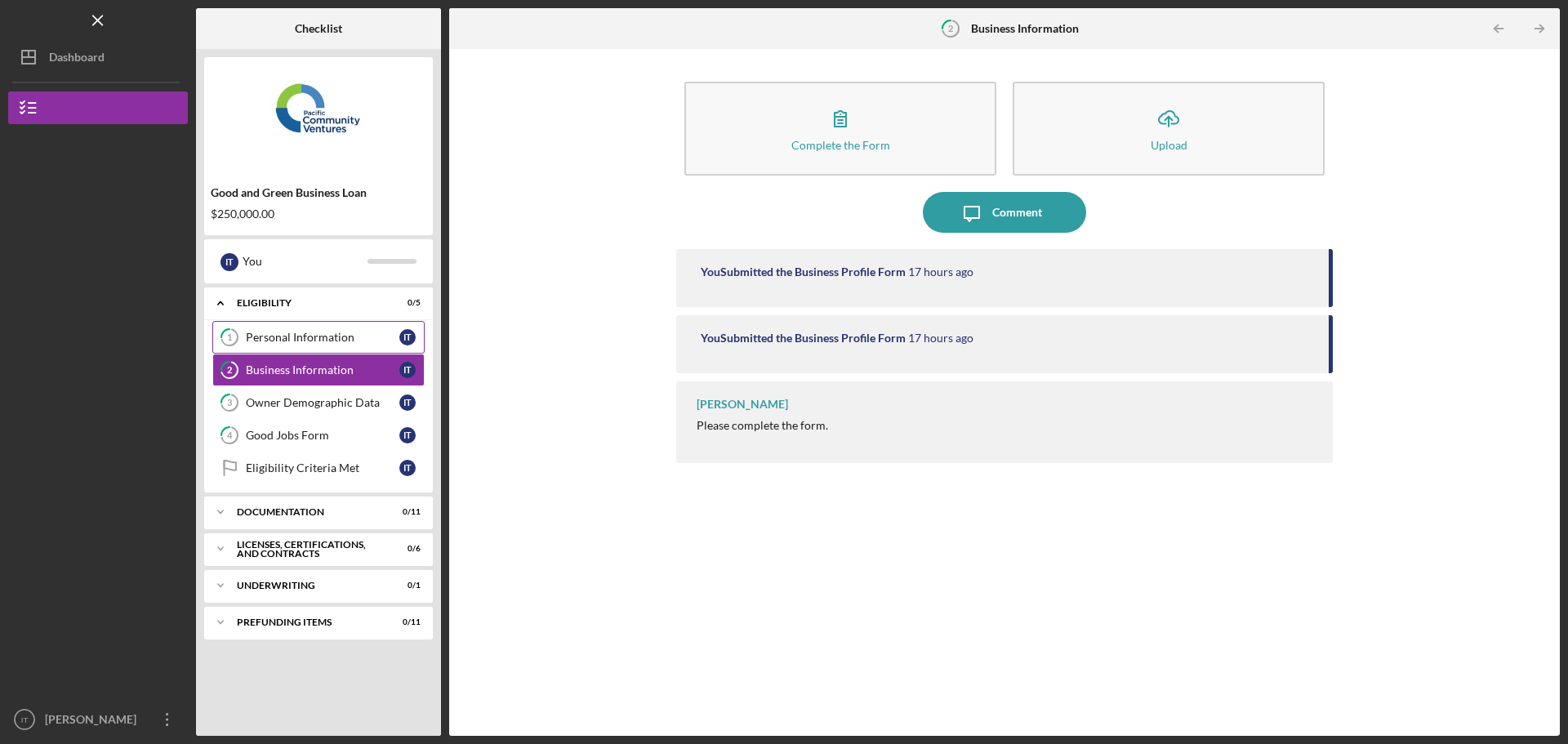
click at [327, 335] on div "Personal Information" at bounding box center [322, 338] width 154 height 13
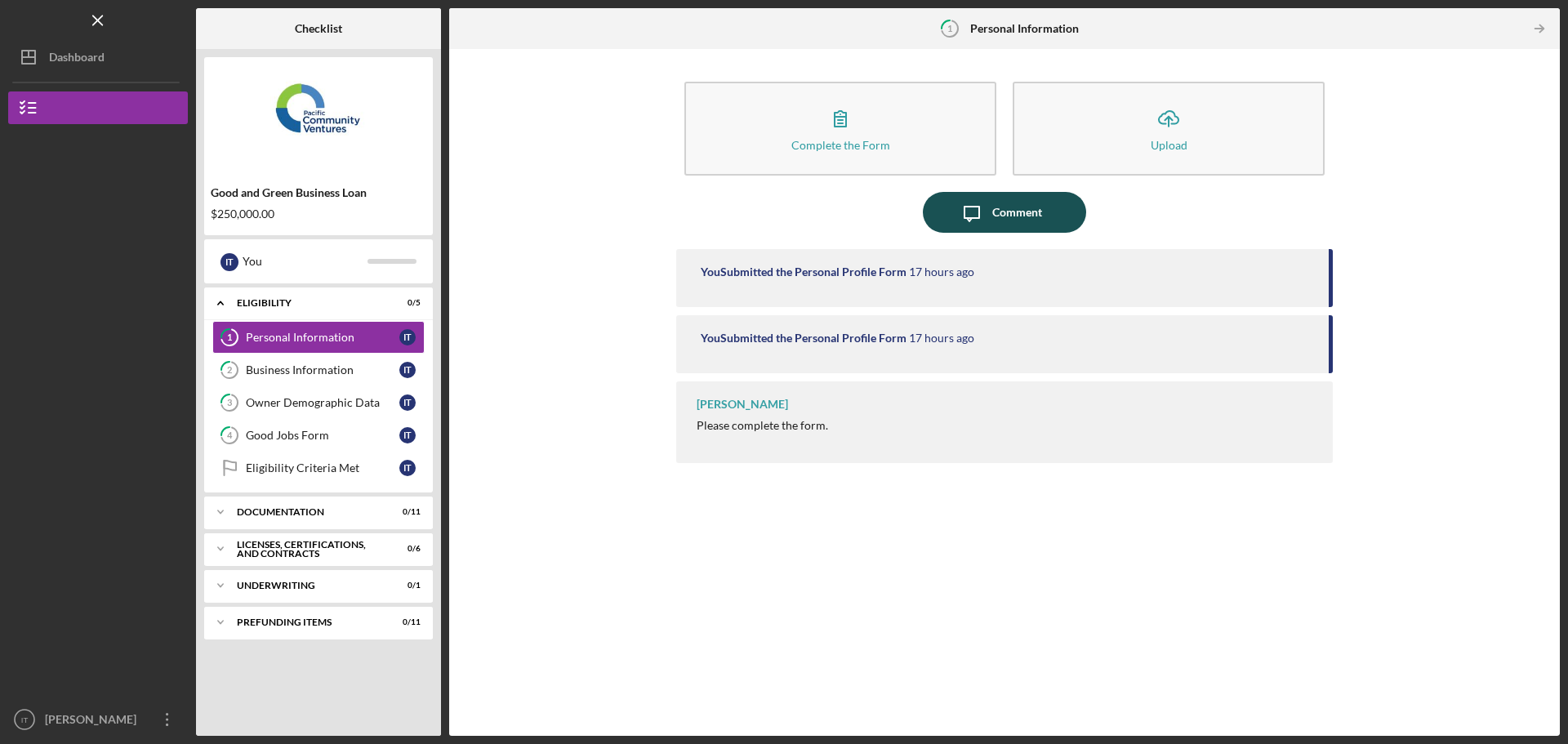
click at [782, 218] on icon "Icon/Message" at bounding box center [971, 212] width 41 height 41
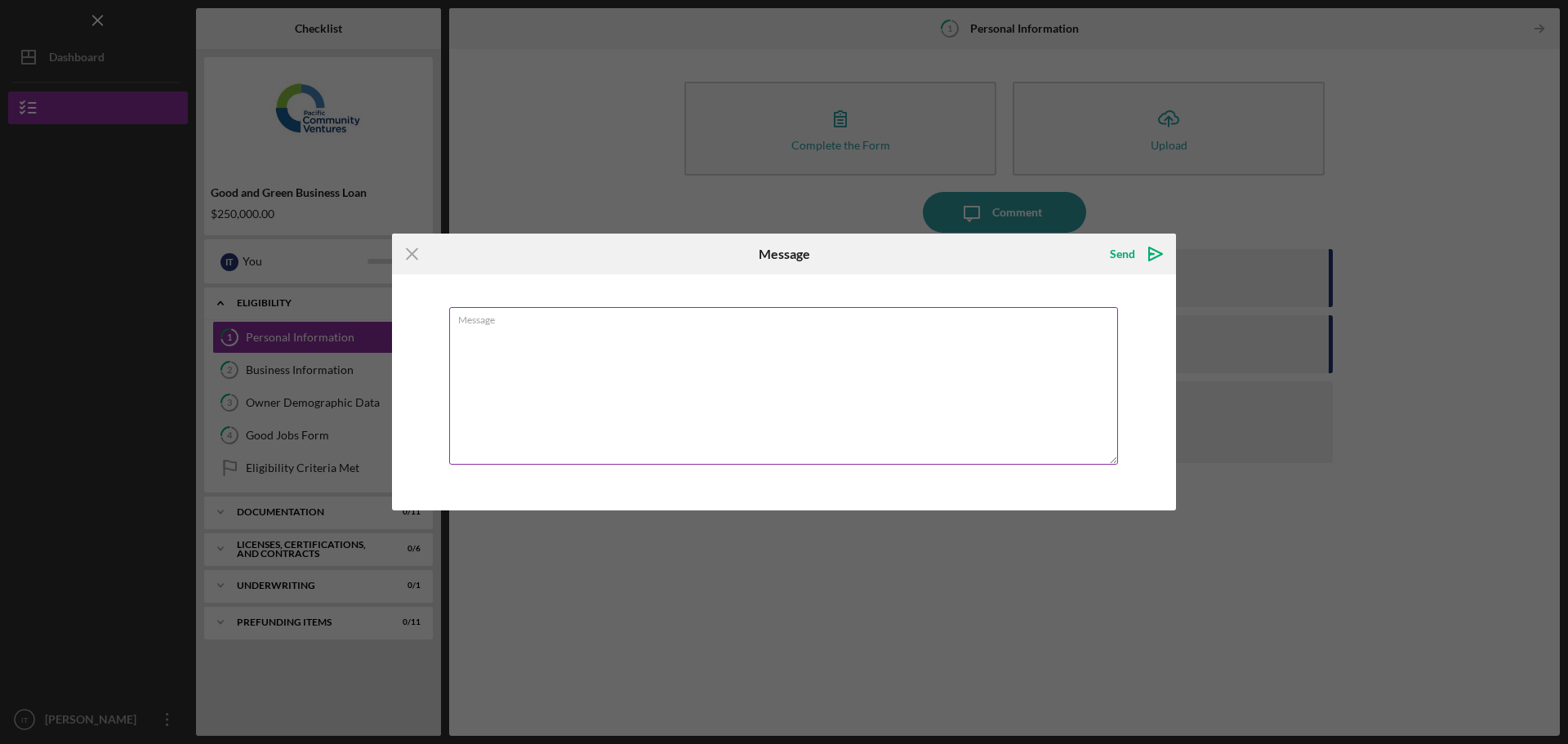
click at [782, 356] on textarea "Message" at bounding box center [784, 385] width 669 height 157
type textarea "I have completed this Personal Information section"
click at [782, 256] on div "Send" at bounding box center [1123, 254] width 25 height 32
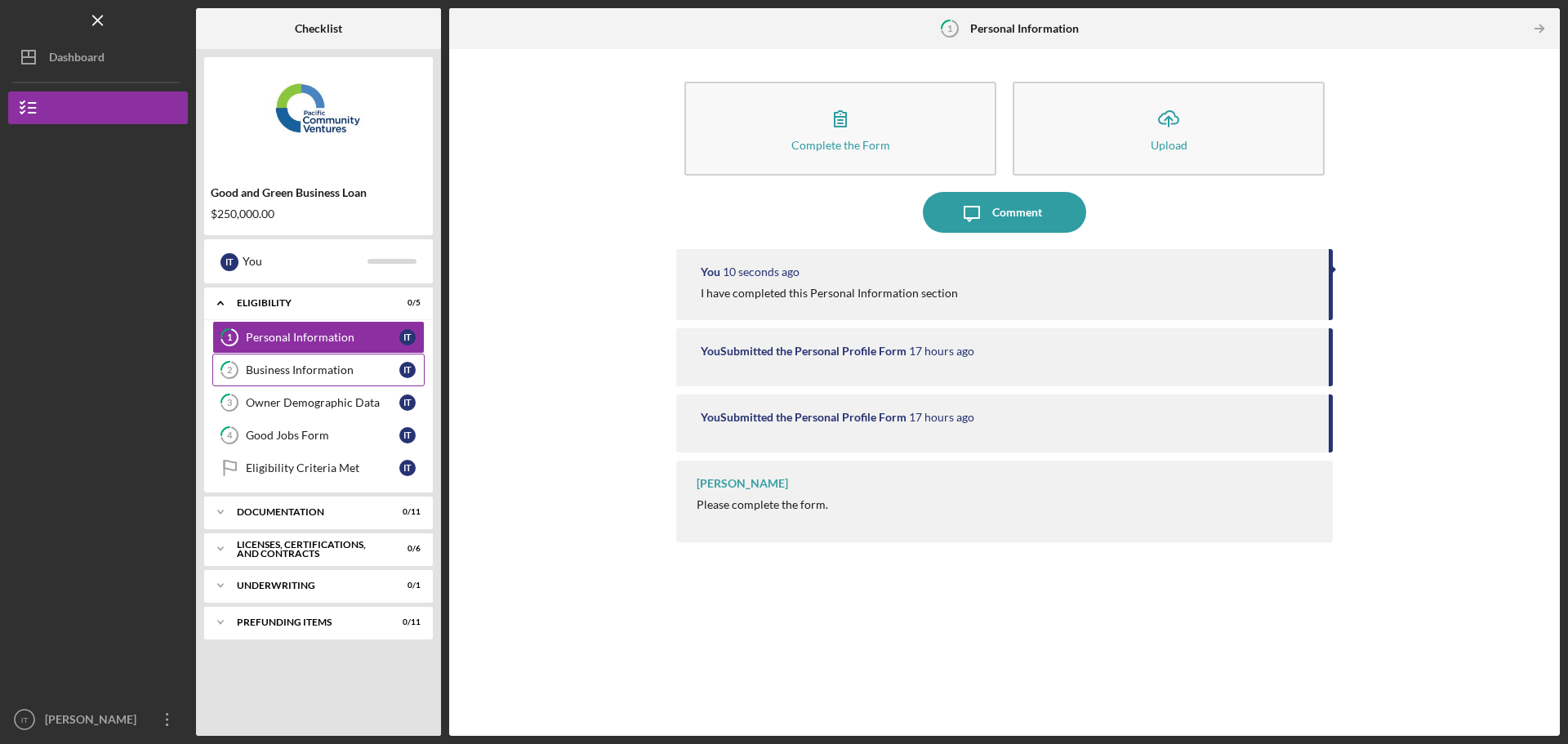
click at [315, 378] on link "2 Business Information I T" at bounding box center [318, 370] width 212 height 32
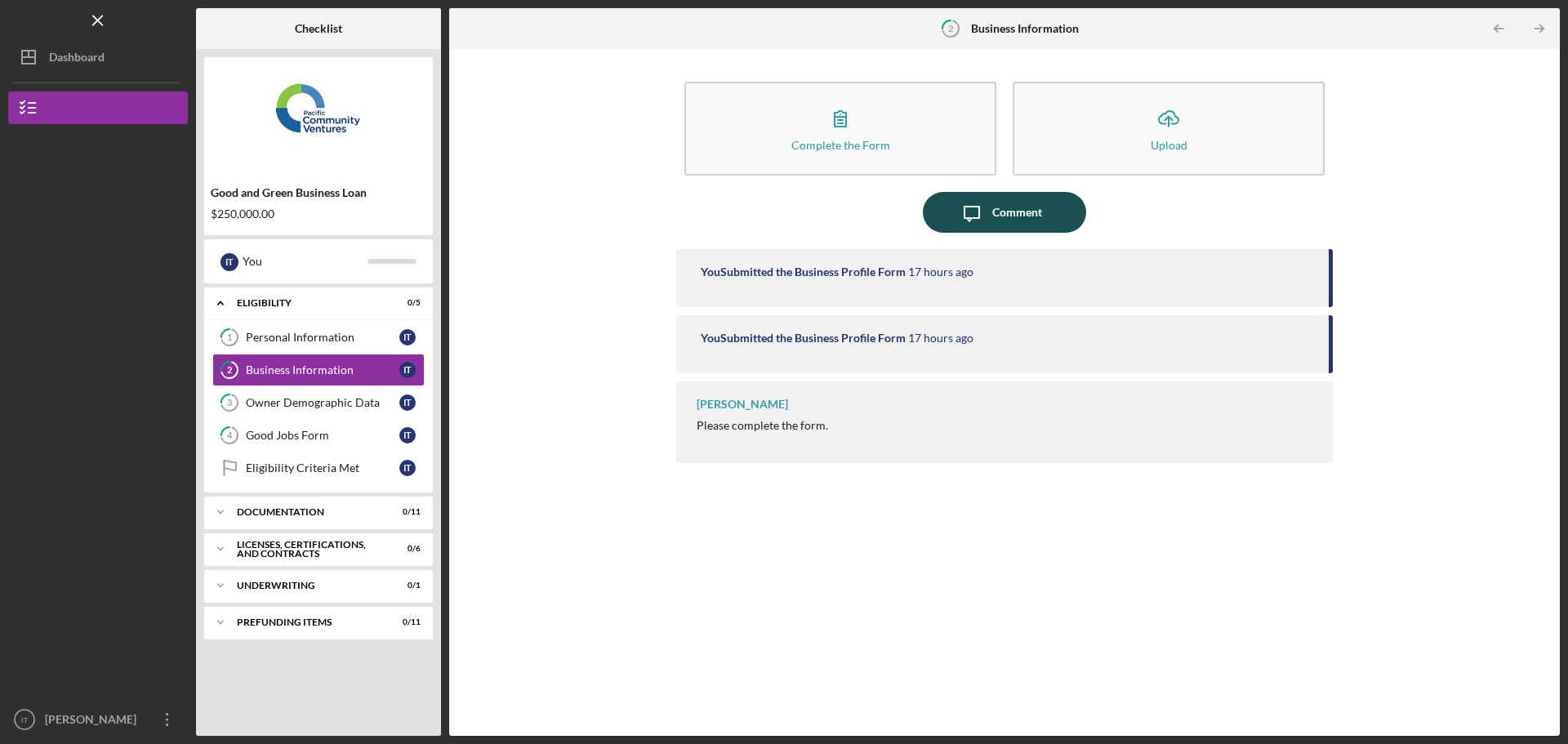
click at [782, 217] on div "Comment" at bounding box center [1018, 212] width 50 height 41
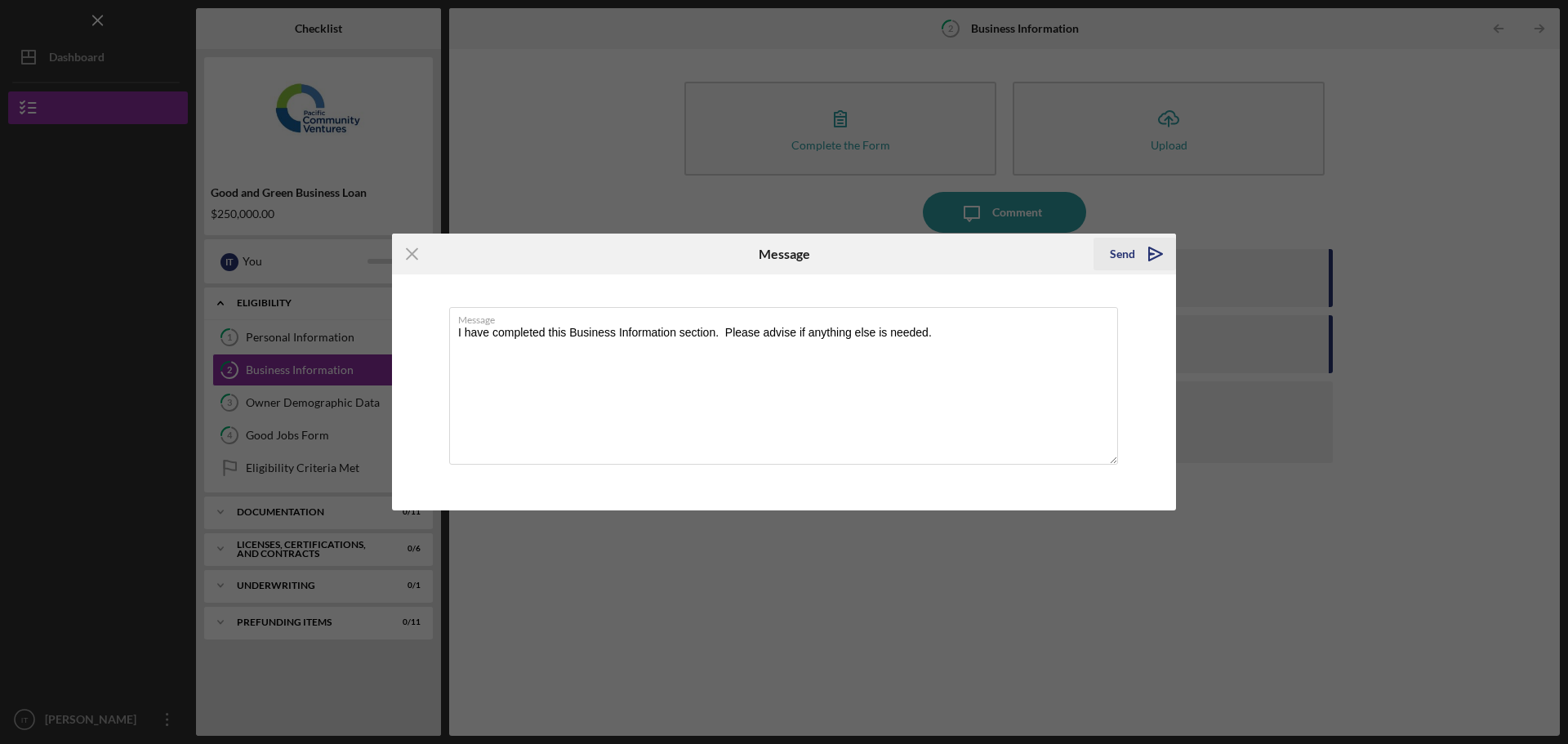
type textarea "I have completed this Business Information section. Please advise if anything e…"
click at [782, 255] on div "Send" at bounding box center [1123, 254] width 25 height 32
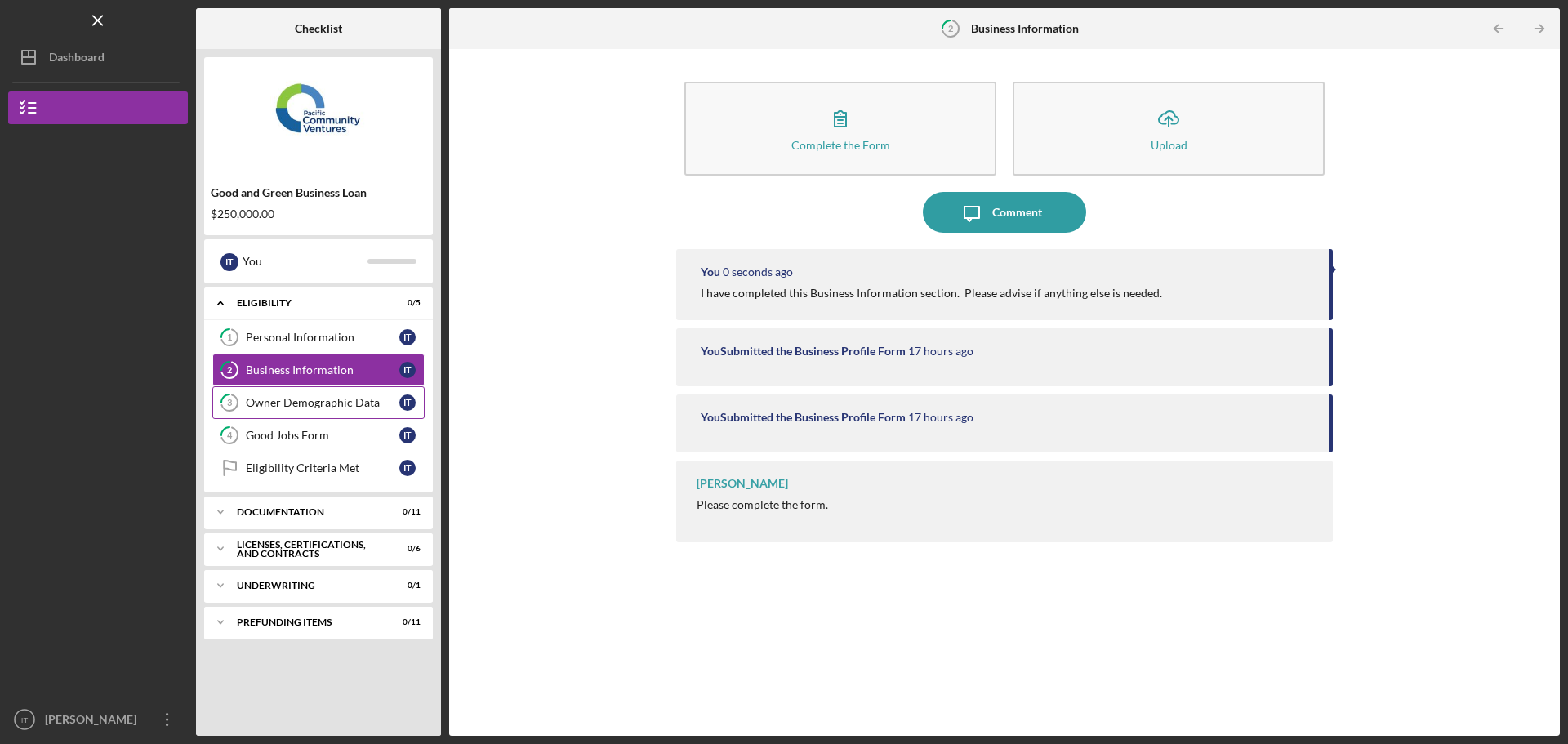
click at [327, 404] on div "Owner Demographic Data" at bounding box center [322, 403] width 154 height 13
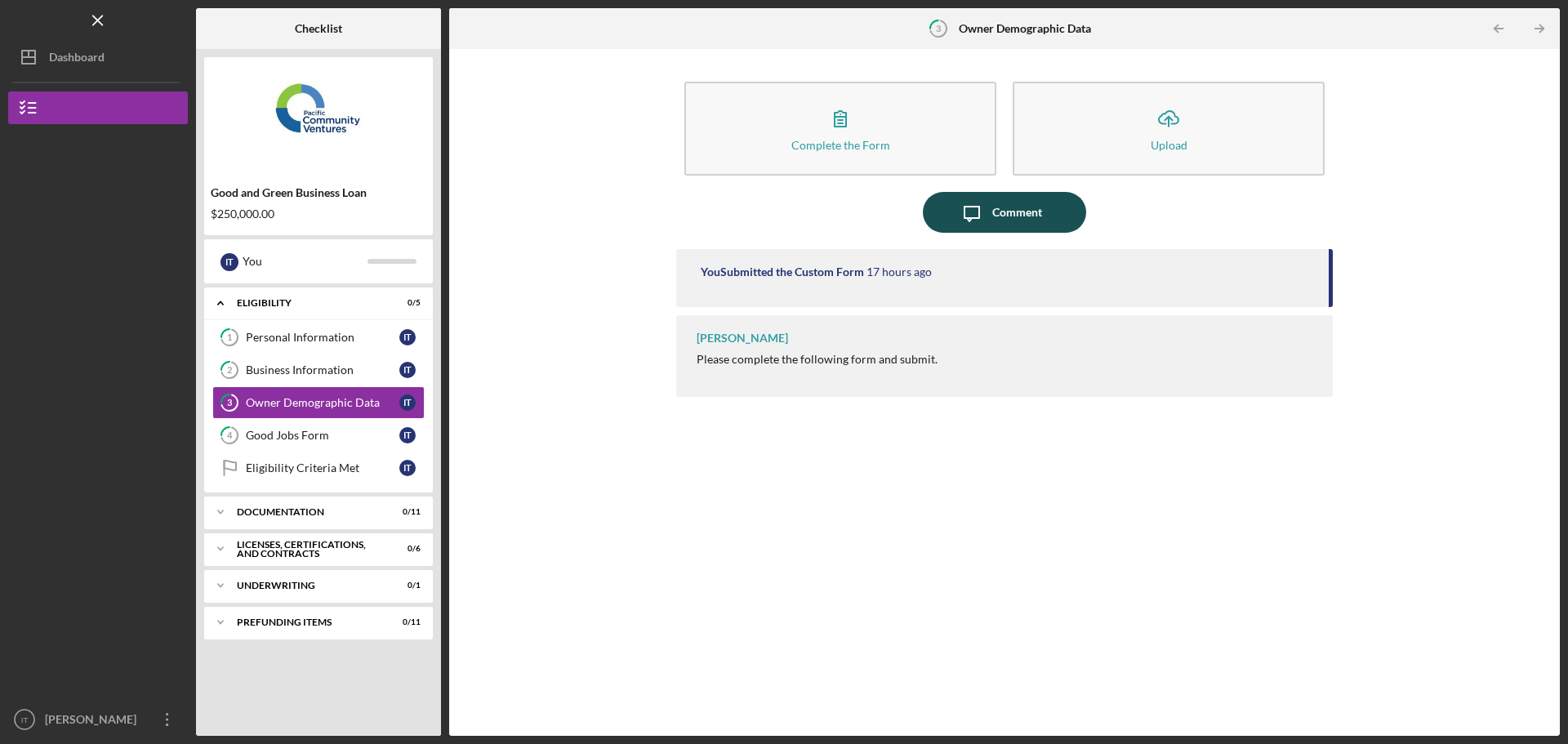
click at [782, 226] on button "Icon/Message Comment" at bounding box center [1005, 212] width 163 height 41
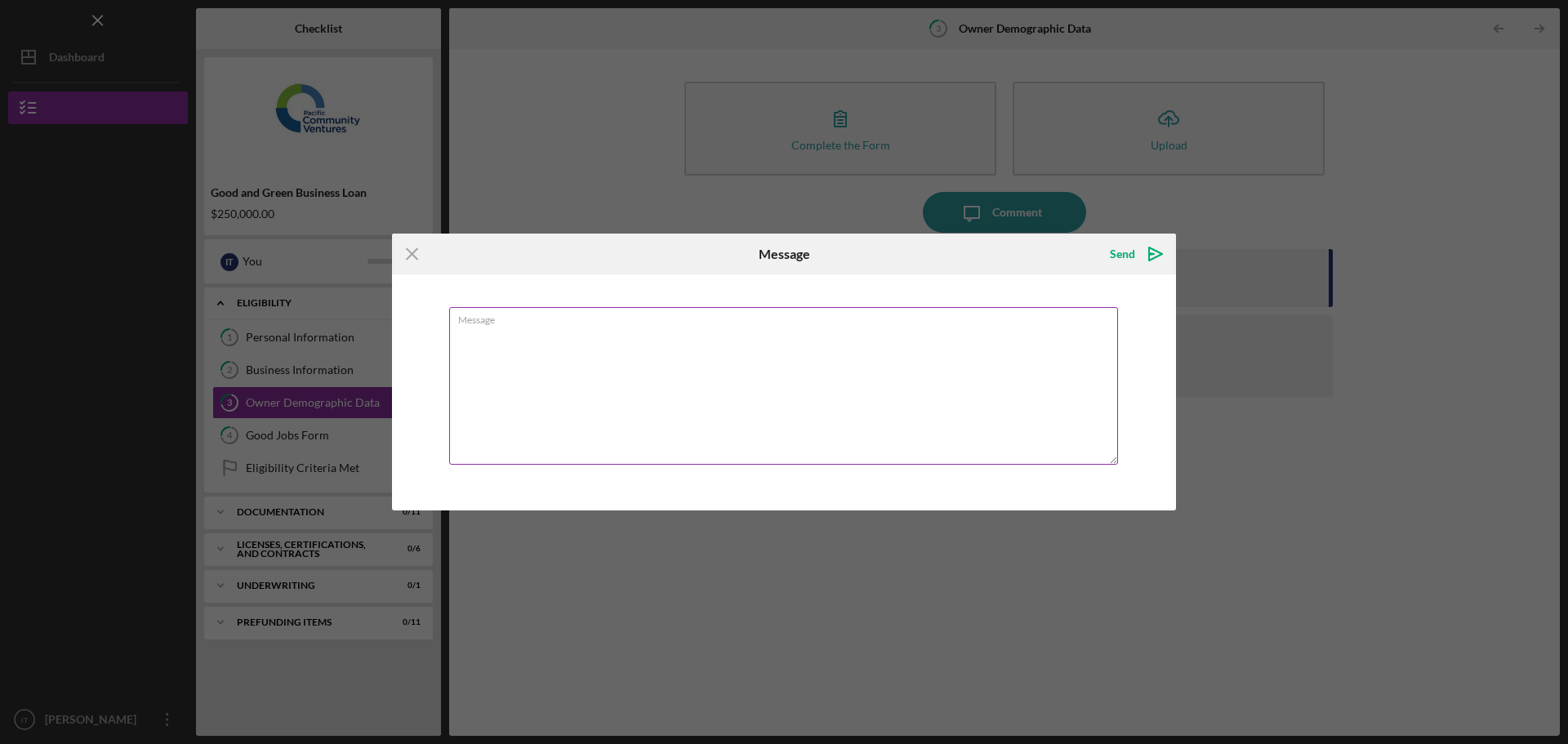
click at [782, 355] on textarea "Message" at bounding box center [784, 385] width 669 height 157
click at [592, 335] on textarea "I have completed this Business Information section. Please advise if anything e…" at bounding box center [784, 385] width 669 height 157
type textarea "I have completed this Owner Demographic section. Please advise if anything else…"
click at [782, 258] on div "Send" at bounding box center [1123, 254] width 25 height 32
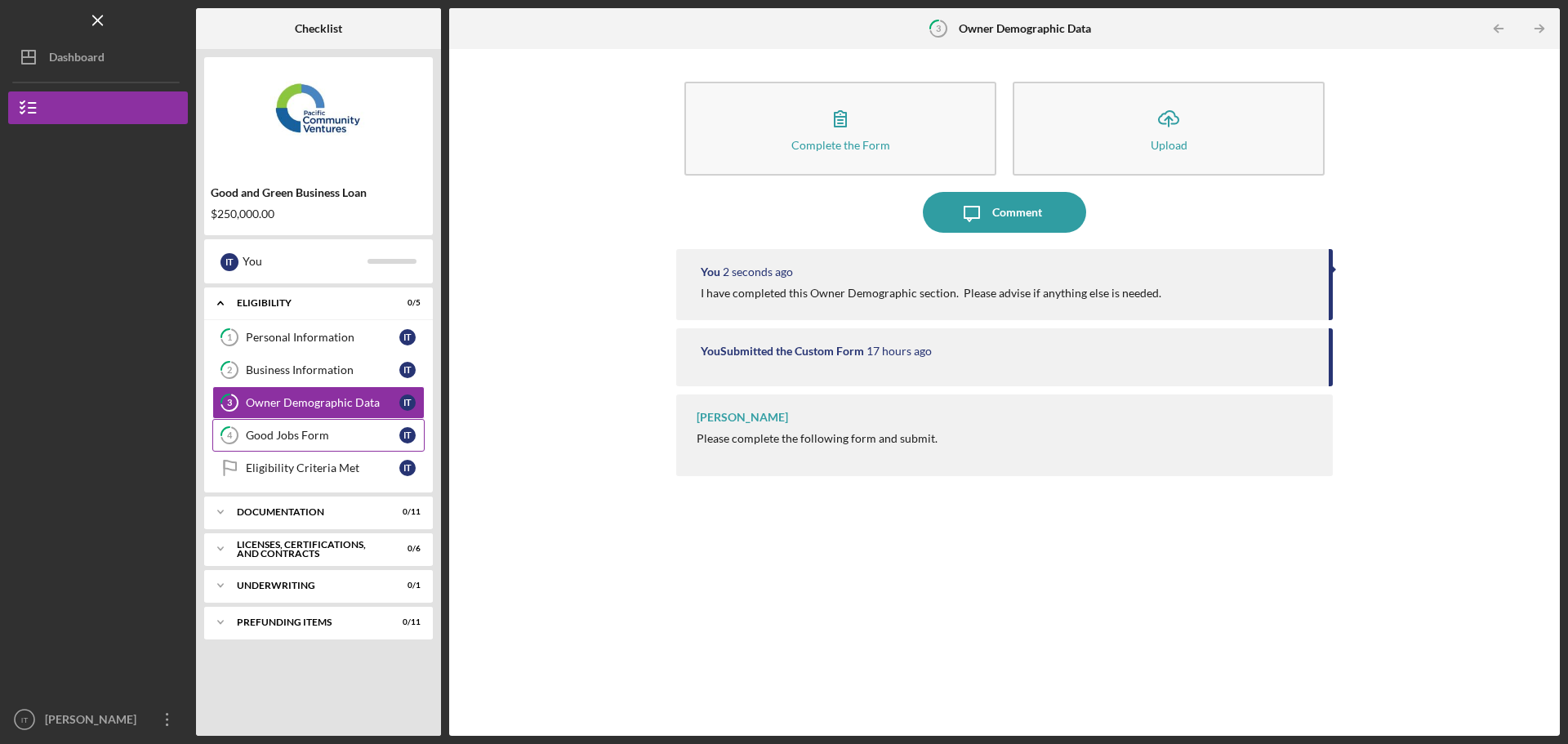
click at [320, 435] on div "Good Jobs Form" at bounding box center [322, 435] width 154 height 13
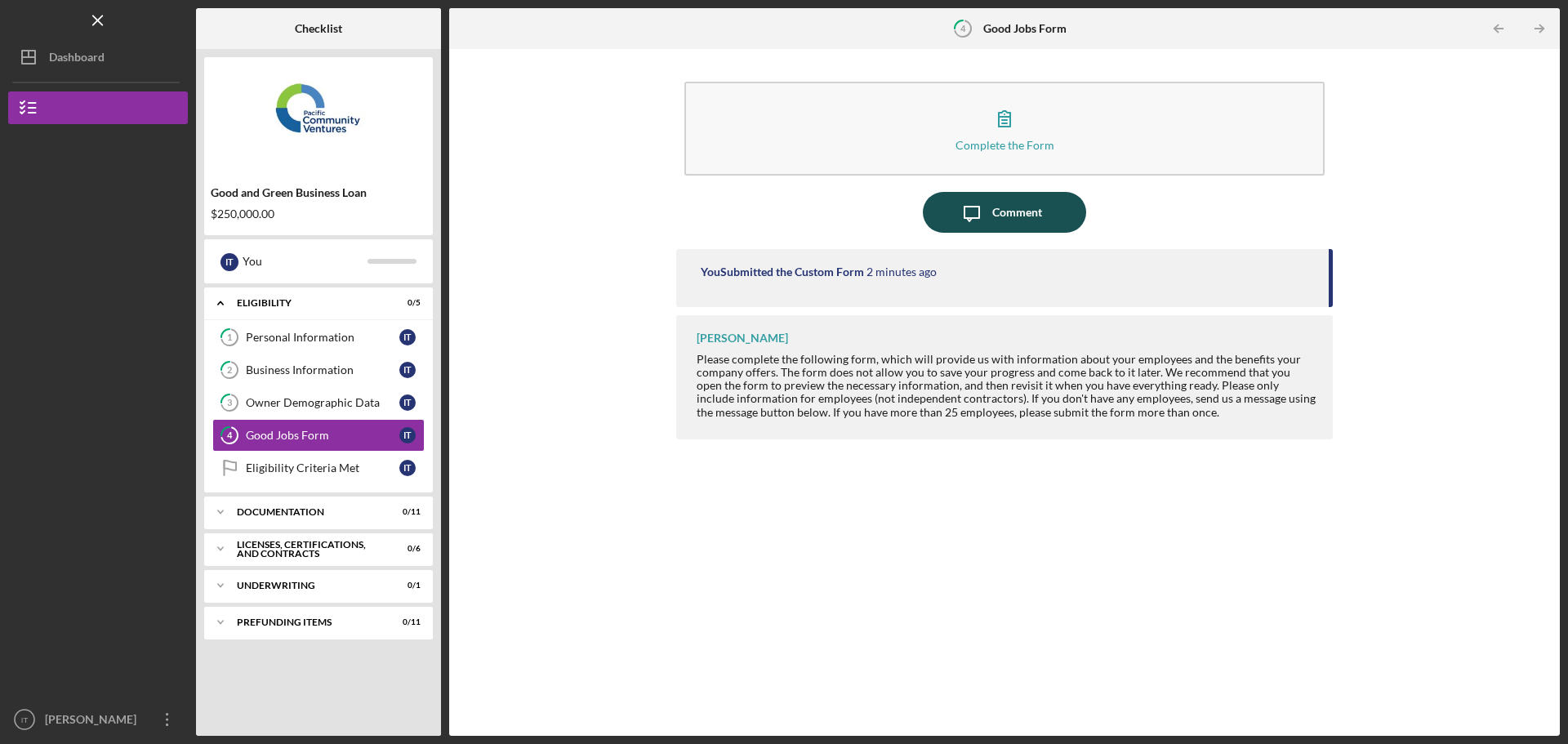
click at [782, 219] on icon "Icon/Message" at bounding box center [971, 212] width 41 height 41
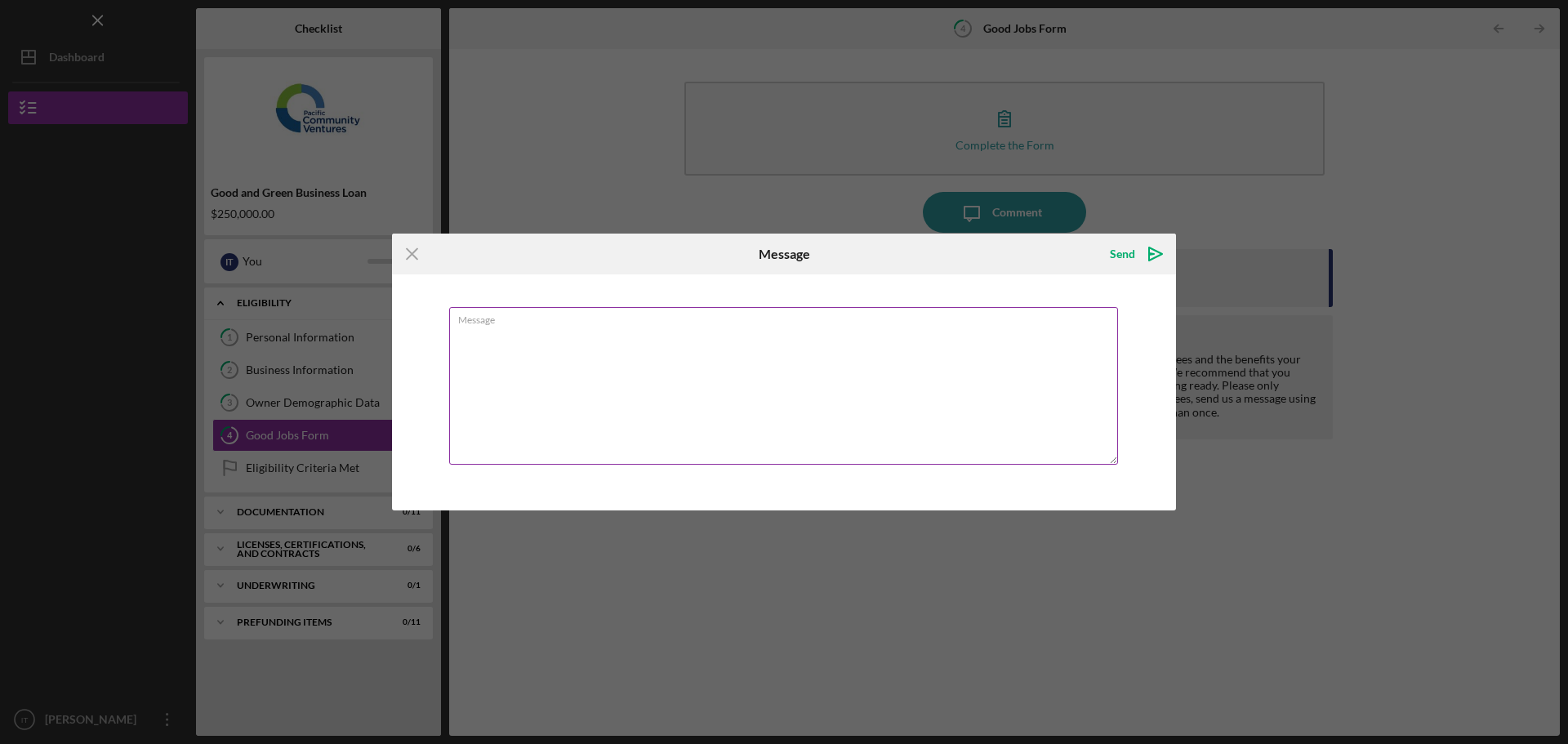
click at [712, 376] on textarea "Message" at bounding box center [784, 385] width 669 height 157
click at [578, 336] on textarea "I have completed this Business Information section. Please advise if anything e…" at bounding box center [784, 385] width 669 height 157
click at [578, 336] on textarea "I have completed this Business Information section. Please advise if anything e…" at bounding box center [784, 385] width 669 height 157
type textarea "I have completed this Good Jobs Form section. Please advise if anything else is…"
click at [782, 261] on div "Send" at bounding box center [1123, 254] width 25 height 32
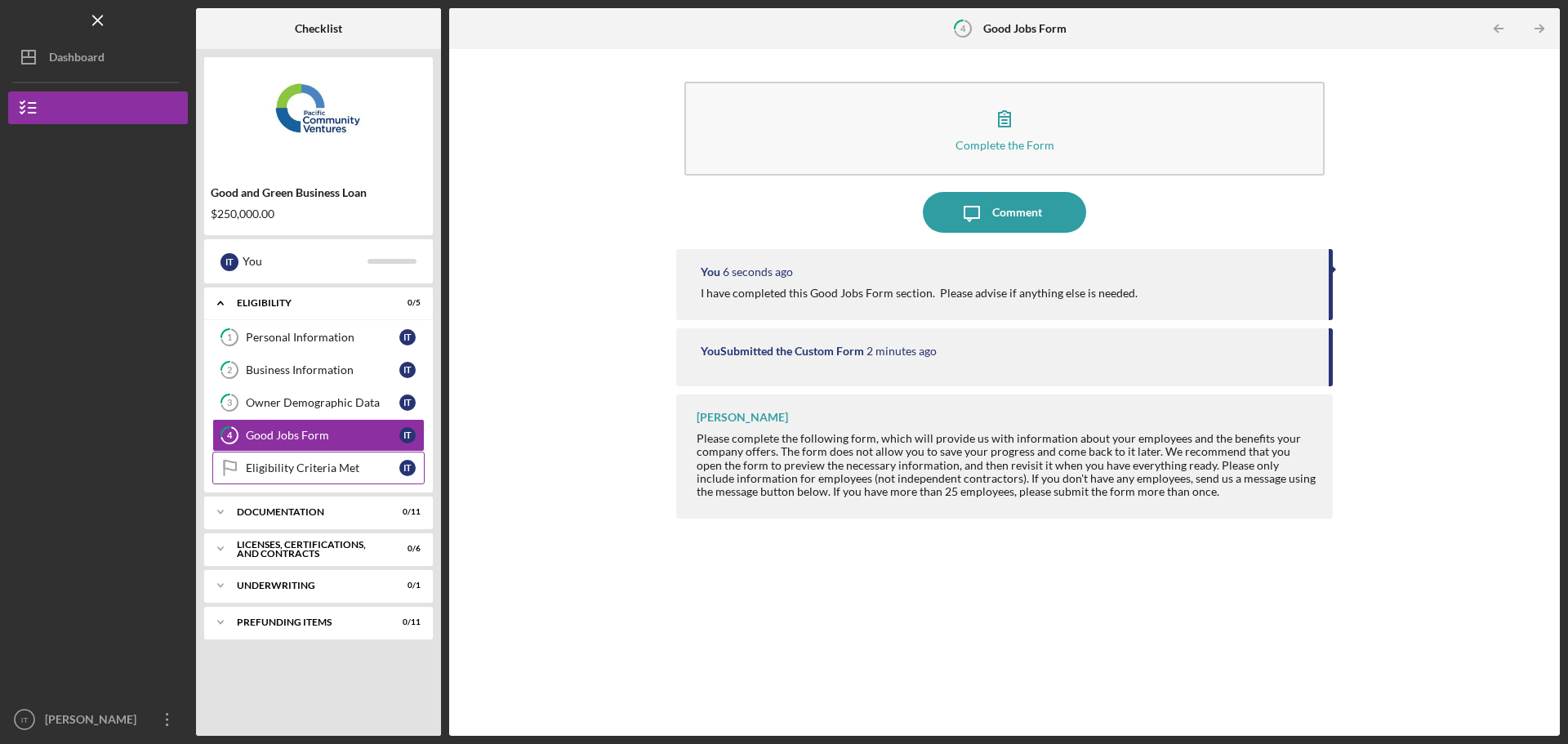
click at [318, 470] on div "Eligibility Criteria Met" at bounding box center [322, 469] width 154 height 13
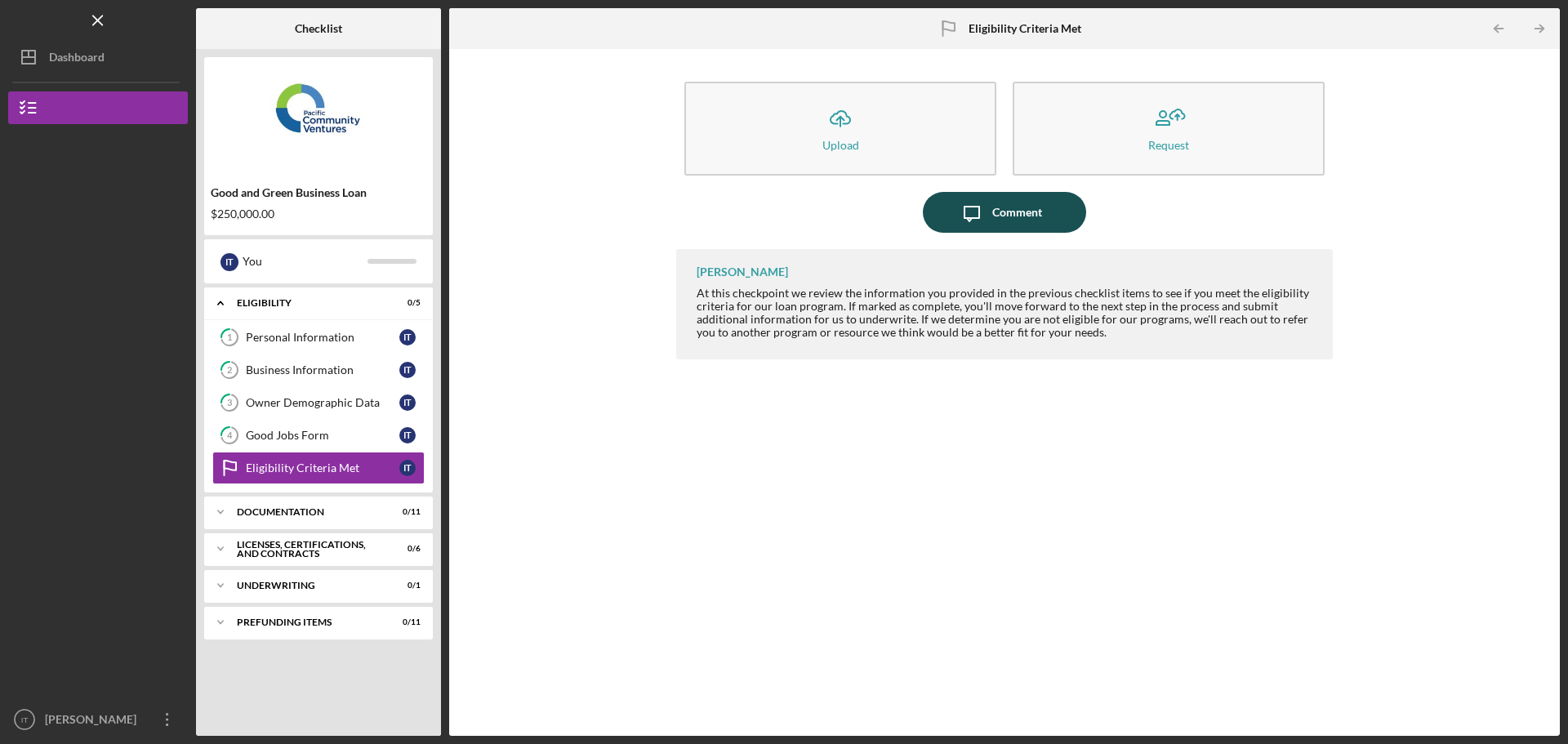
click at [782, 220] on div "Comment" at bounding box center [1018, 212] width 50 height 41
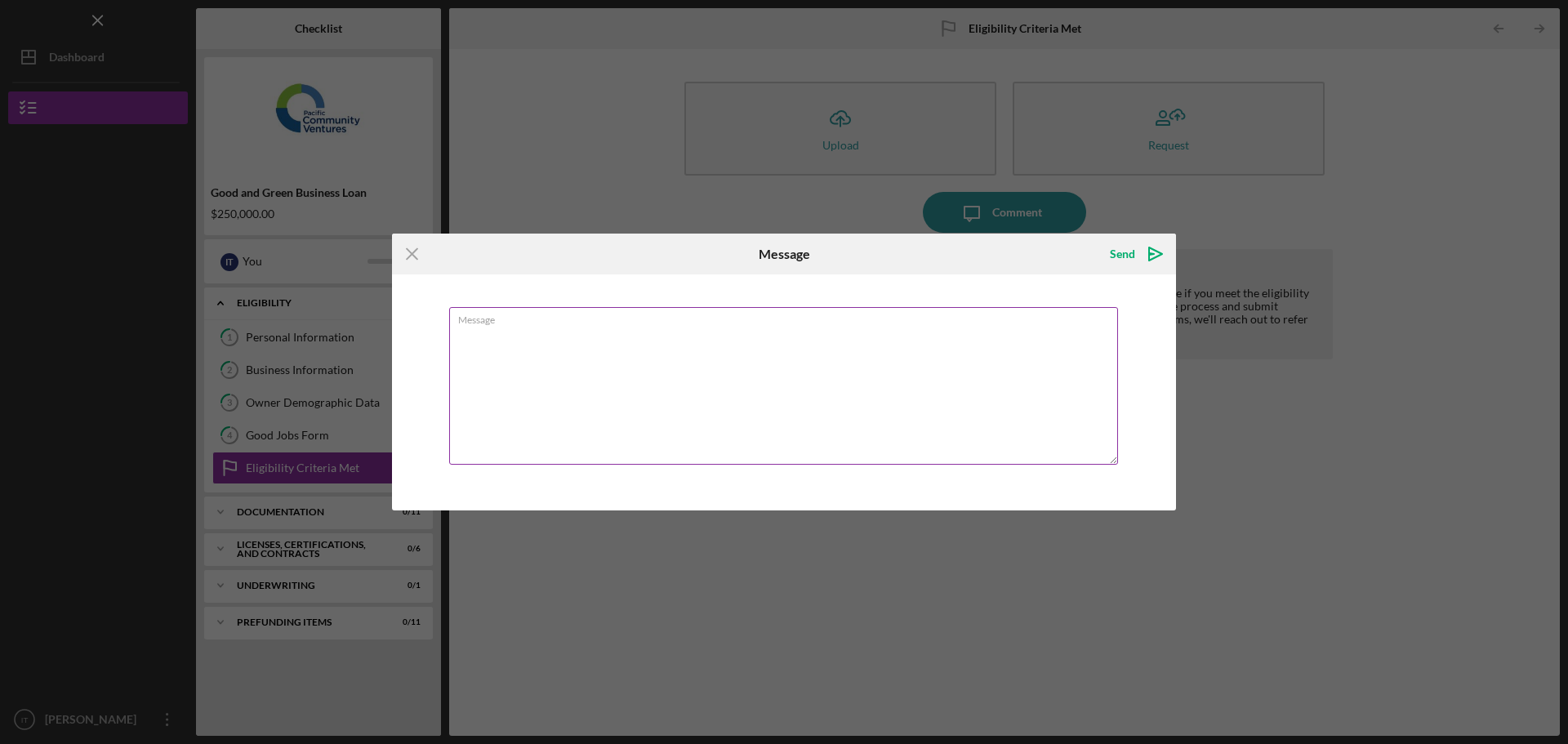
click at [782, 356] on textarea "Message" at bounding box center [784, 385] width 669 height 157
type textarea "Please advise when I should expect to see the result of the eligibility criteri…"
click at [782, 246] on icon "Icon/icon-invite-send" at bounding box center [1155, 254] width 41 height 41
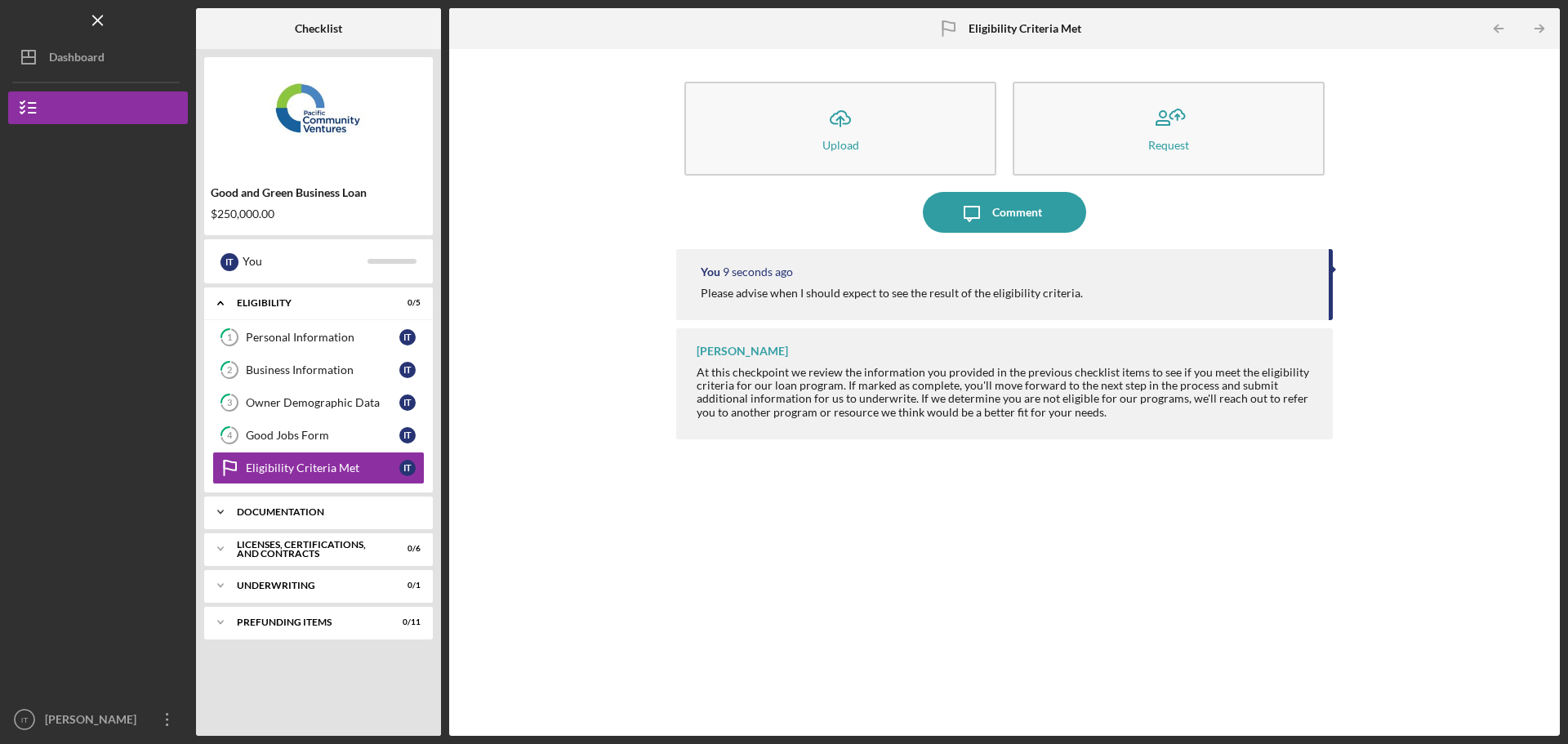
click at [231, 511] on icon "Icon/Expander" at bounding box center [220, 512] width 32 height 32
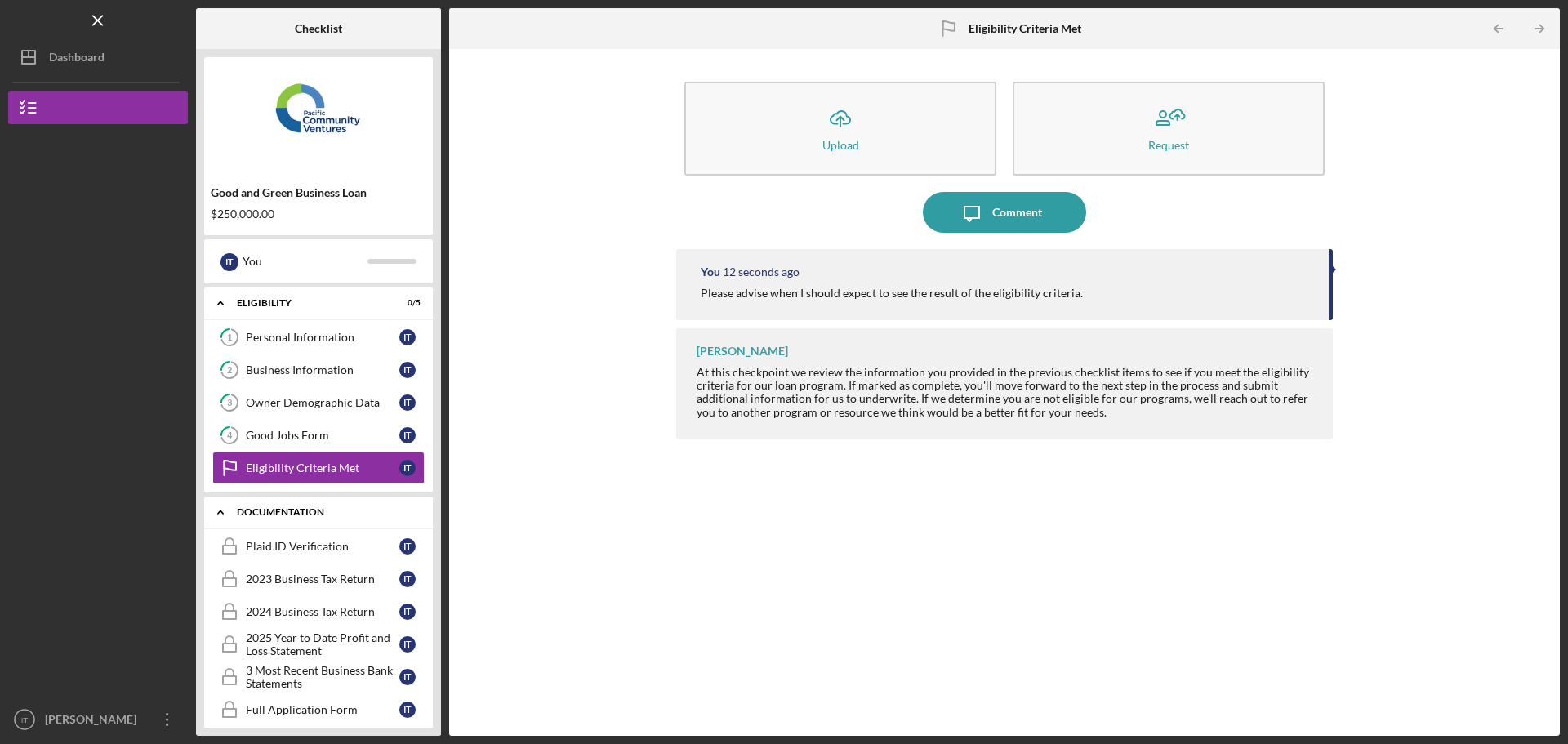
click at [231, 511] on icon "Icon/Expander" at bounding box center [220, 512] width 32 height 32
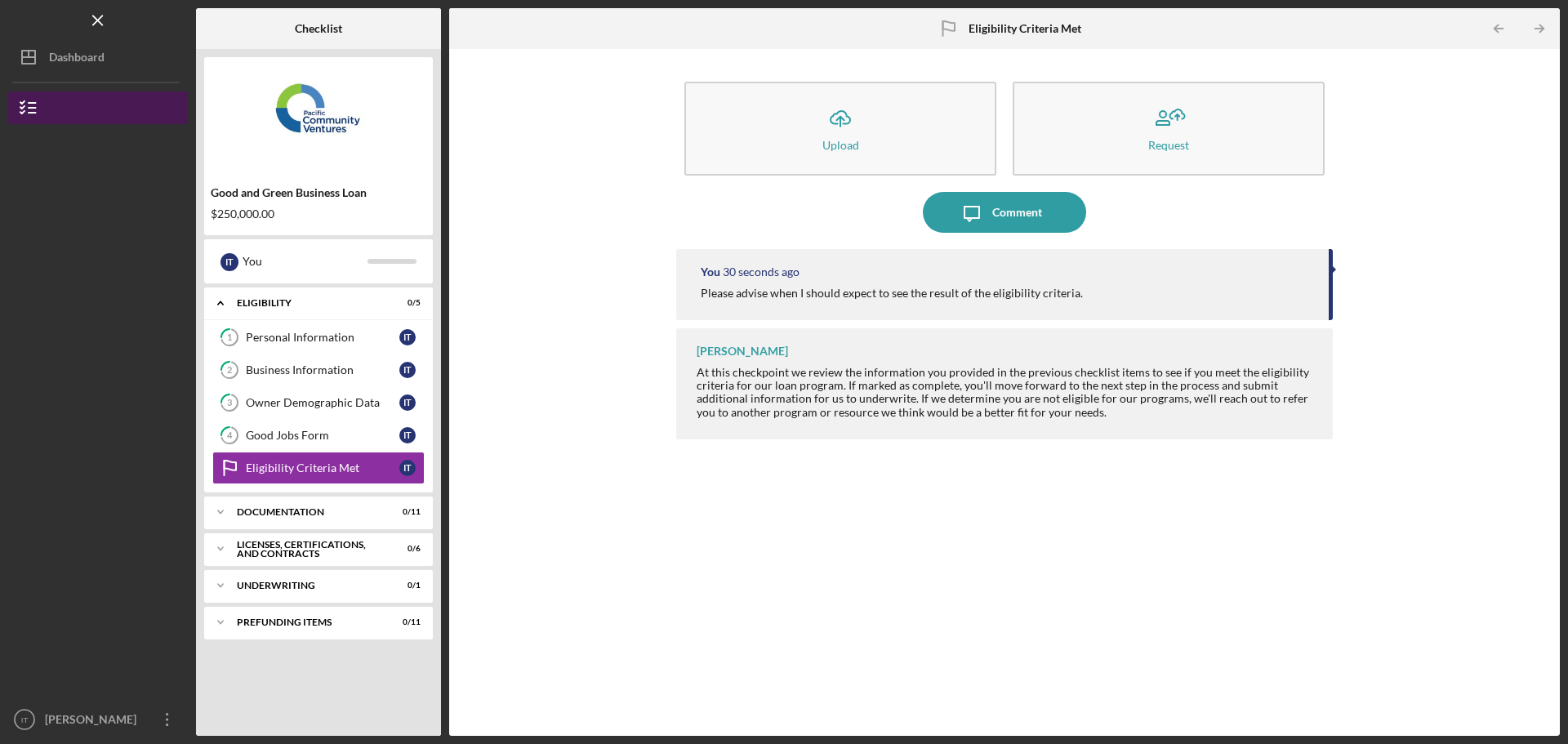
click at [64, 110] on button "Good and Green Business Loan" at bounding box center [98, 107] width 180 height 32
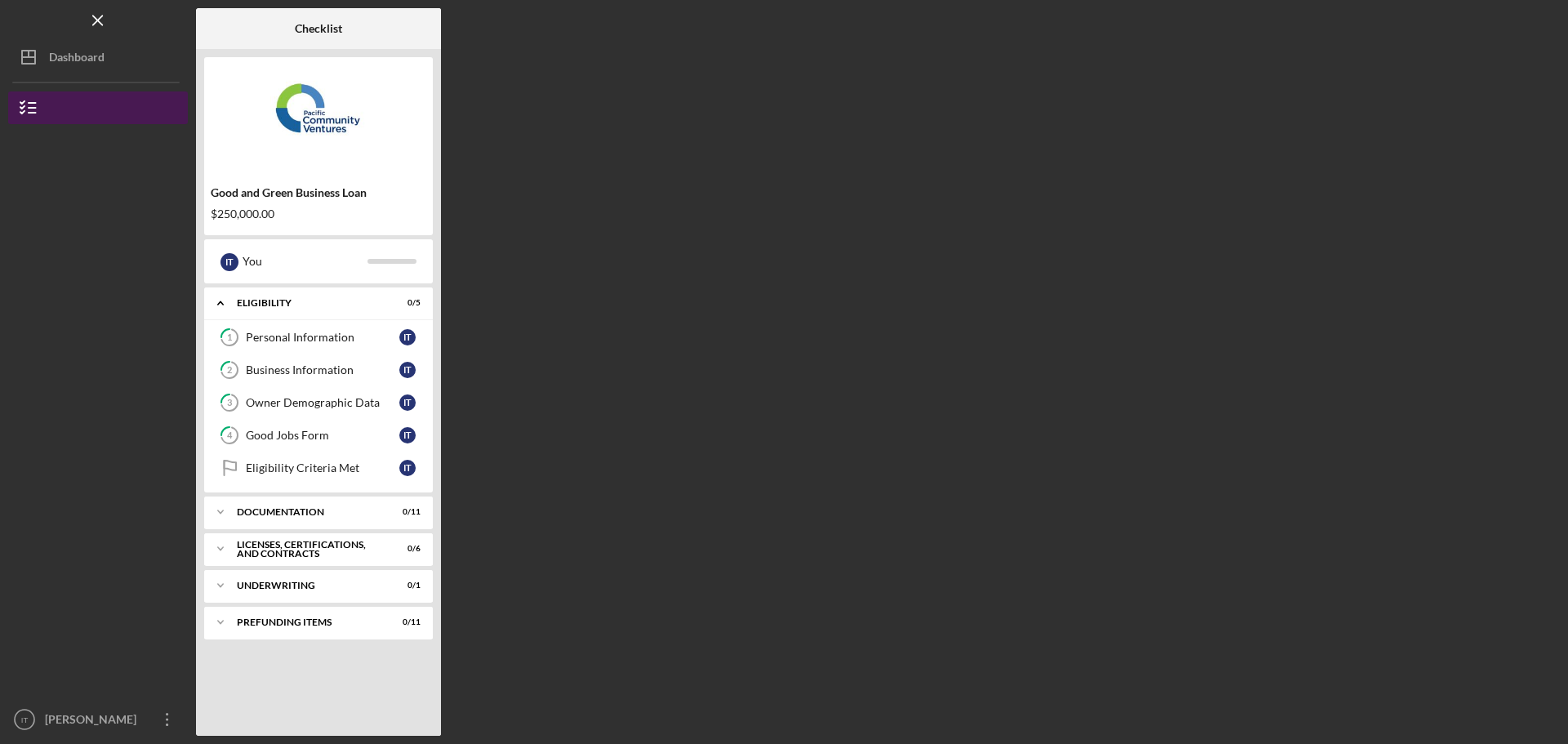
click at [63, 110] on button "Good and Green Business Loan" at bounding box center [98, 107] width 180 height 32
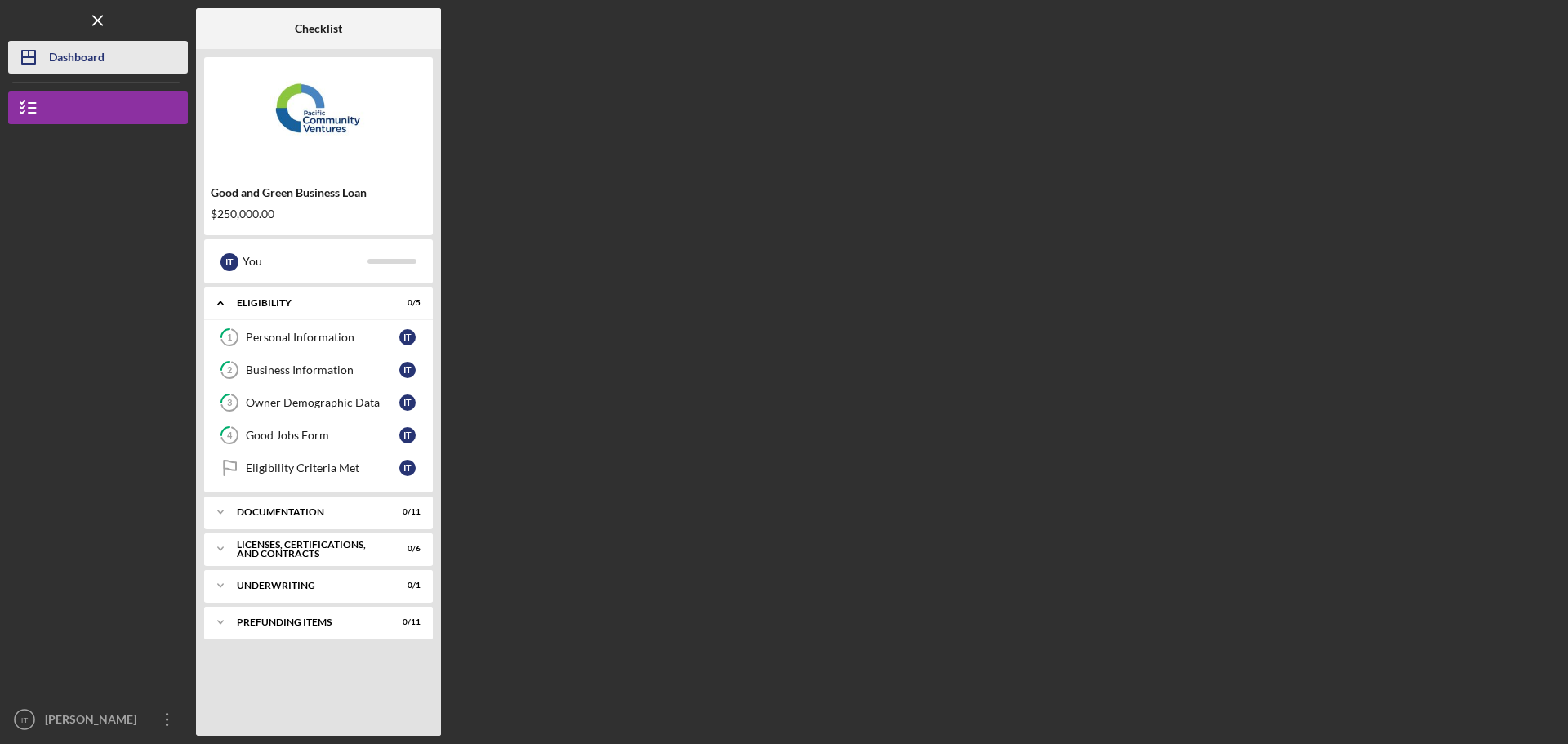
click at [57, 59] on div "Dashboard" at bounding box center [77, 59] width 56 height 37
